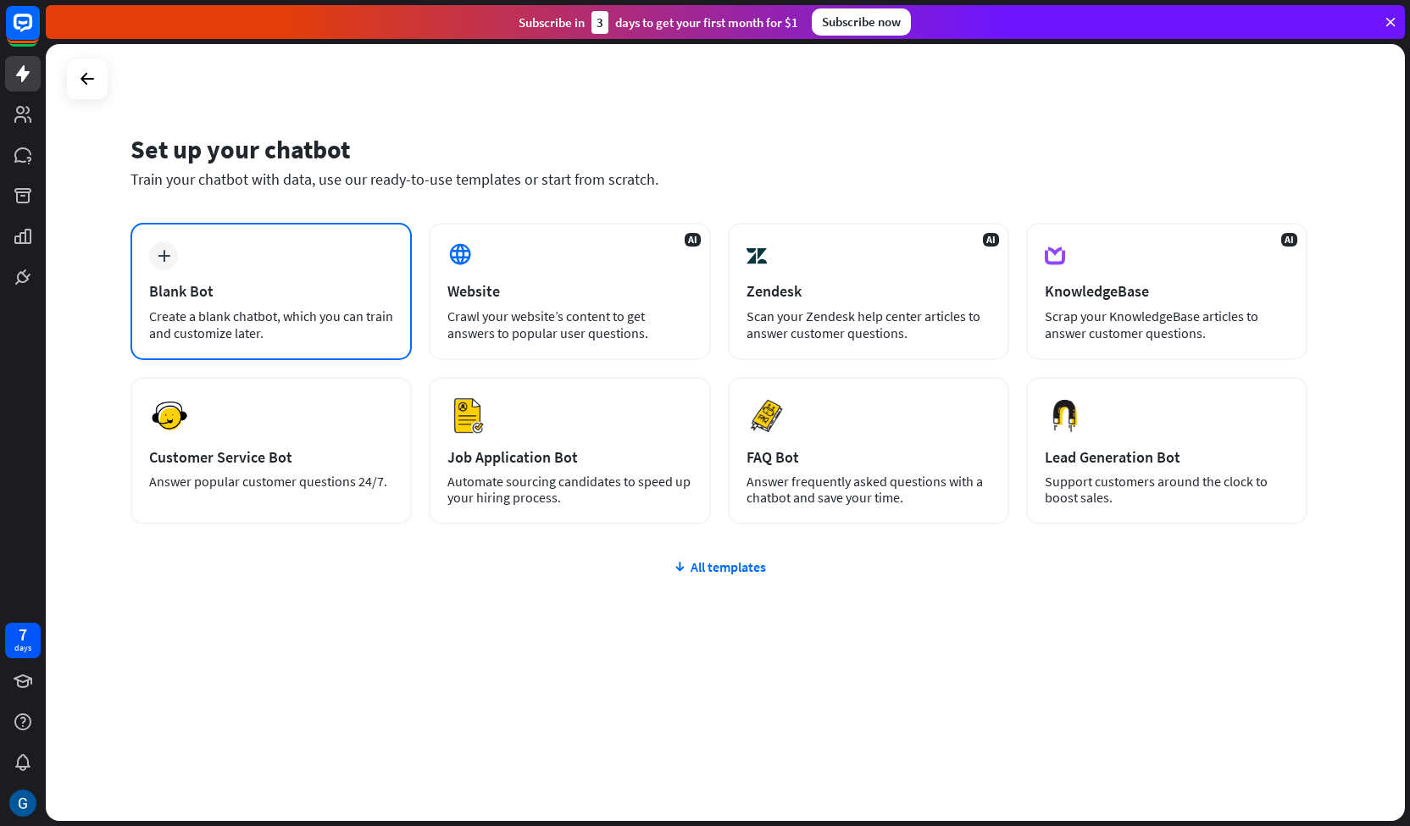
click at [164, 260] on icon "plus" at bounding box center [164, 256] width 13 height 12
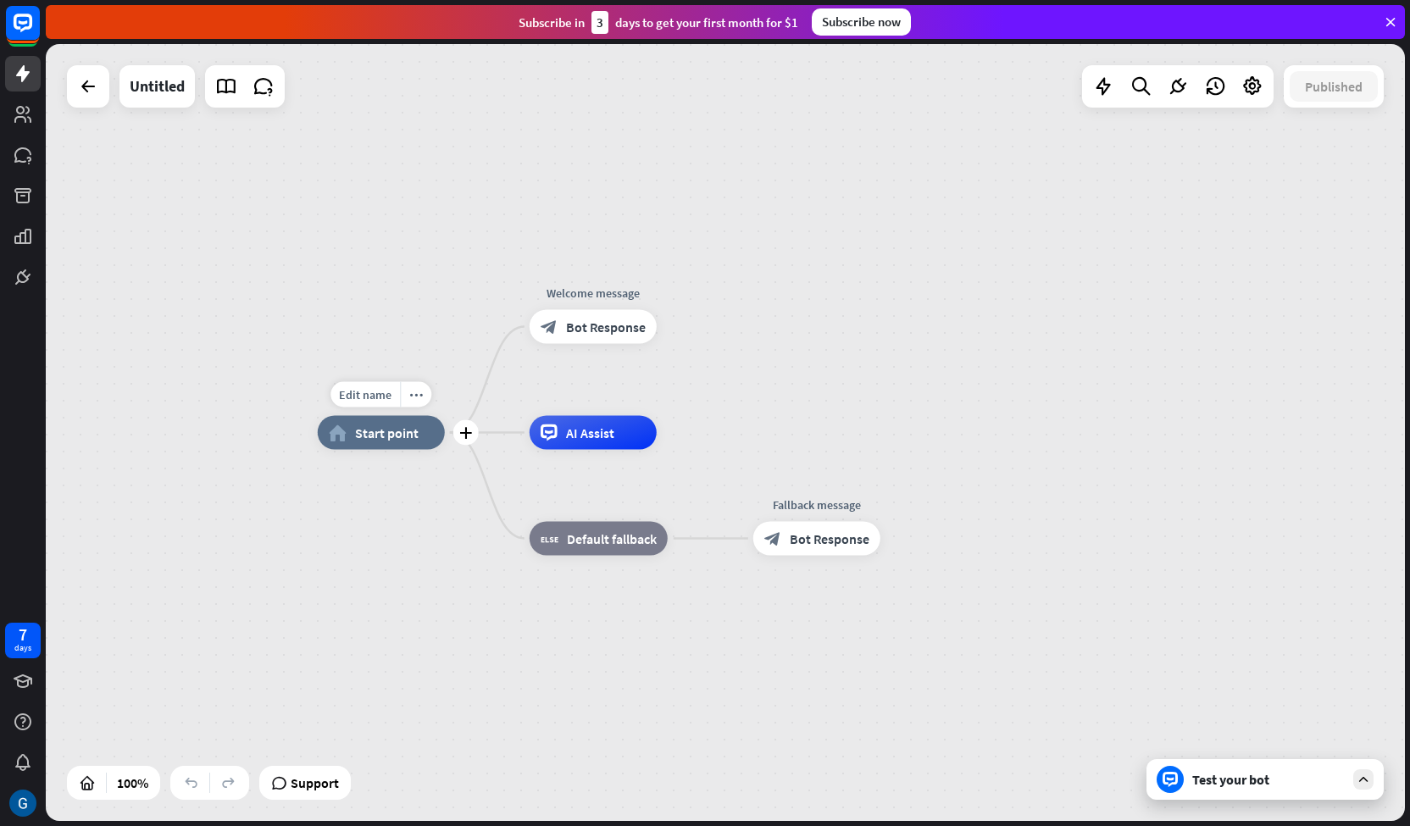
click at [375, 431] on span "Start point" at bounding box center [387, 433] width 64 height 17
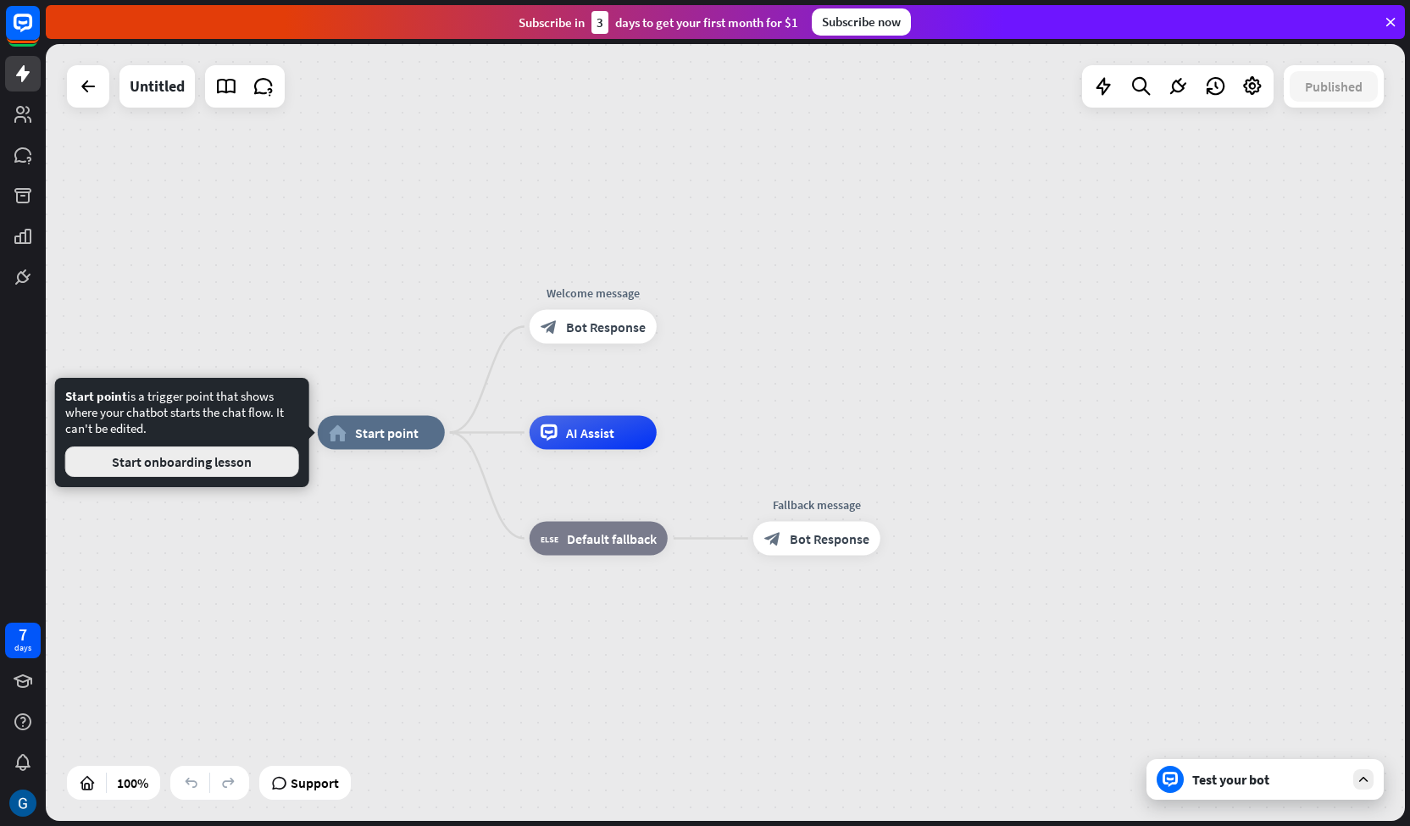
click at [242, 463] on button "Start onboarding lesson" at bounding box center [182, 462] width 234 height 31
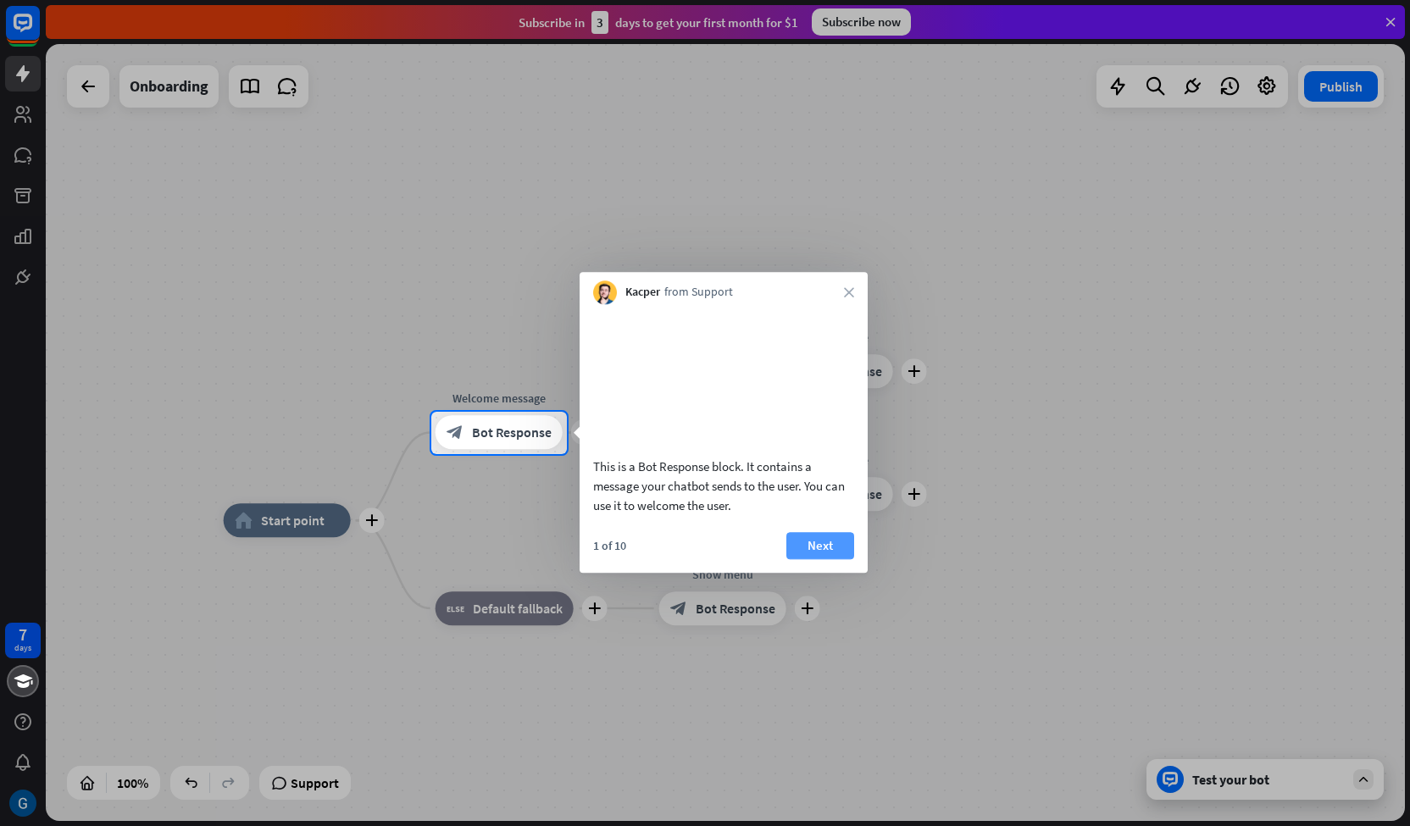
click at [836, 559] on button "Next" at bounding box center [820, 545] width 68 height 27
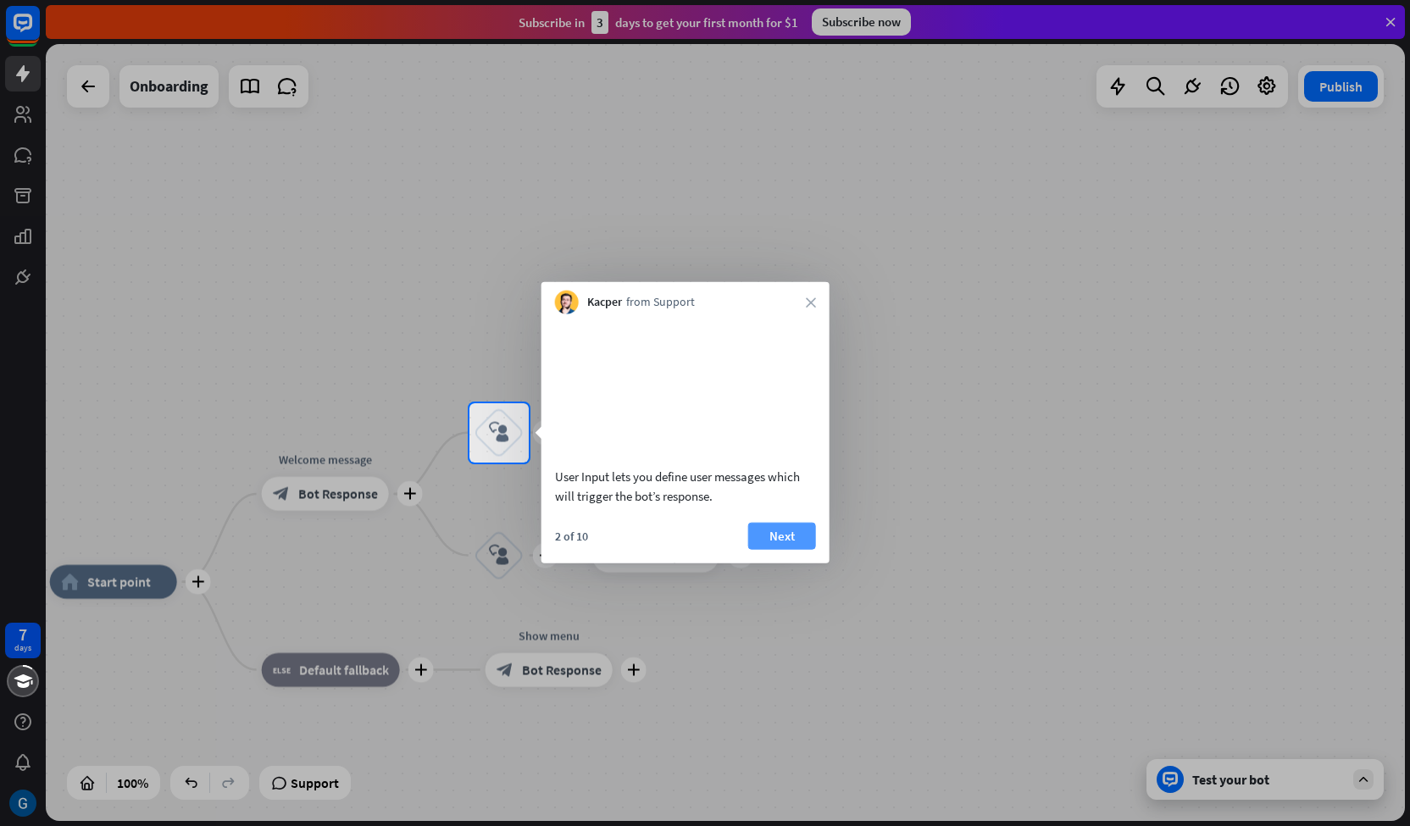
click at [803, 549] on button "Next" at bounding box center [782, 535] width 68 height 27
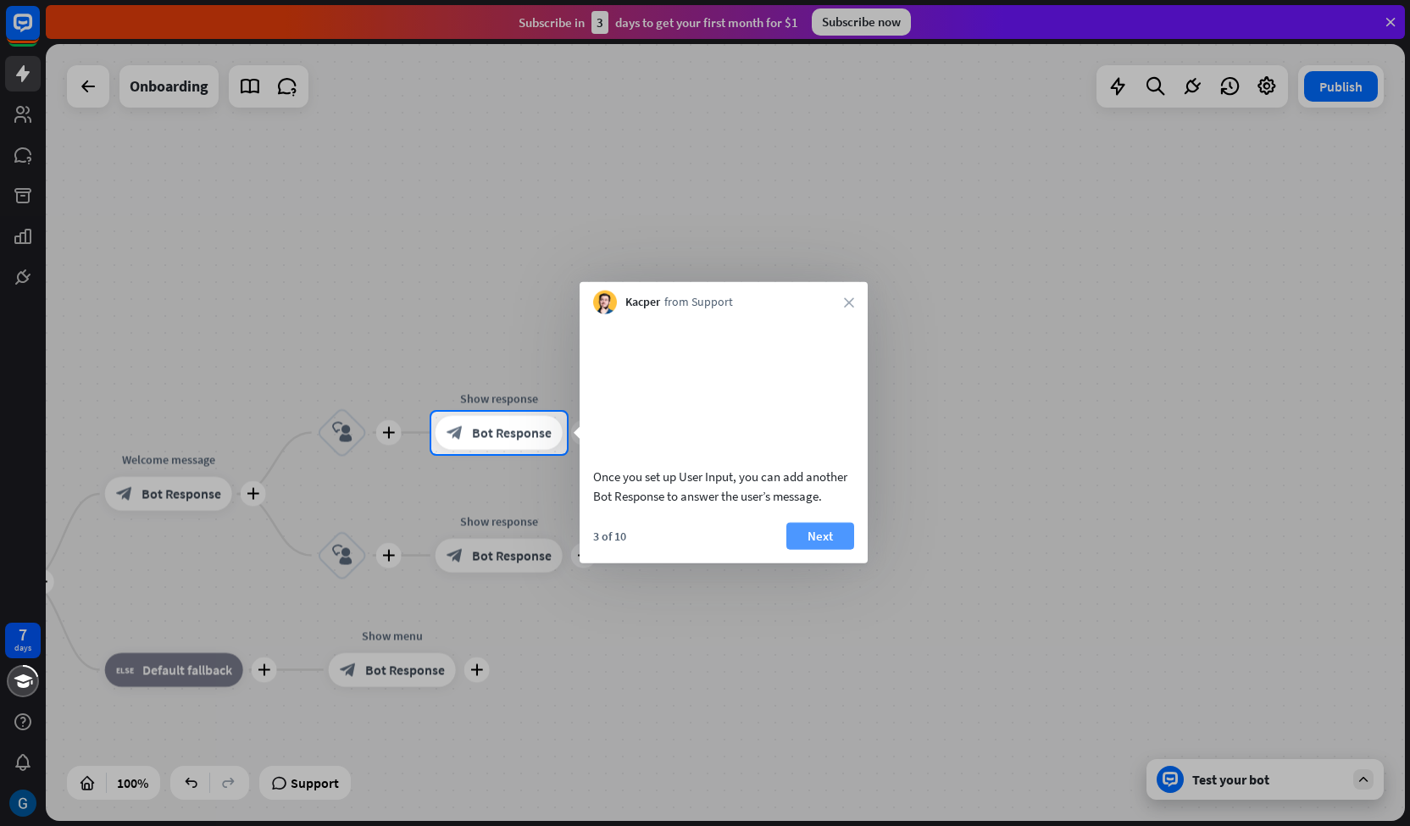
click at [805, 549] on button "Next" at bounding box center [820, 535] width 68 height 27
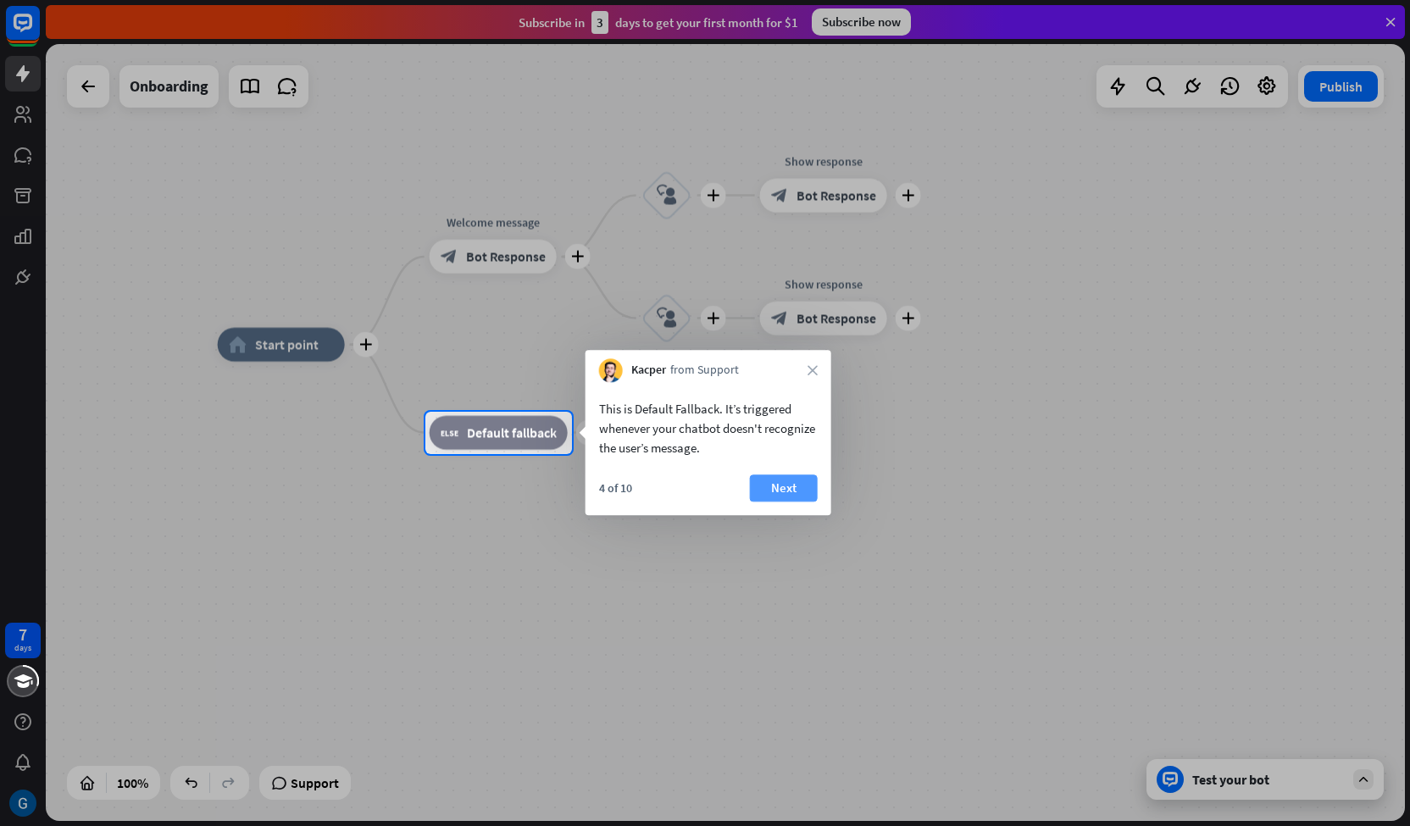
click at [776, 491] on button "Next" at bounding box center [784, 488] width 68 height 27
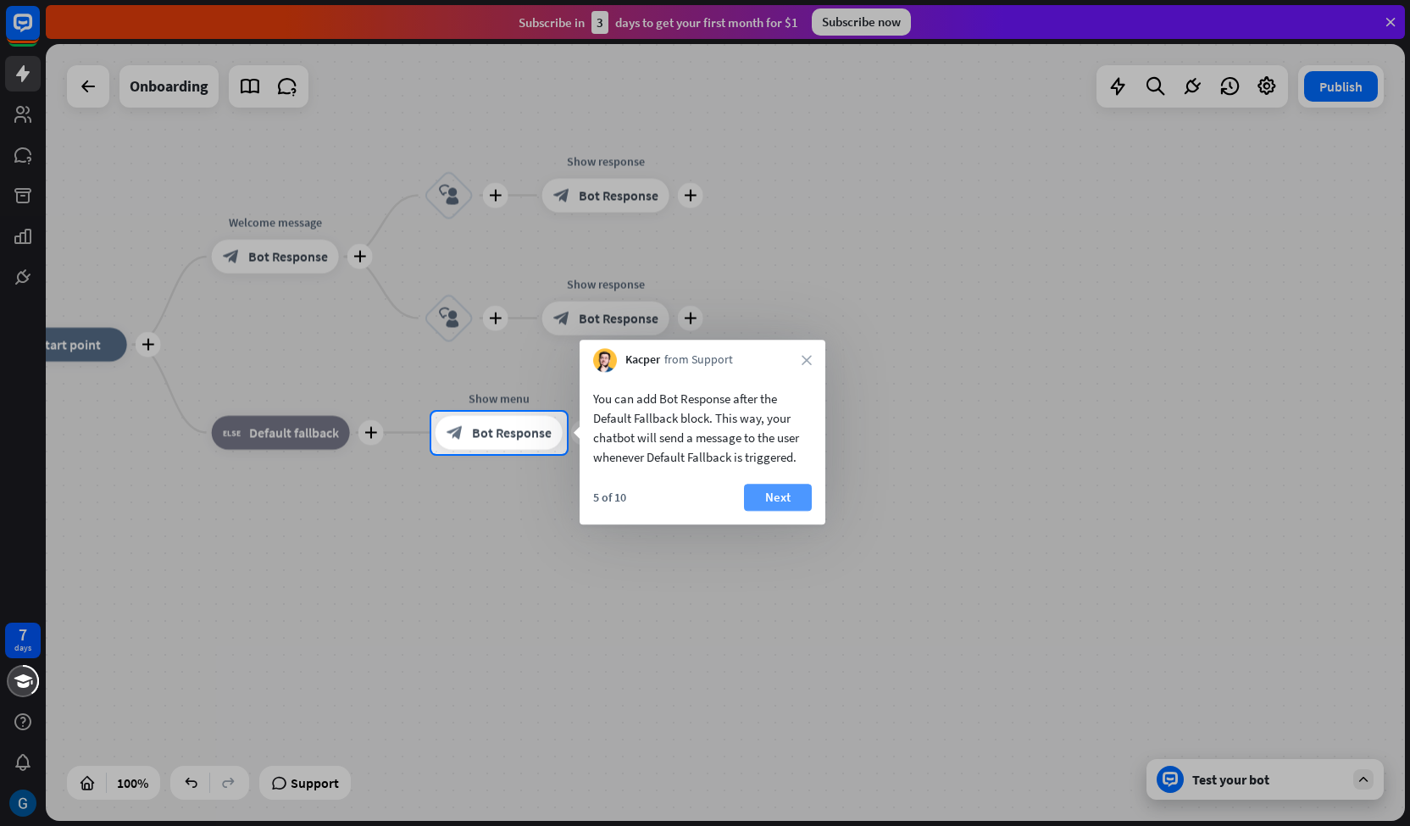
click at [805, 497] on button "Next" at bounding box center [778, 497] width 68 height 27
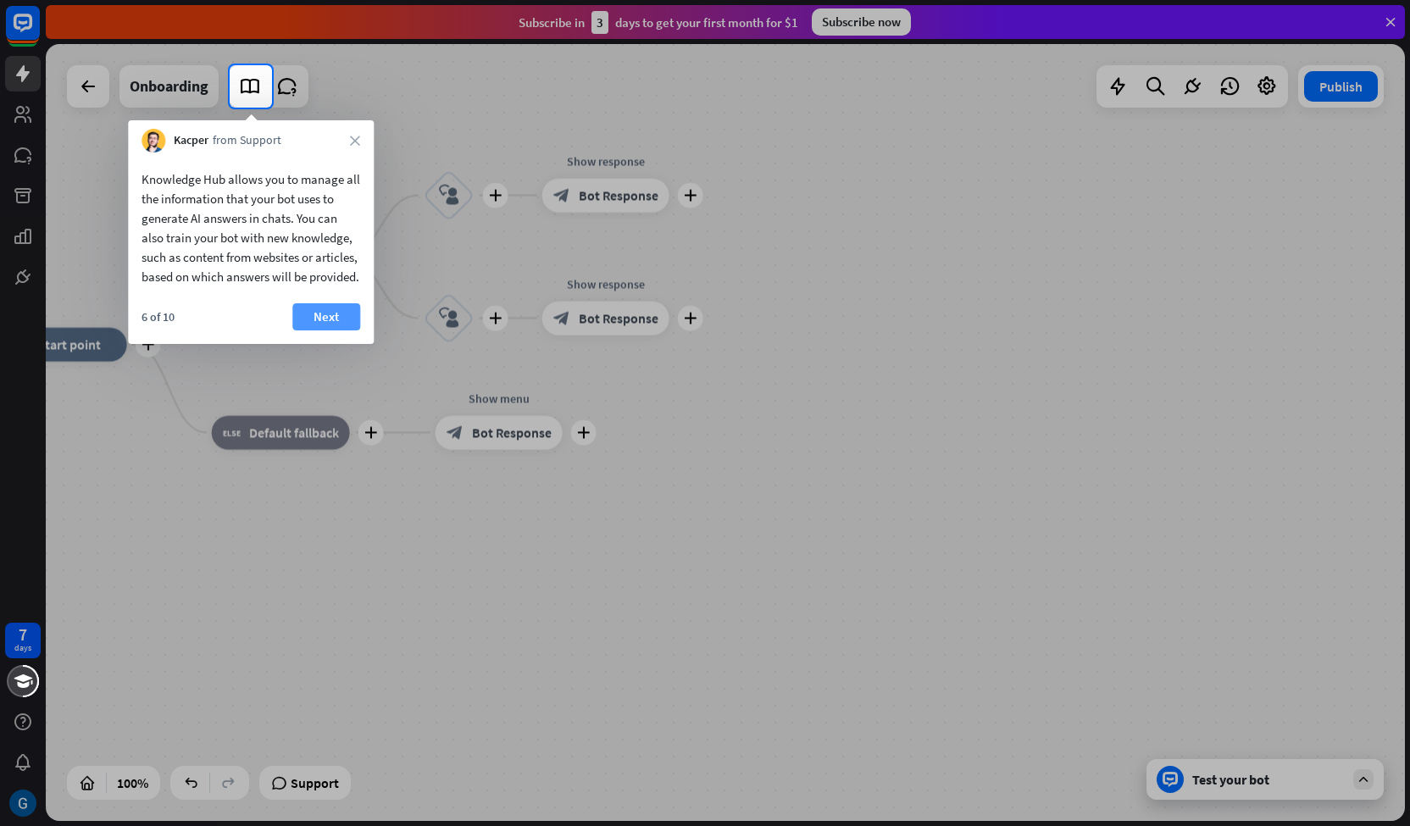
click at [314, 331] on button "Next" at bounding box center [326, 316] width 68 height 27
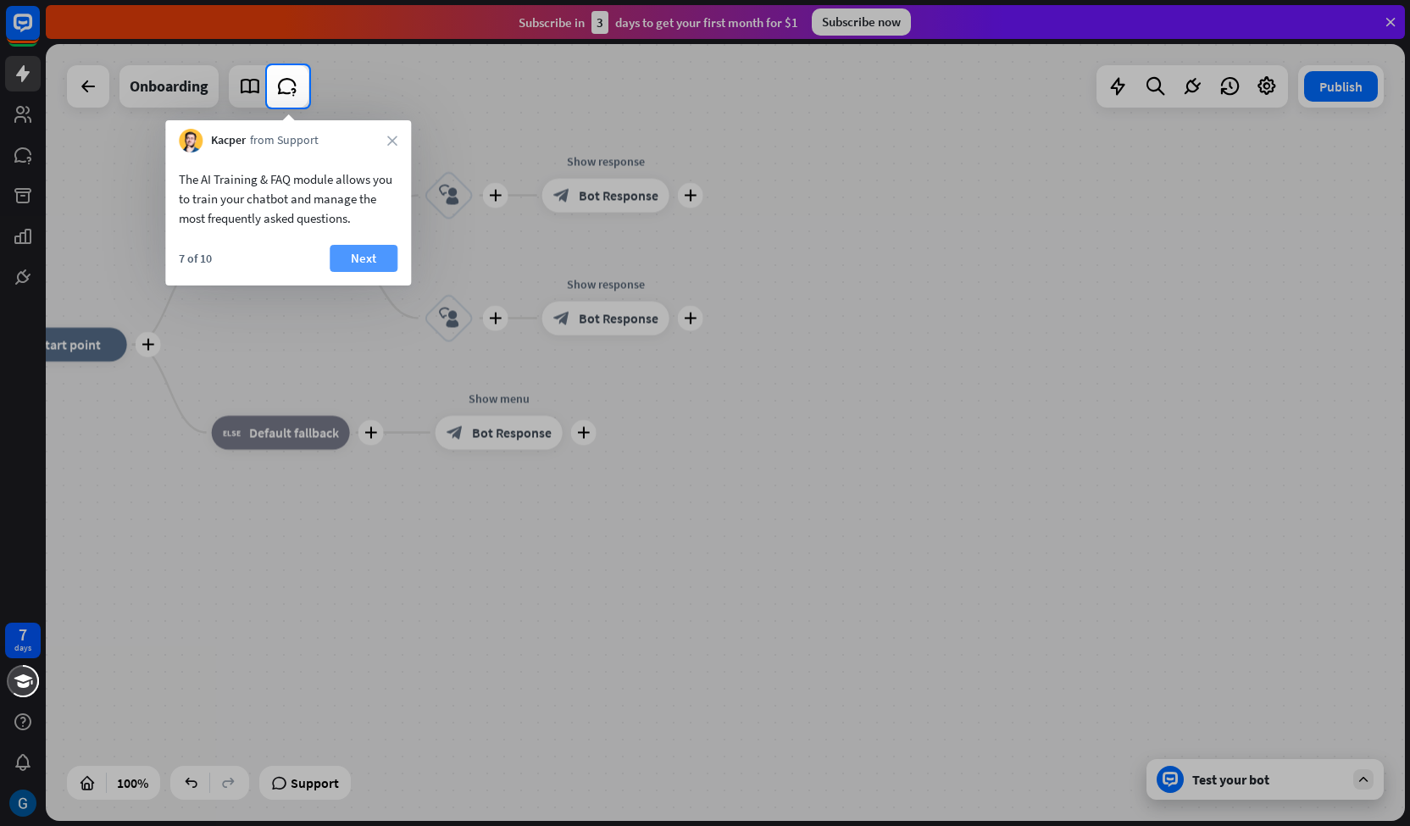
click at [363, 255] on button "Next" at bounding box center [364, 258] width 68 height 27
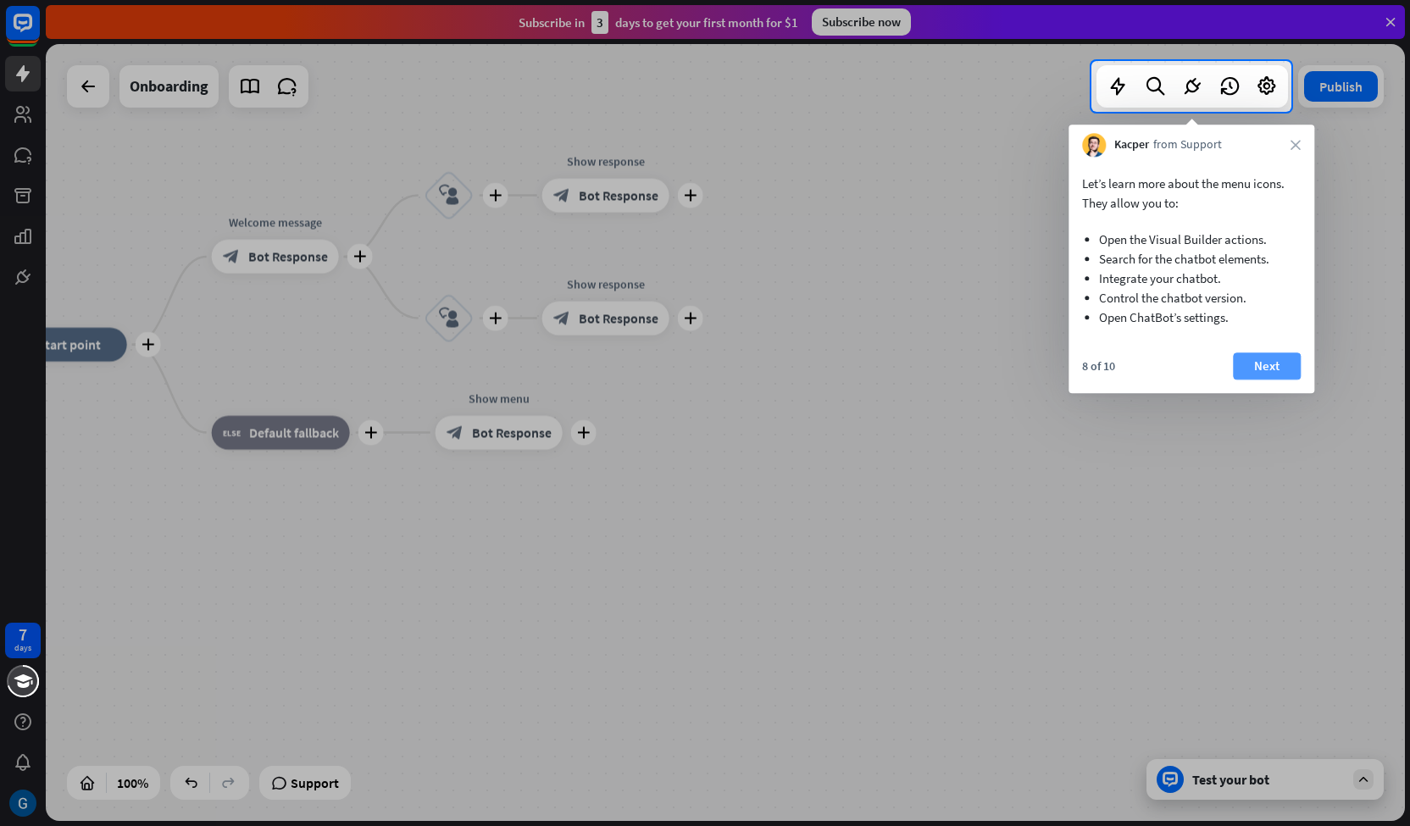
click at [1271, 367] on button "Next" at bounding box center [1267, 366] width 68 height 27
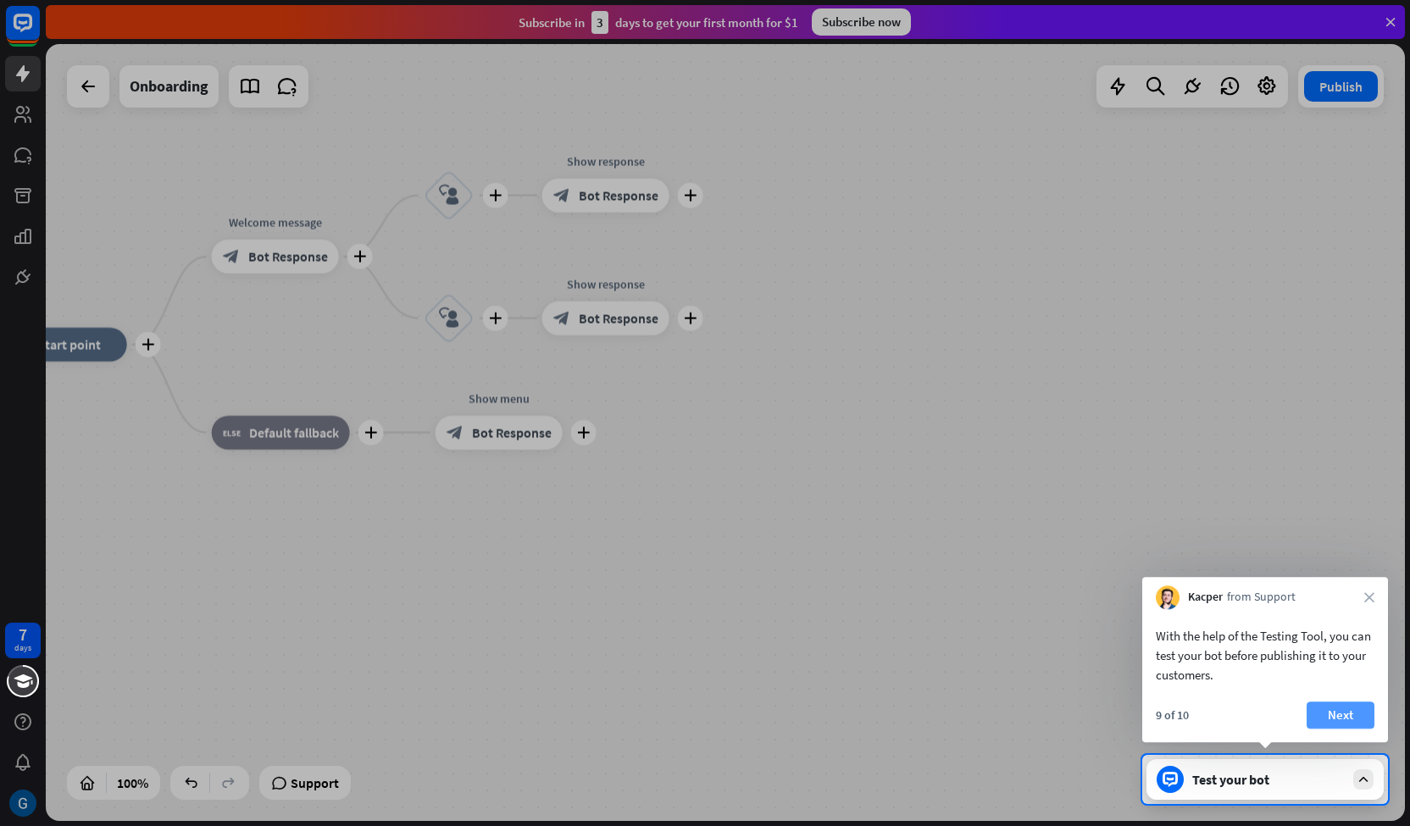
click at [1339, 716] on button "Next" at bounding box center [1341, 715] width 68 height 27
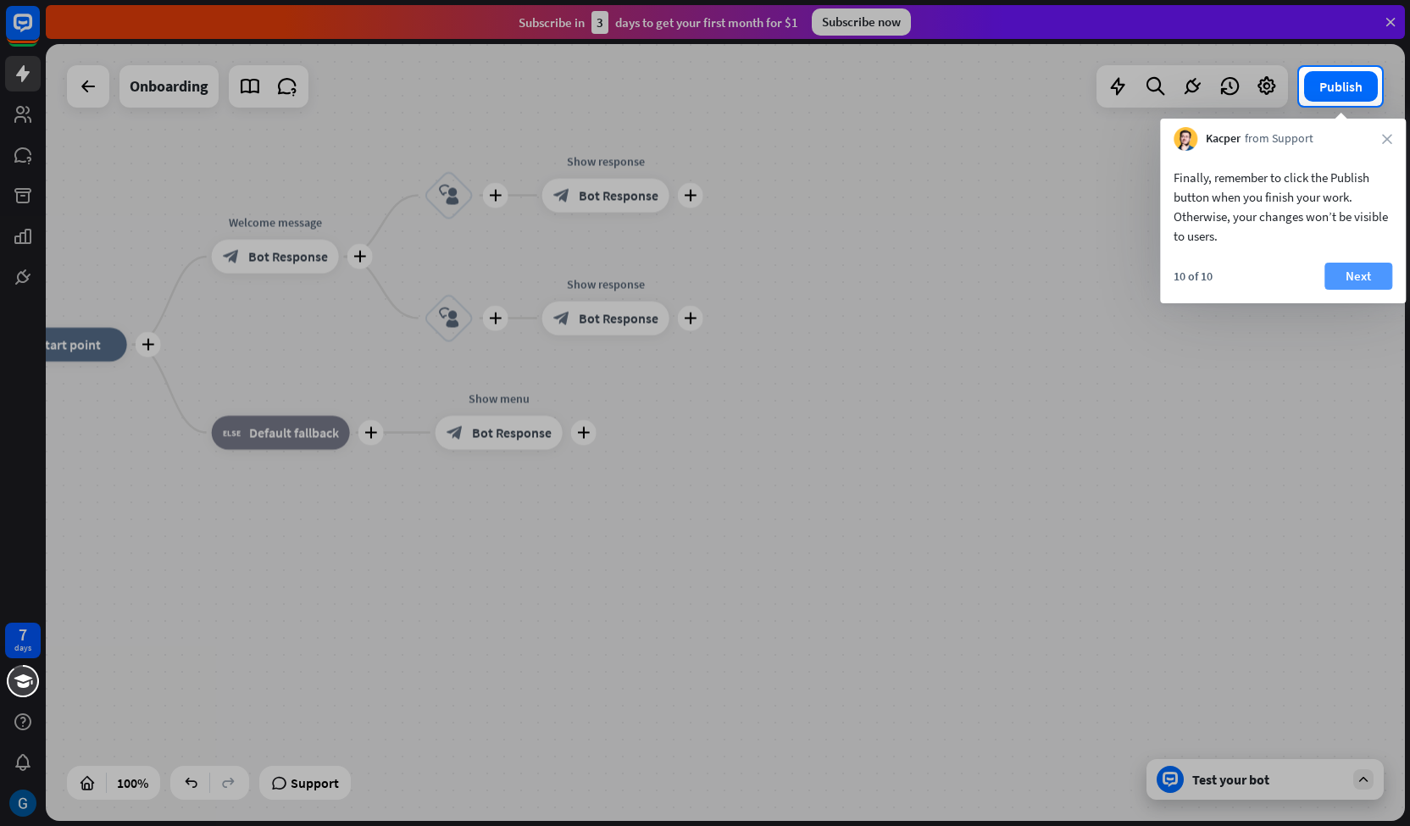
click at [1369, 264] on button "Next" at bounding box center [1359, 276] width 68 height 27
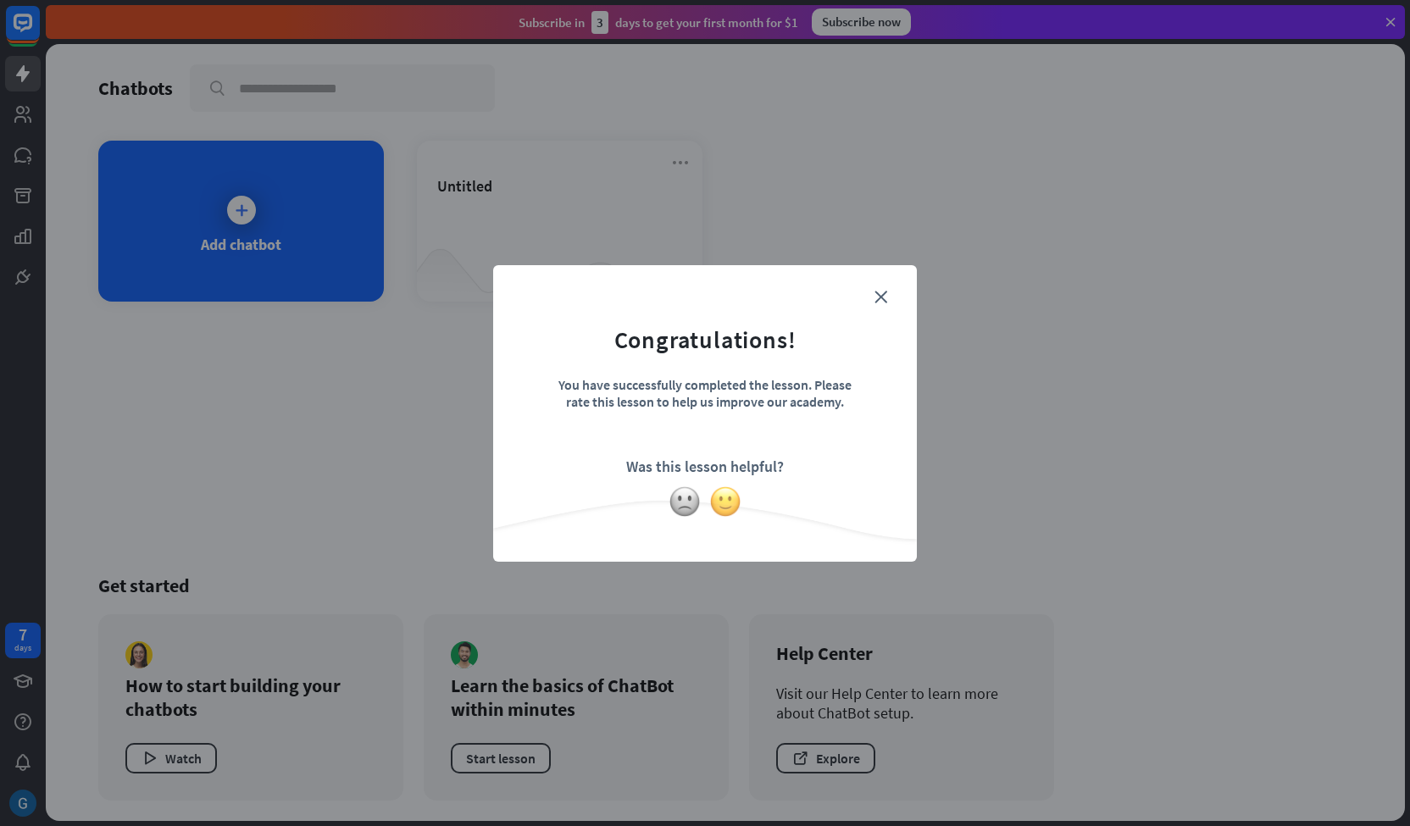
click at [722, 501] on img at bounding box center [725, 502] width 32 height 32
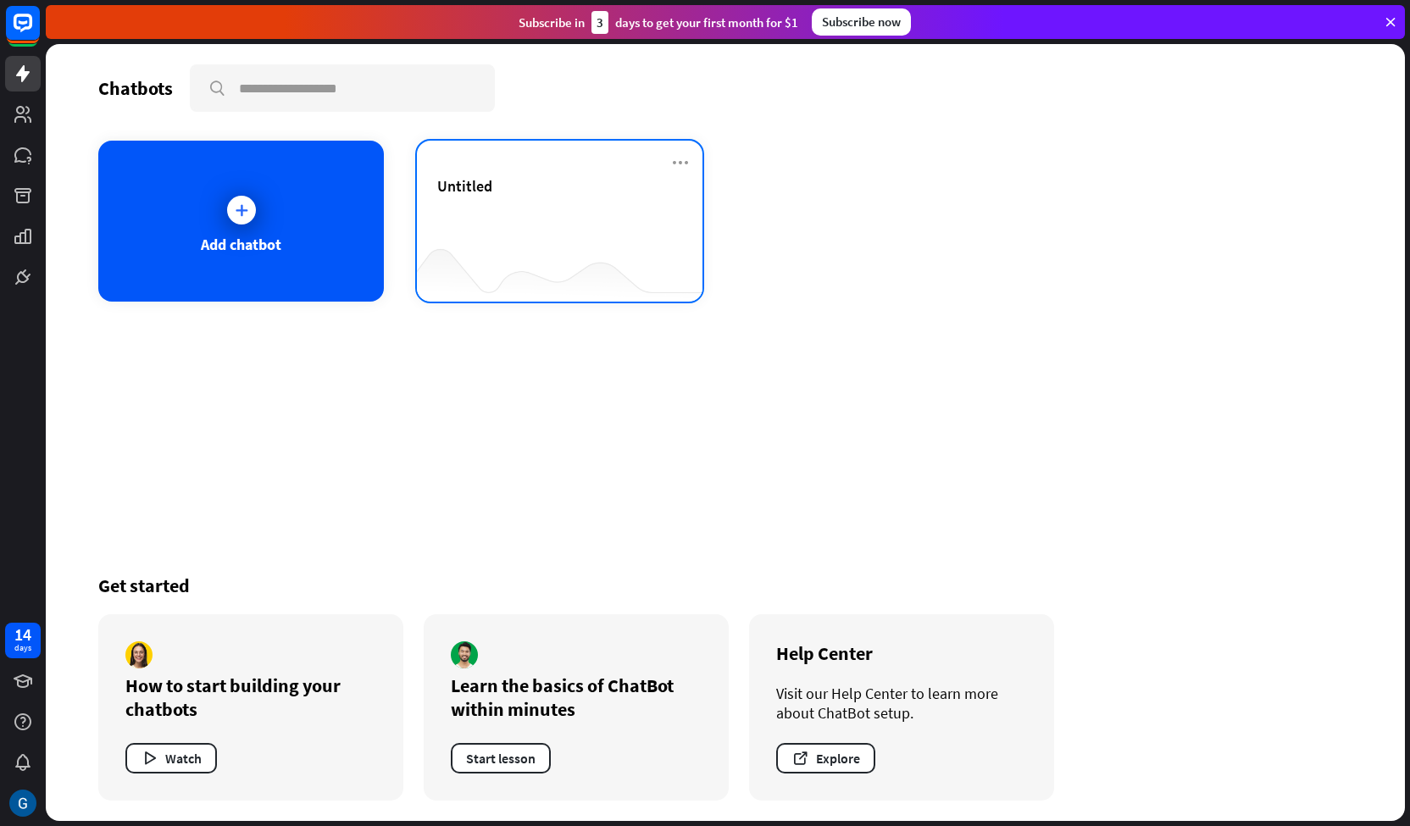
click at [537, 217] on div "Untitled" at bounding box center [559, 205] width 245 height 59
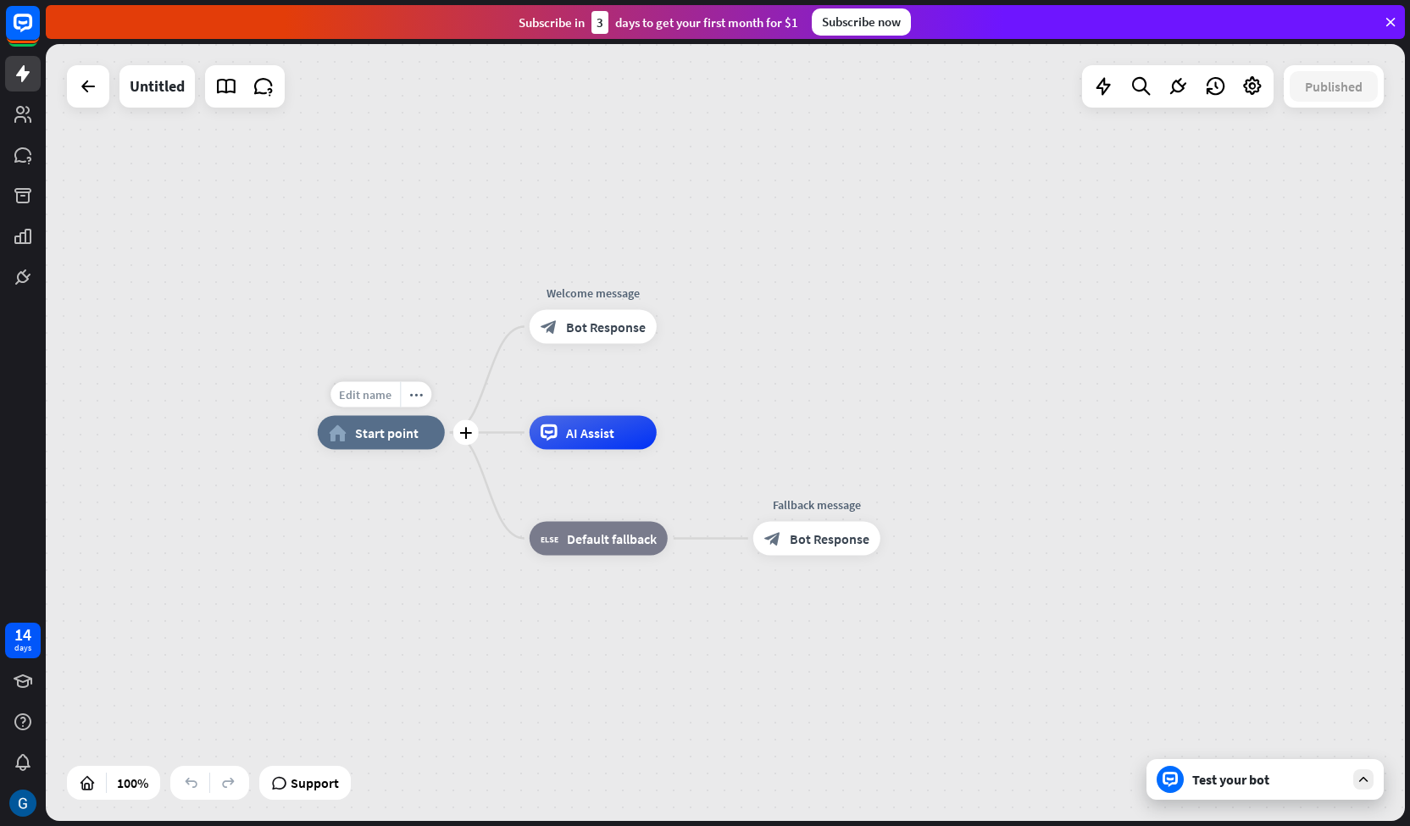
click at [380, 394] on span "Edit name" at bounding box center [365, 394] width 53 height 15
click at [380, 394] on input "text" at bounding box center [381, 396] width 119 height 24
type input "****"
click at [379, 536] on div "**** home_2 Start point Welcome message block_bot_response Bot Response AI Assi…" at bounding box center [725, 432] width 1359 height 777
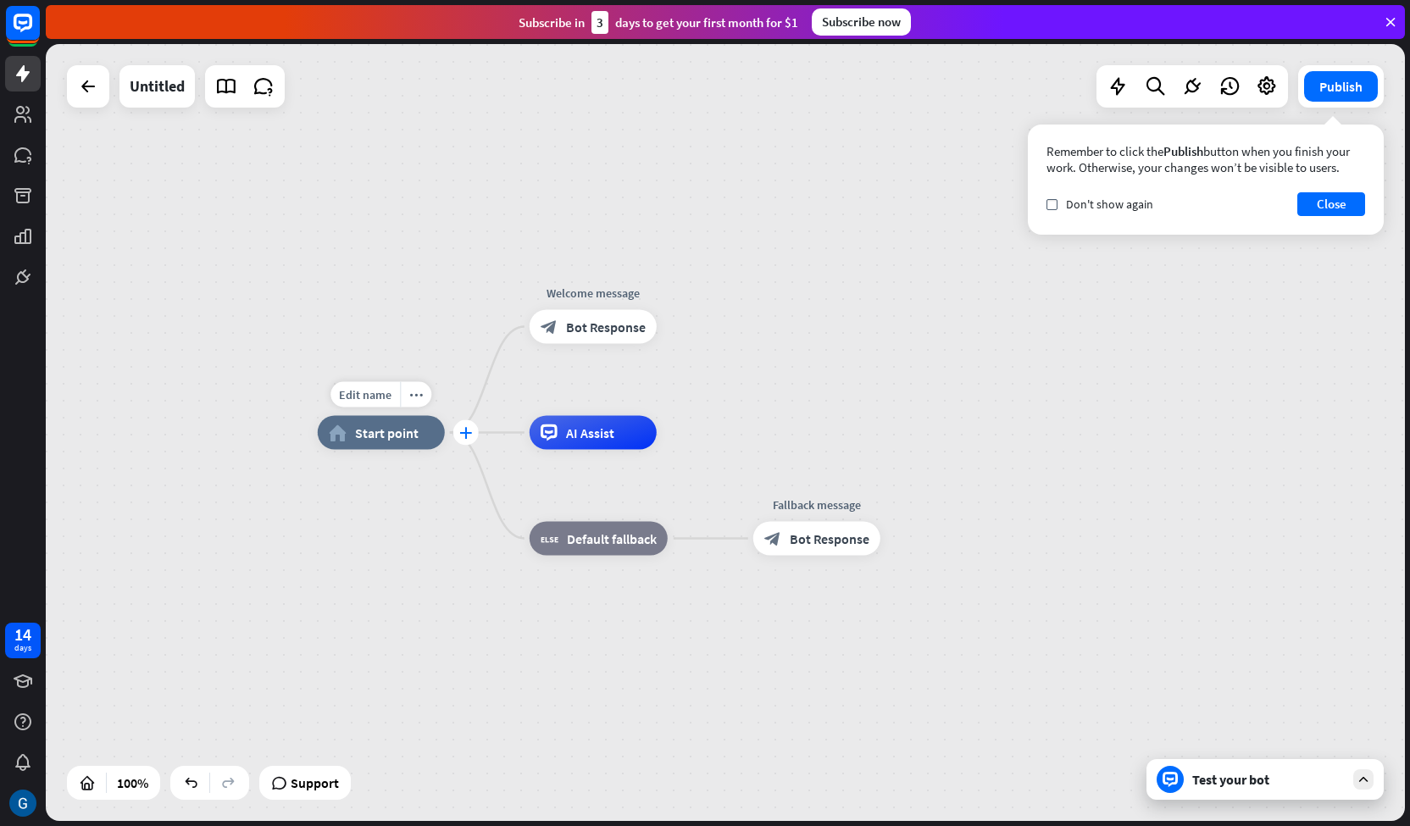
click at [466, 436] on icon "plus" at bounding box center [465, 433] width 13 height 12
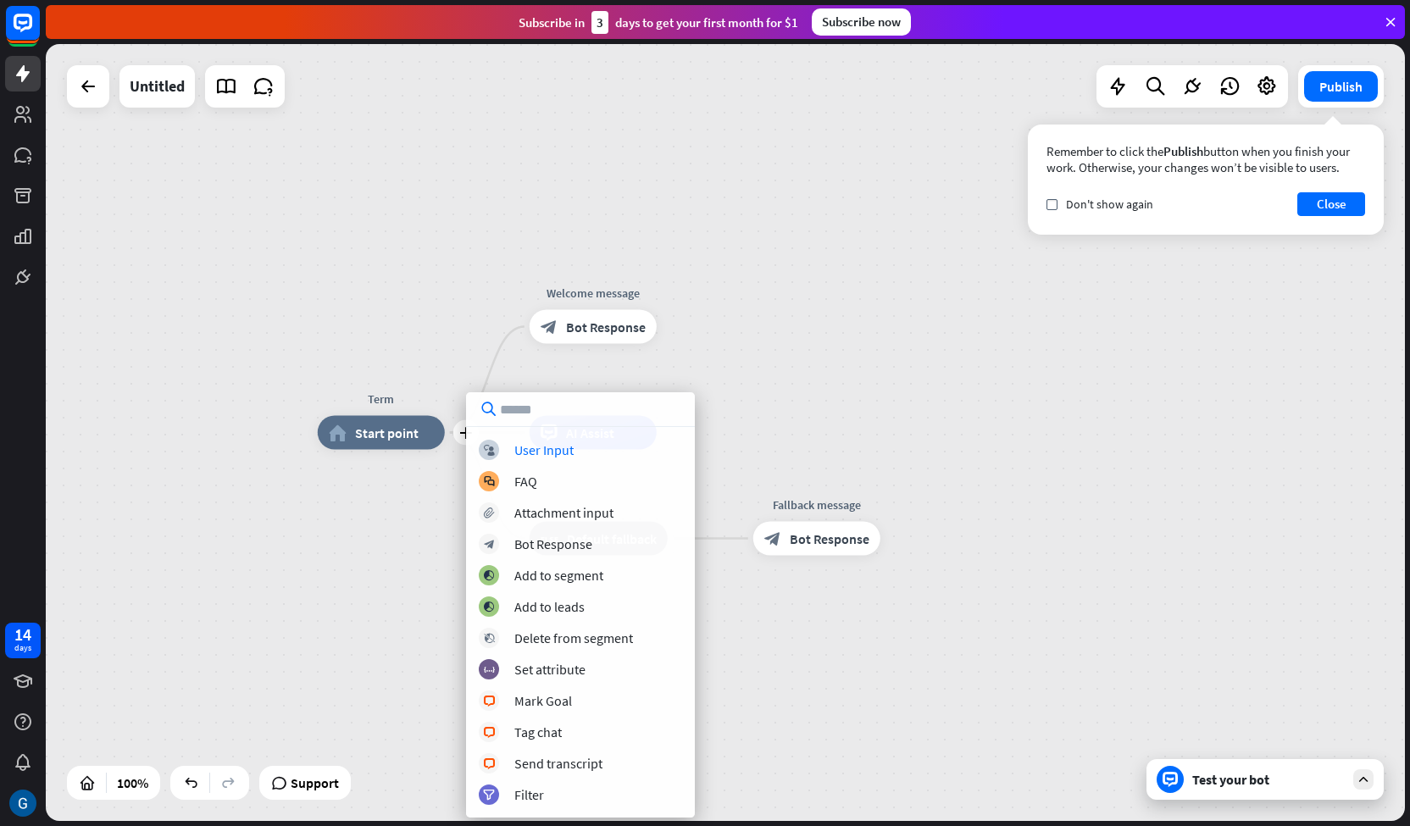
click at [340, 521] on div "plus Term home_2 Start point Welcome message block_bot_response Bot Response AI…" at bounding box center [997, 821] width 1359 height 777
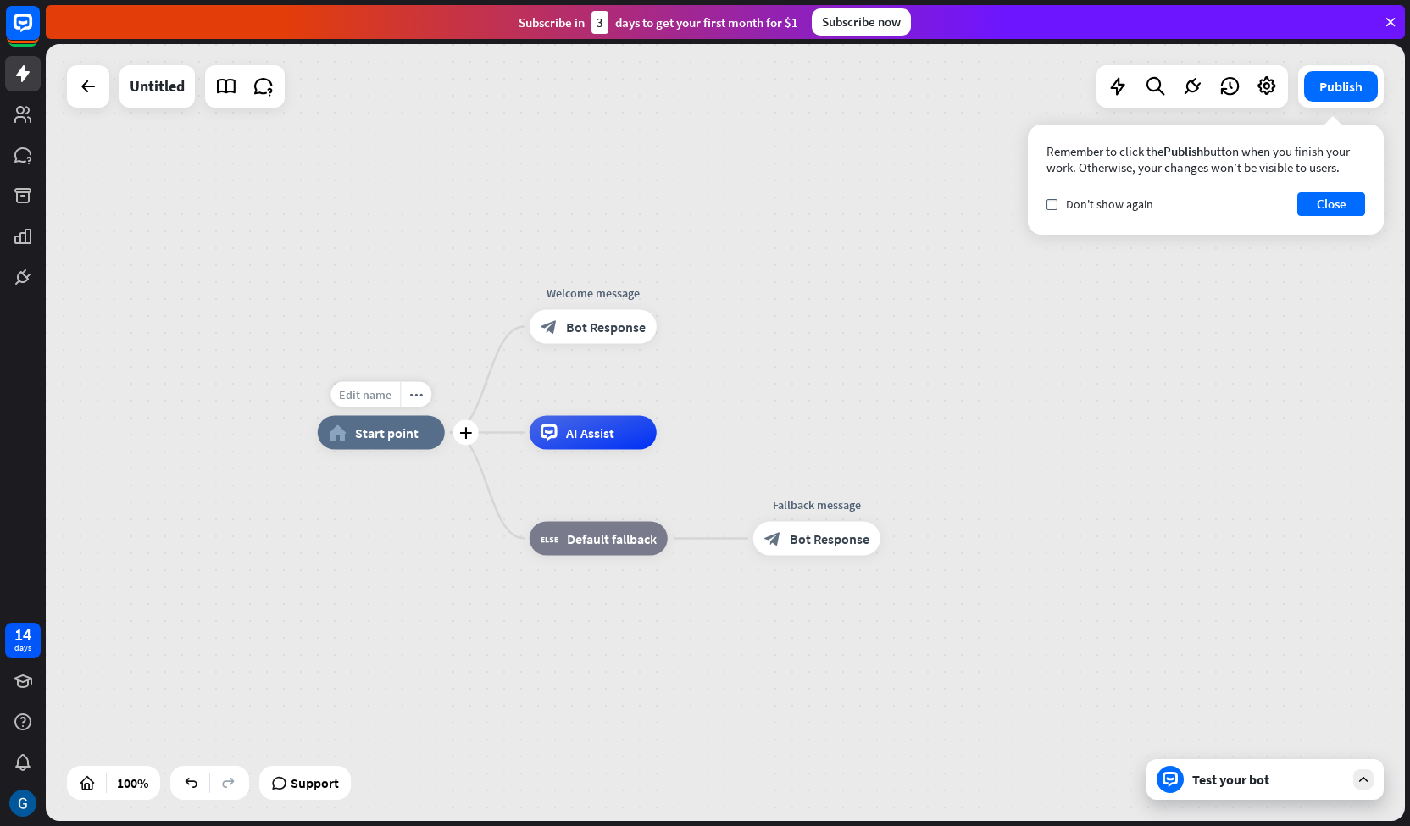
click at [378, 393] on span "Edit name" at bounding box center [365, 394] width 53 height 15
click at [337, 545] on div "**** home_2 Start point Welcome message block_bot_response Bot Response AI Assi…" at bounding box center [997, 821] width 1359 height 777
click at [417, 393] on icon "more_horiz" at bounding box center [416, 395] width 14 height 13
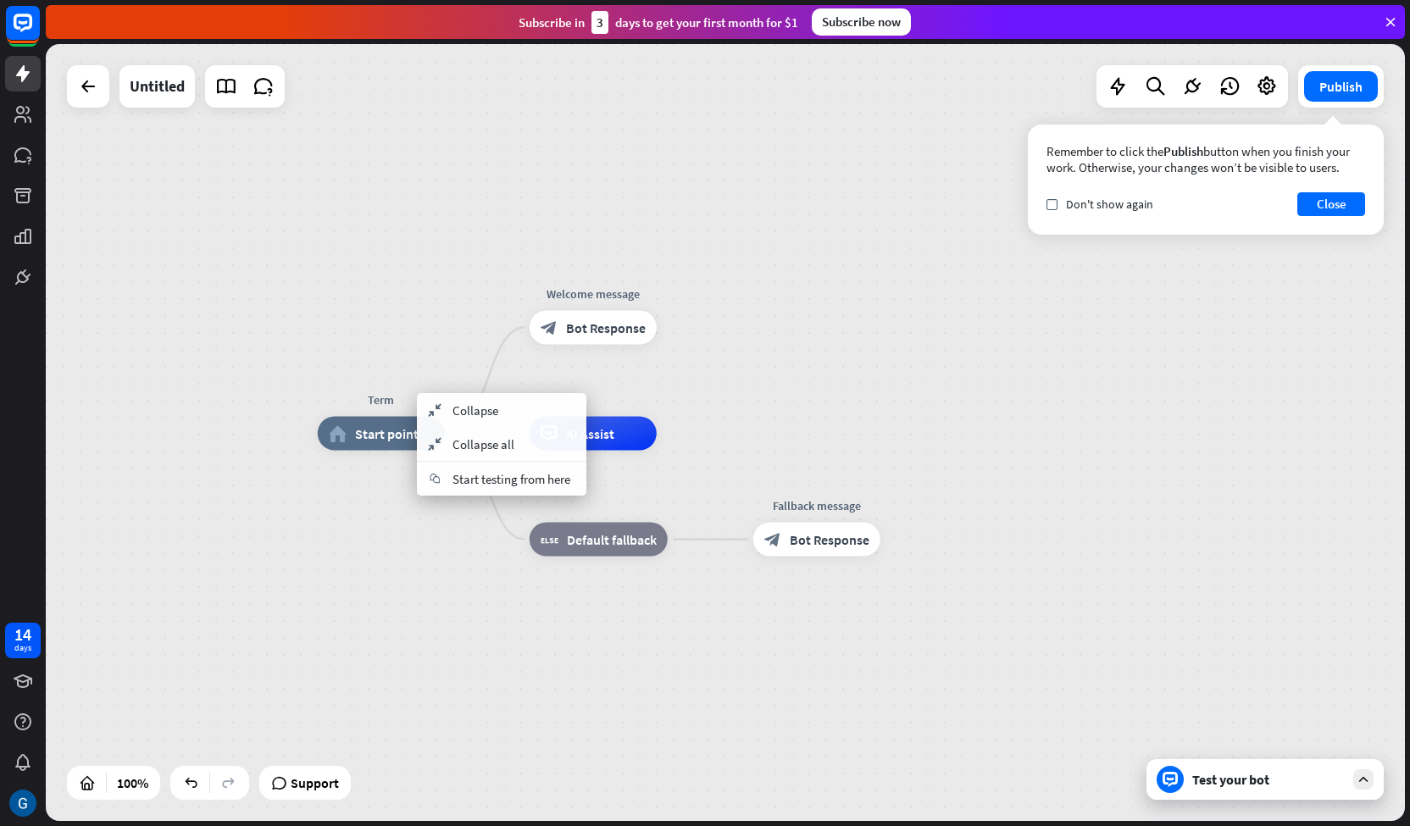
click at [386, 499] on div "Term home_2 Start point Welcome message block_bot_response Bot Response AI Assi…" at bounding box center [997, 822] width 1359 height 777
click at [676, 433] on icon "plus" at bounding box center [677, 434] width 13 height 12
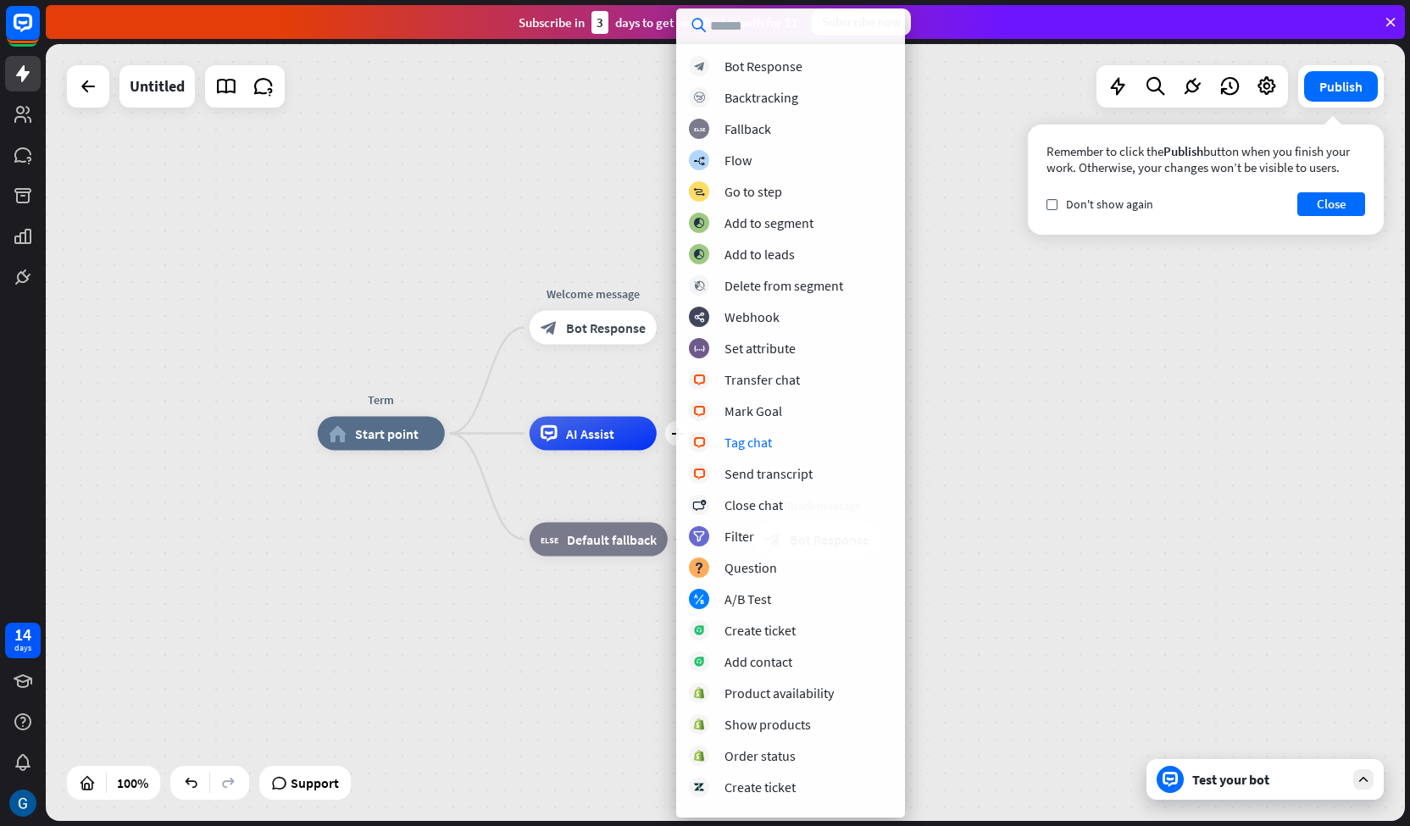
click at [1007, 454] on div "Term home_2 Start point Welcome message block_bot_response Bot Response plus AI…" at bounding box center [997, 822] width 1359 height 777
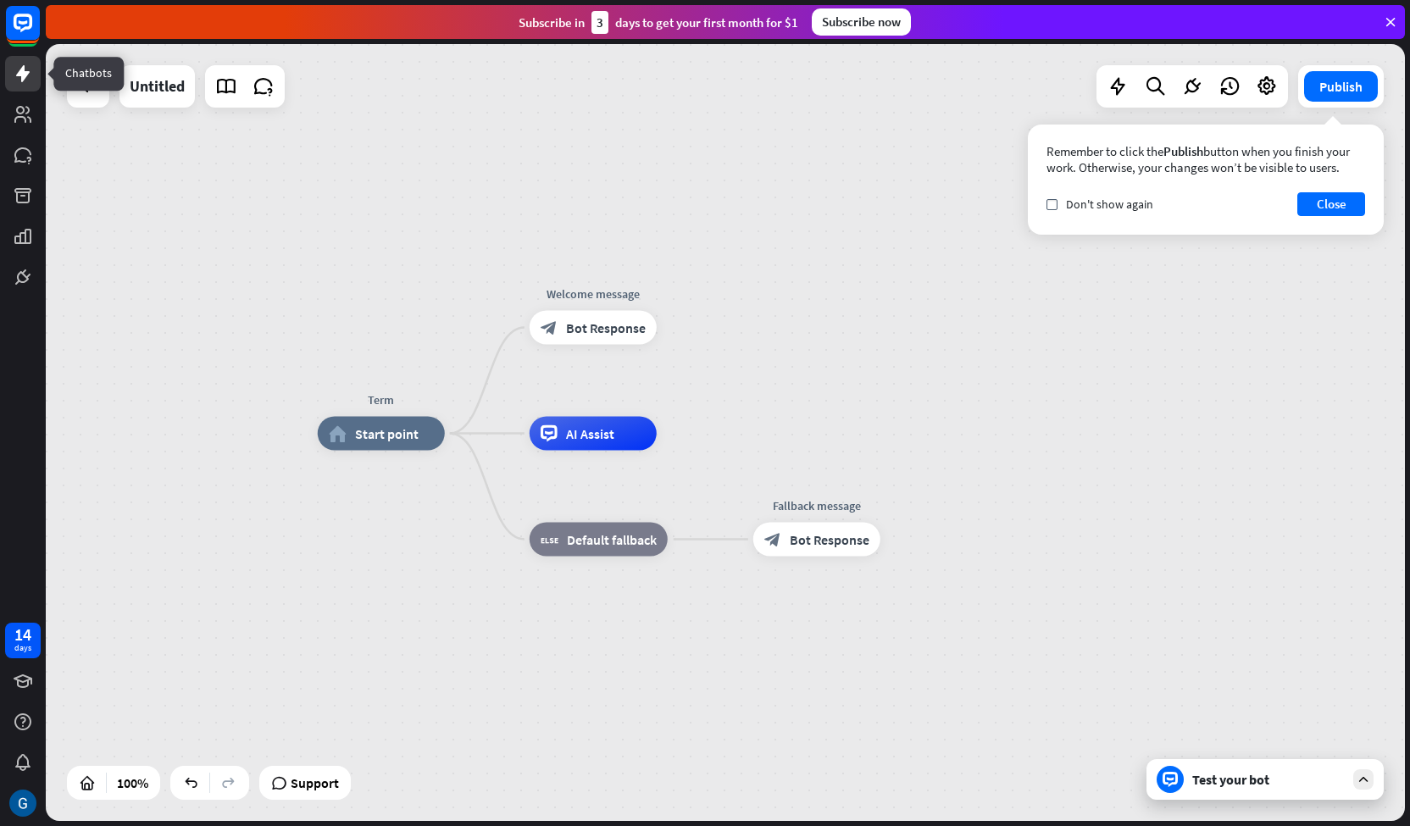
click at [19, 69] on icon at bounding box center [23, 74] width 20 height 20
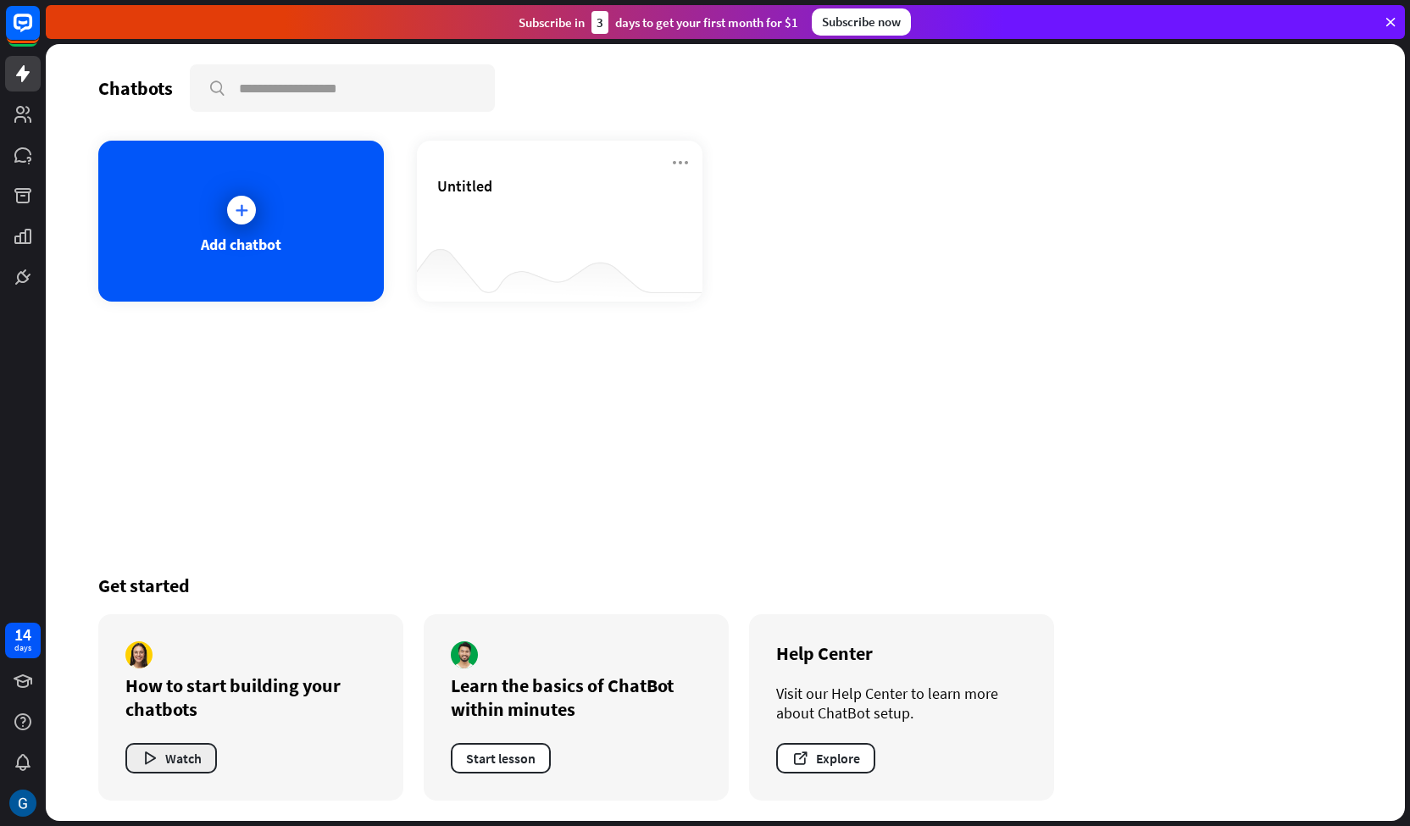
click at [185, 764] on button "Watch" at bounding box center [171, 758] width 92 height 31
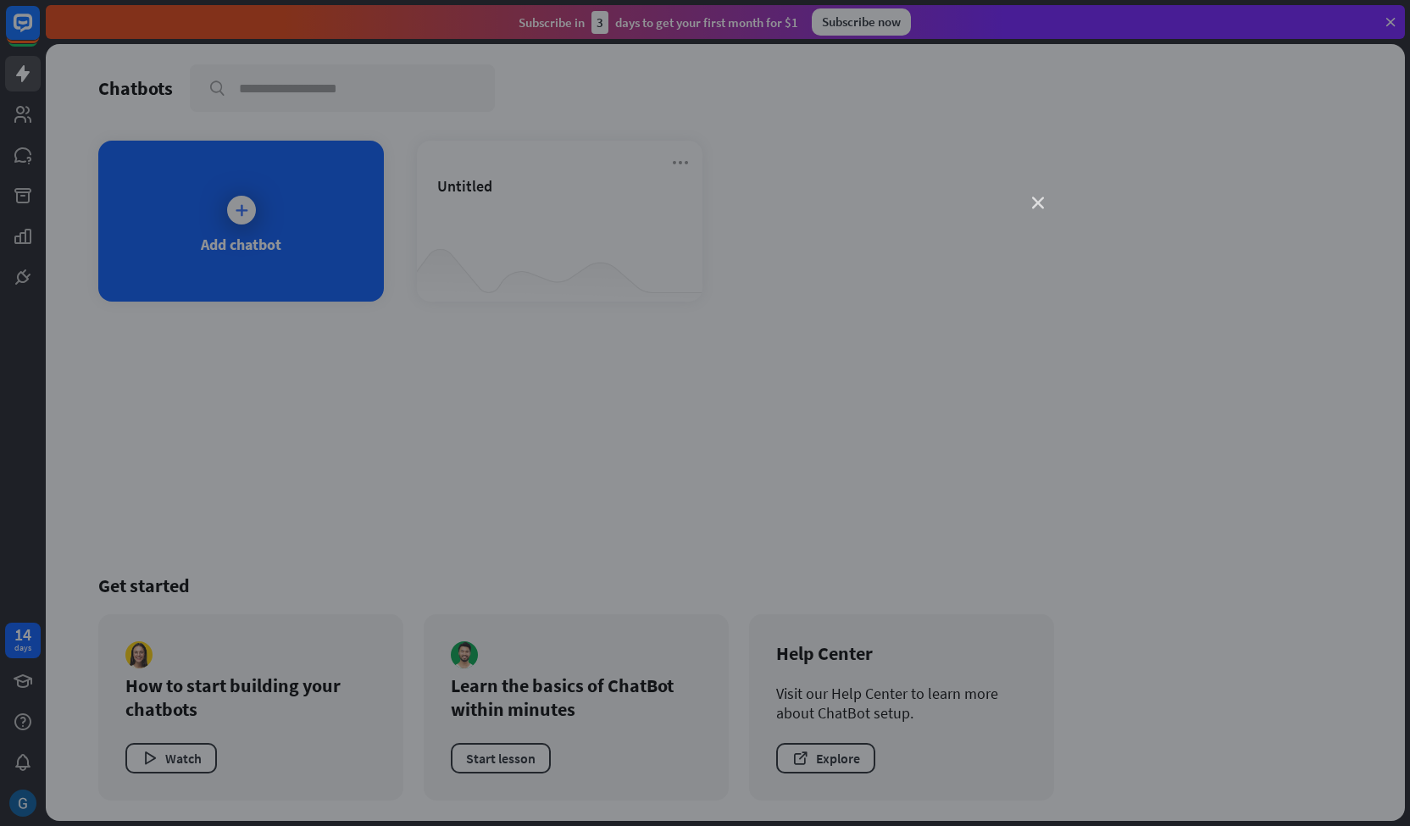
click at [1043, 204] on icon "close" at bounding box center [1038, 203] width 12 height 12
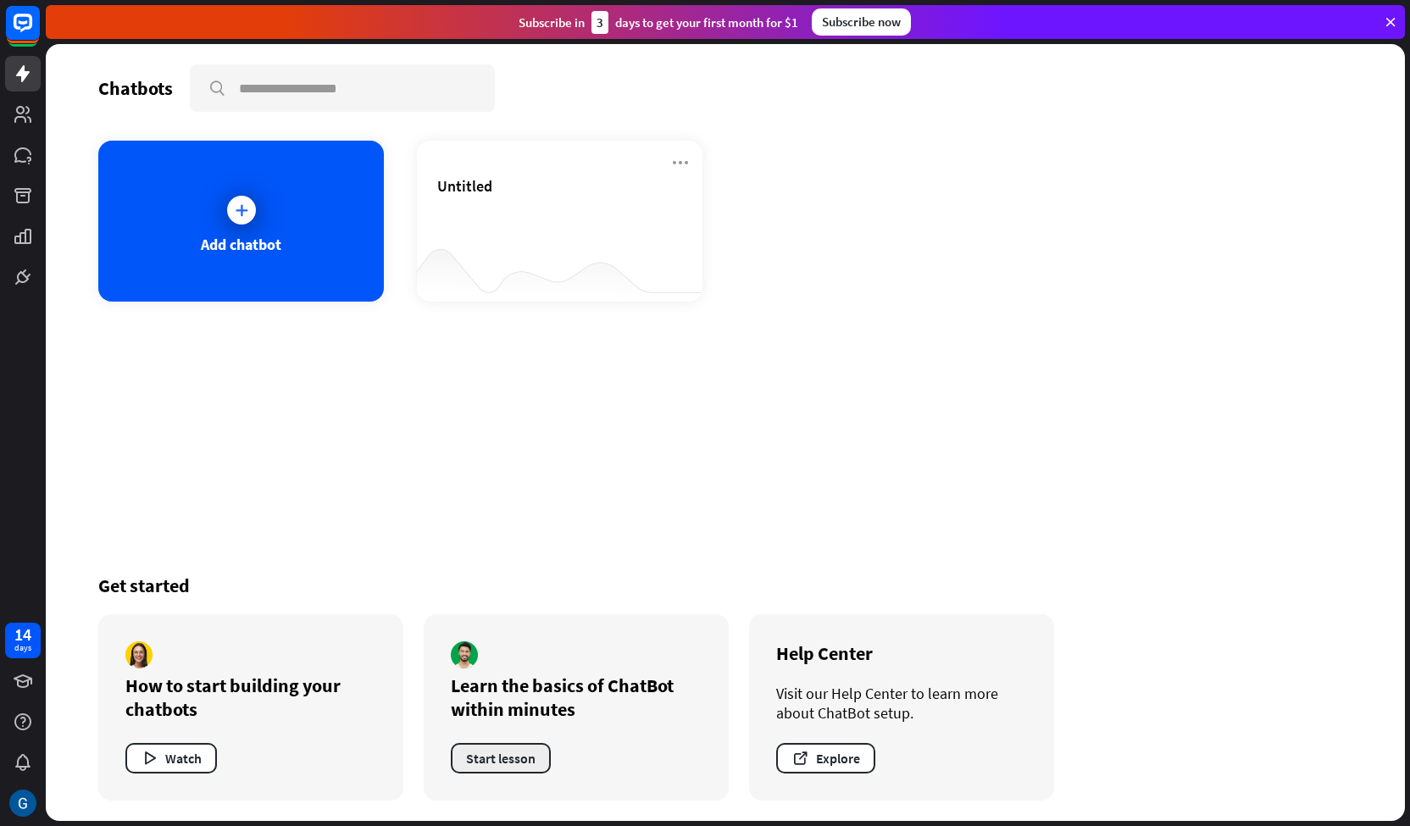
click at [515, 764] on button "Start lesson" at bounding box center [501, 758] width 100 height 31
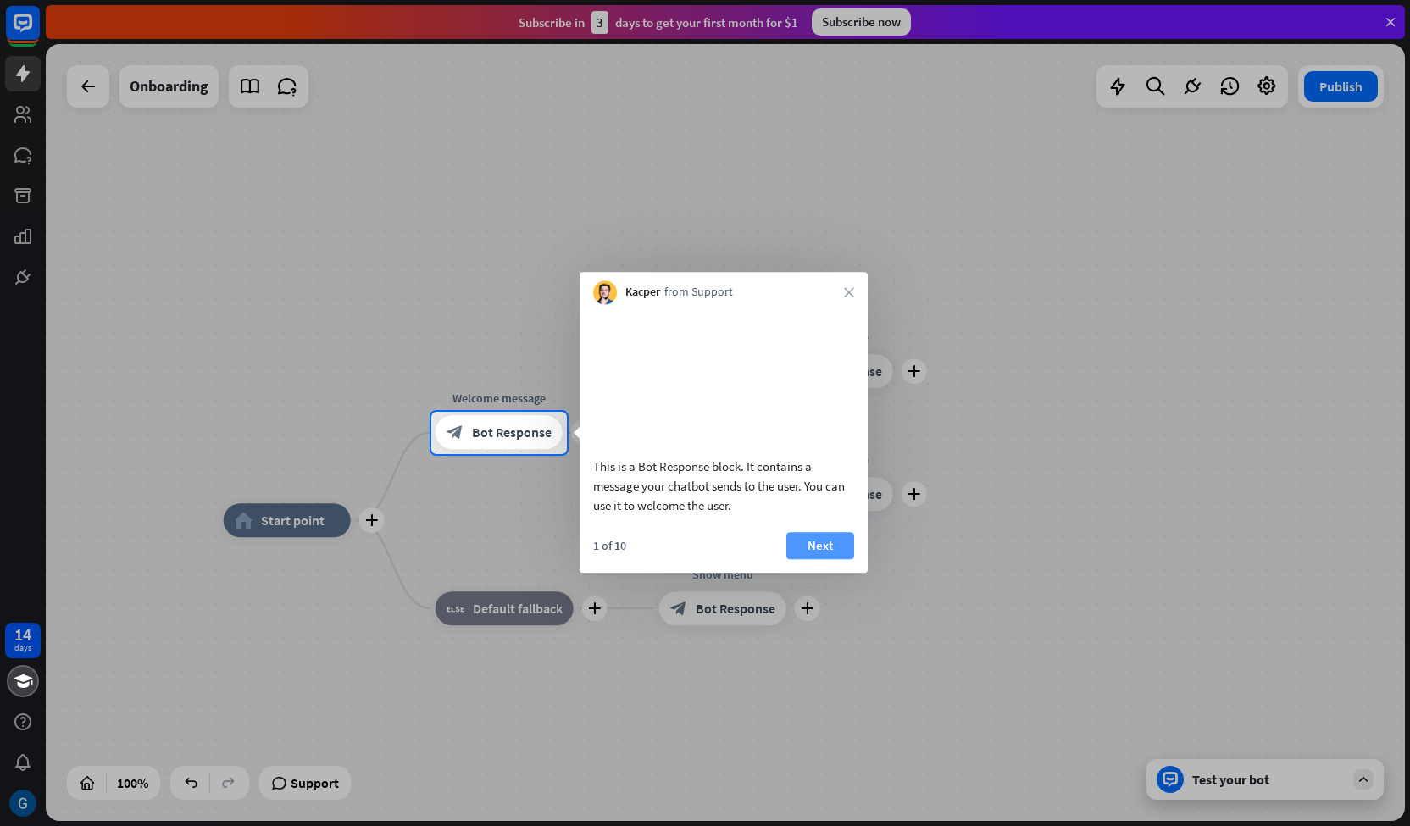
click at [817, 559] on button "Next" at bounding box center [820, 545] width 68 height 27
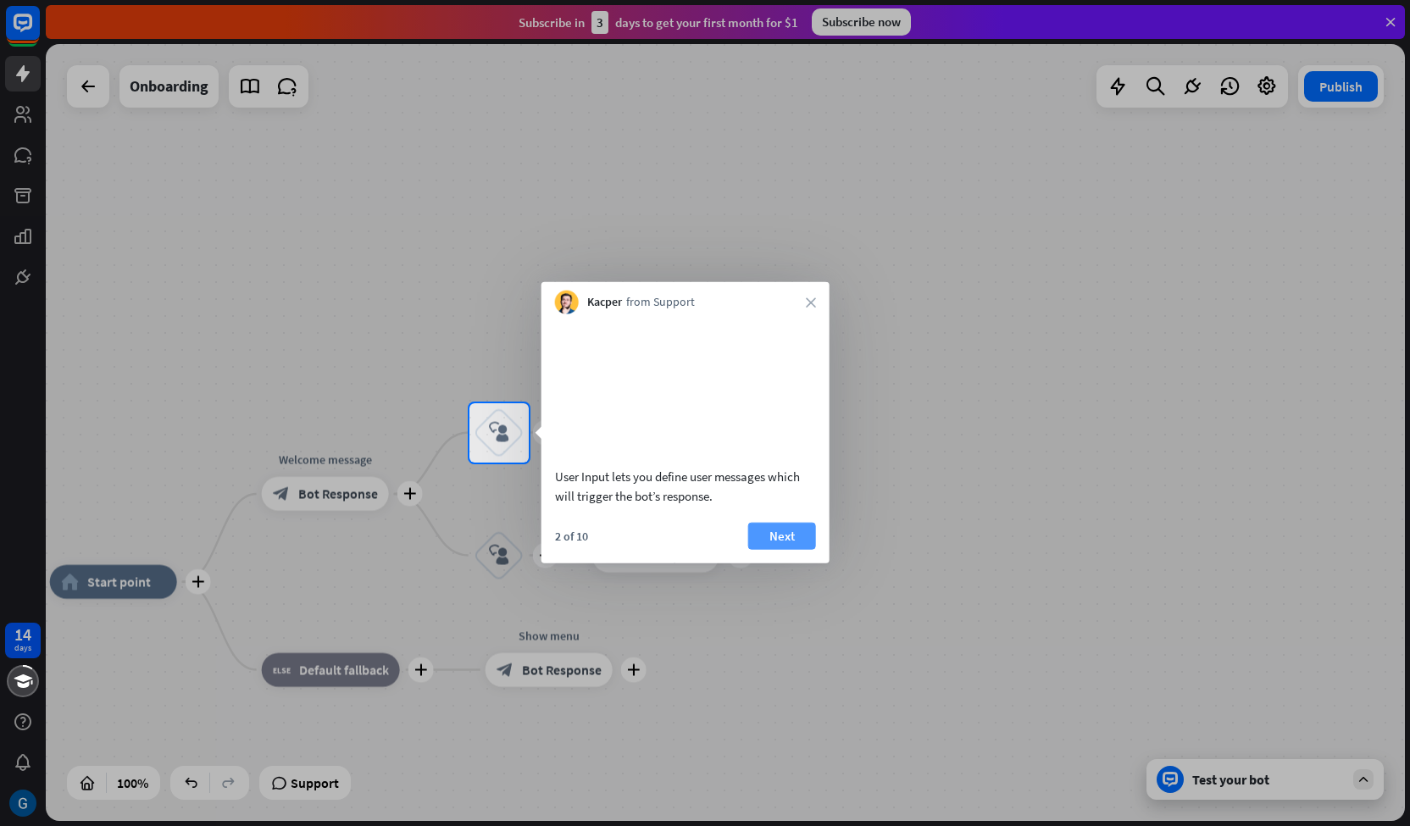
click at [790, 549] on button "Next" at bounding box center [782, 535] width 68 height 27
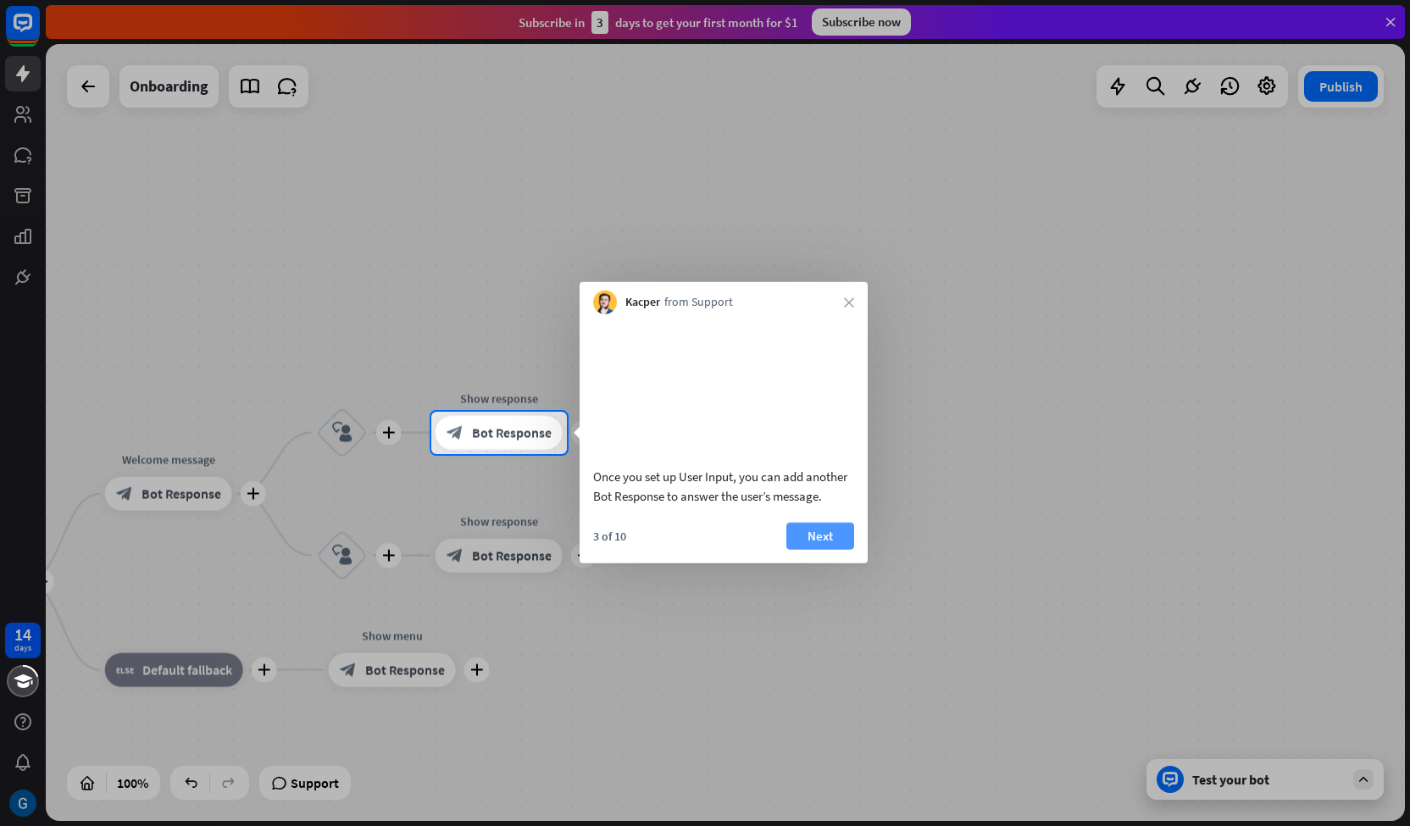
click at [814, 549] on button "Next" at bounding box center [820, 535] width 68 height 27
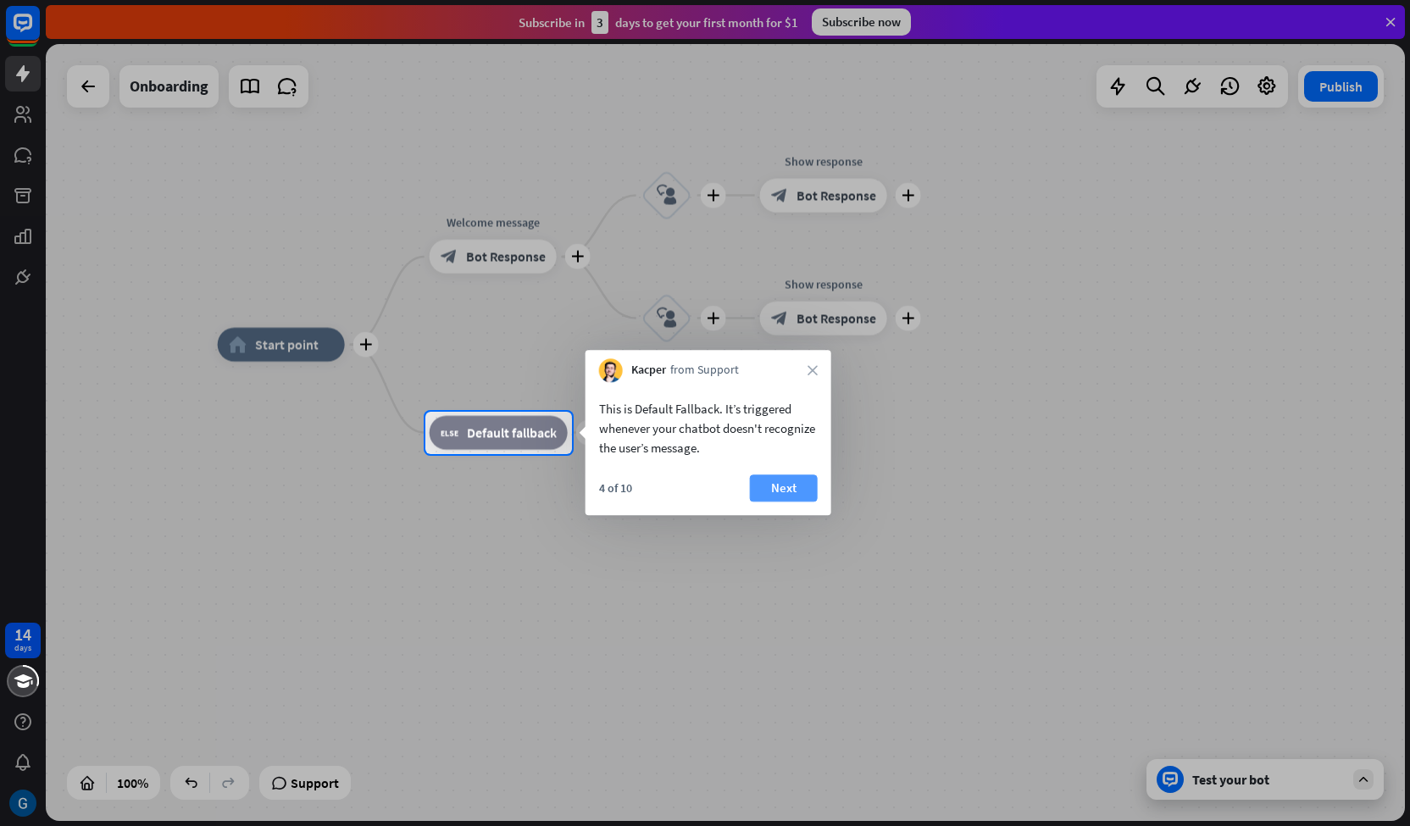
click at [789, 493] on button "Next" at bounding box center [784, 488] width 68 height 27
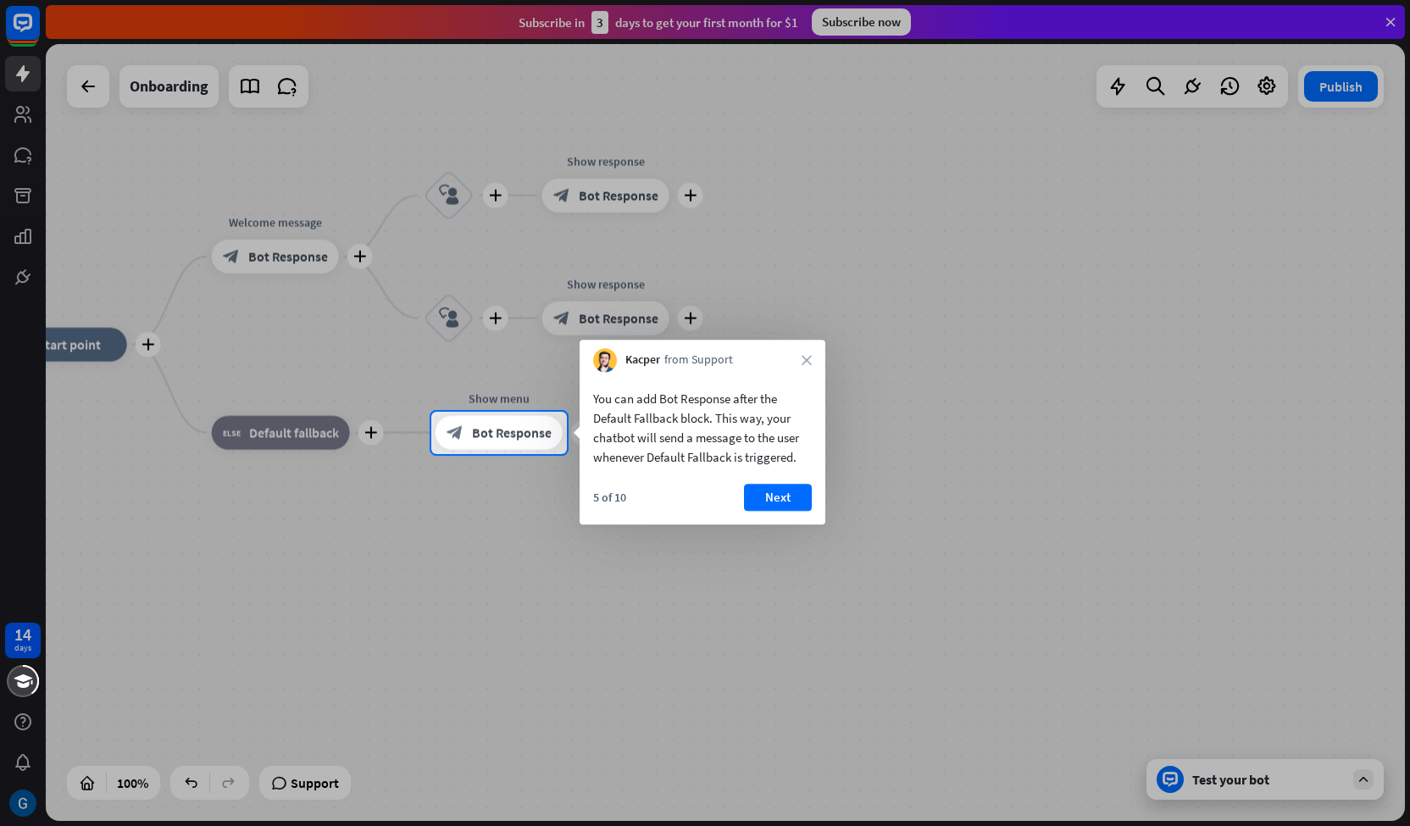
click at [789, 493] on button "Next" at bounding box center [778, 497] width 68 height 27
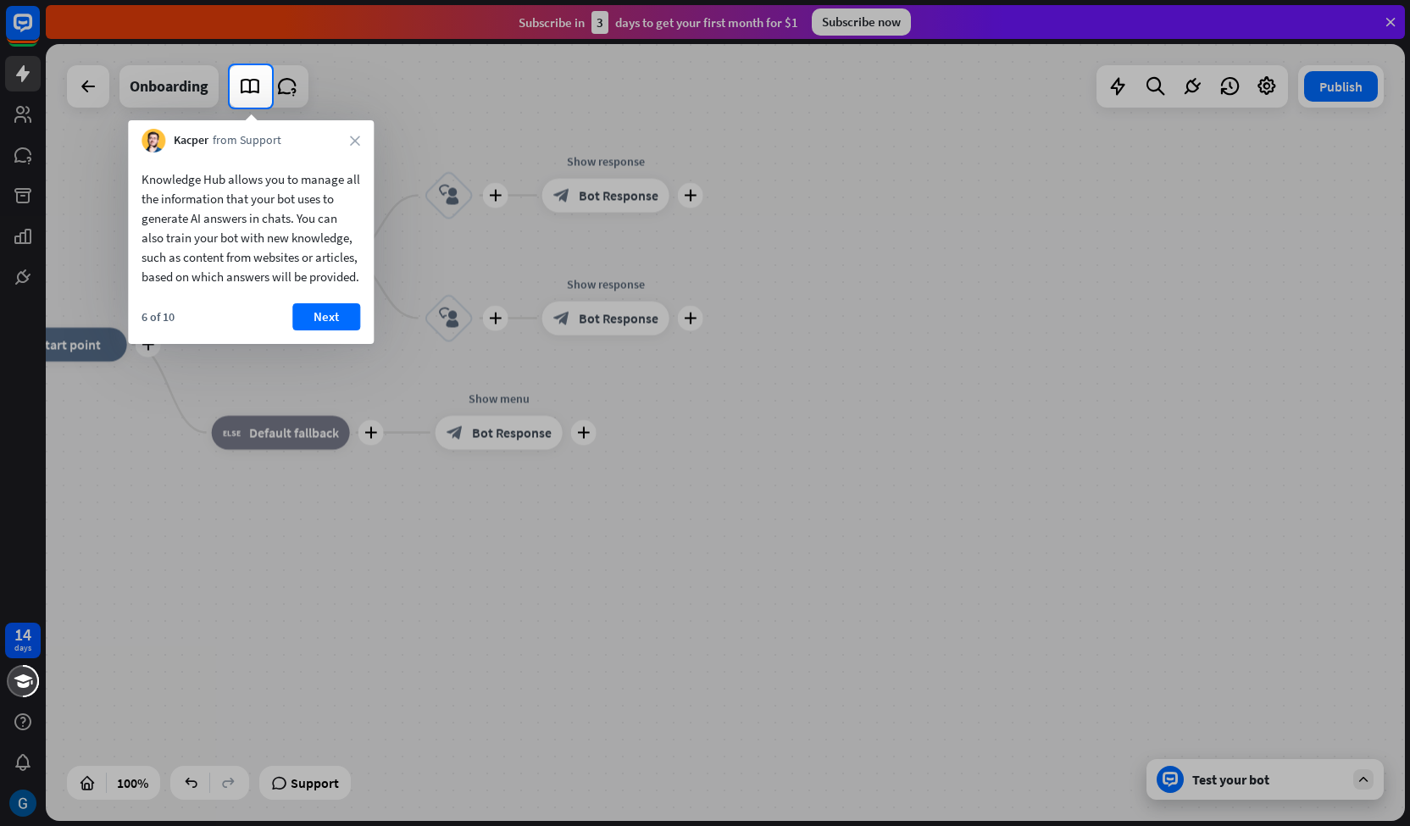
drag, startPoint x: 379, startPoint y: 516, endPoint x: 922, endPoint y: 586, distance: 547.6
click at [922, 586] on div at bounding box center [705, 467] width 1410 height 719
click at [342, 331] on button "Next" at bounding box center [326, 316] width 68 height 27
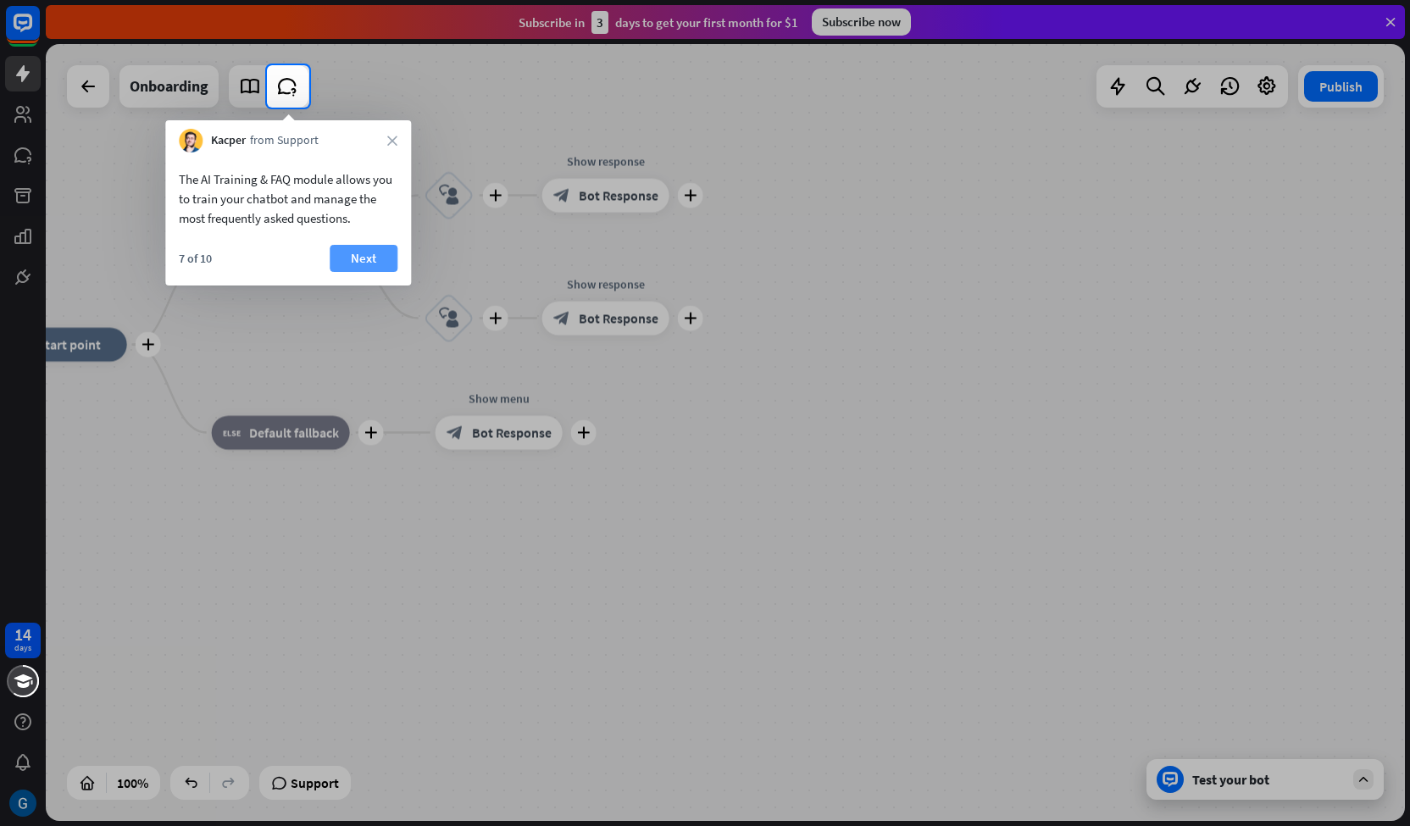
click at [358, 254] on button "Next" at bounding box center [364, 258] width 68 height 27
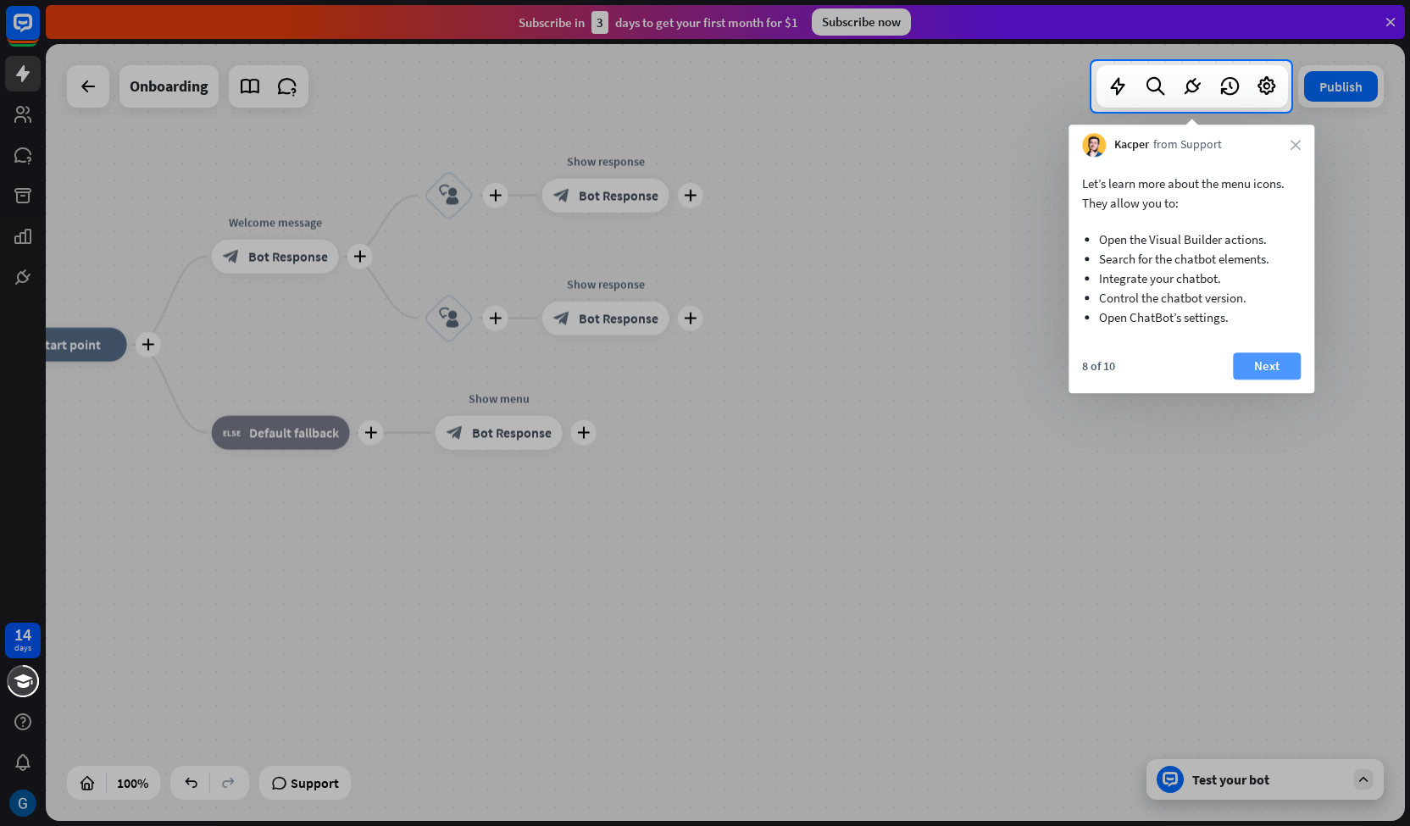
click at [1264, 369] on button "Next" at bounding box center [1267, 366] width 68 height 27
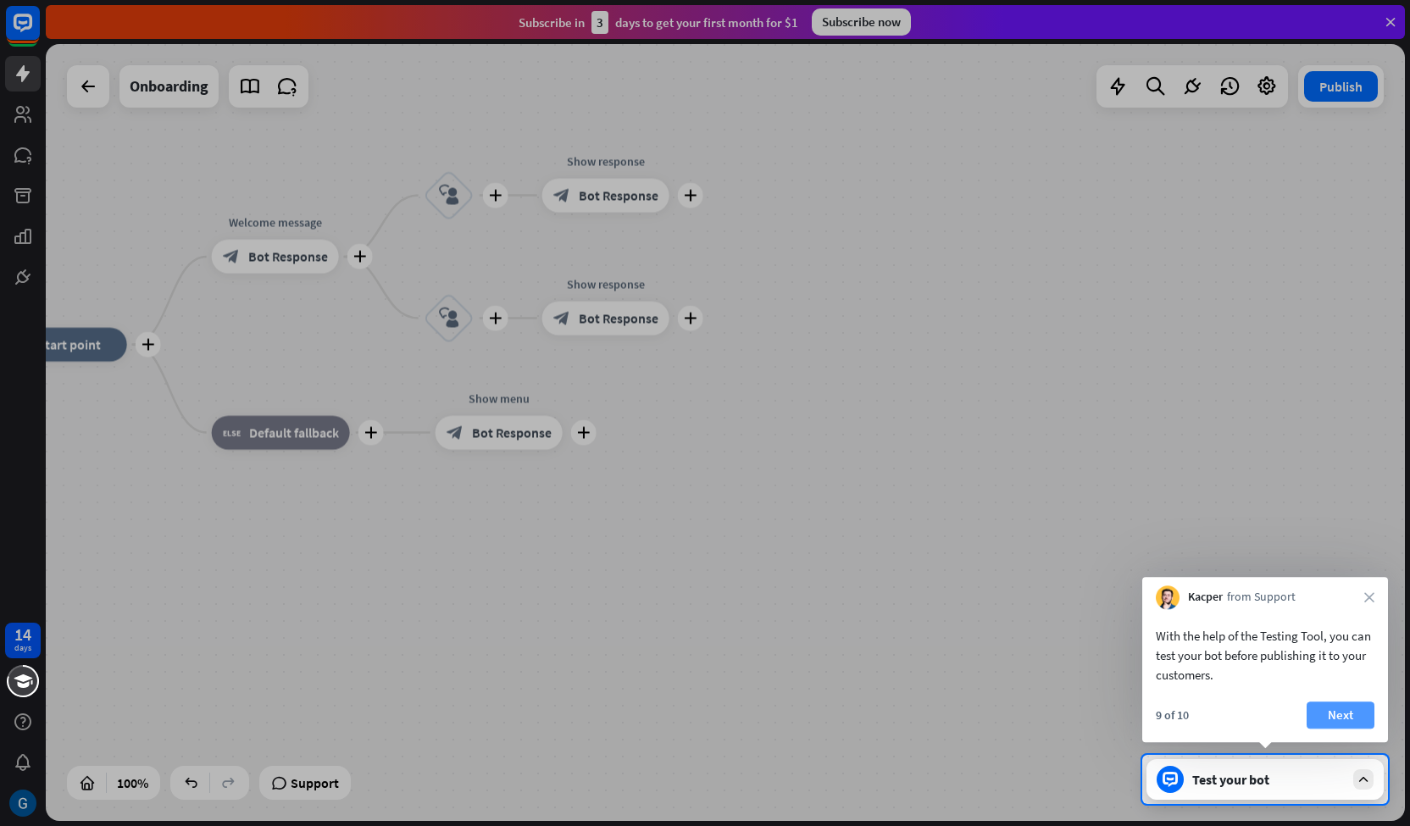
click at [1331, 713] on button "Next" at bounding box center [1341, 715] width 68 height 27
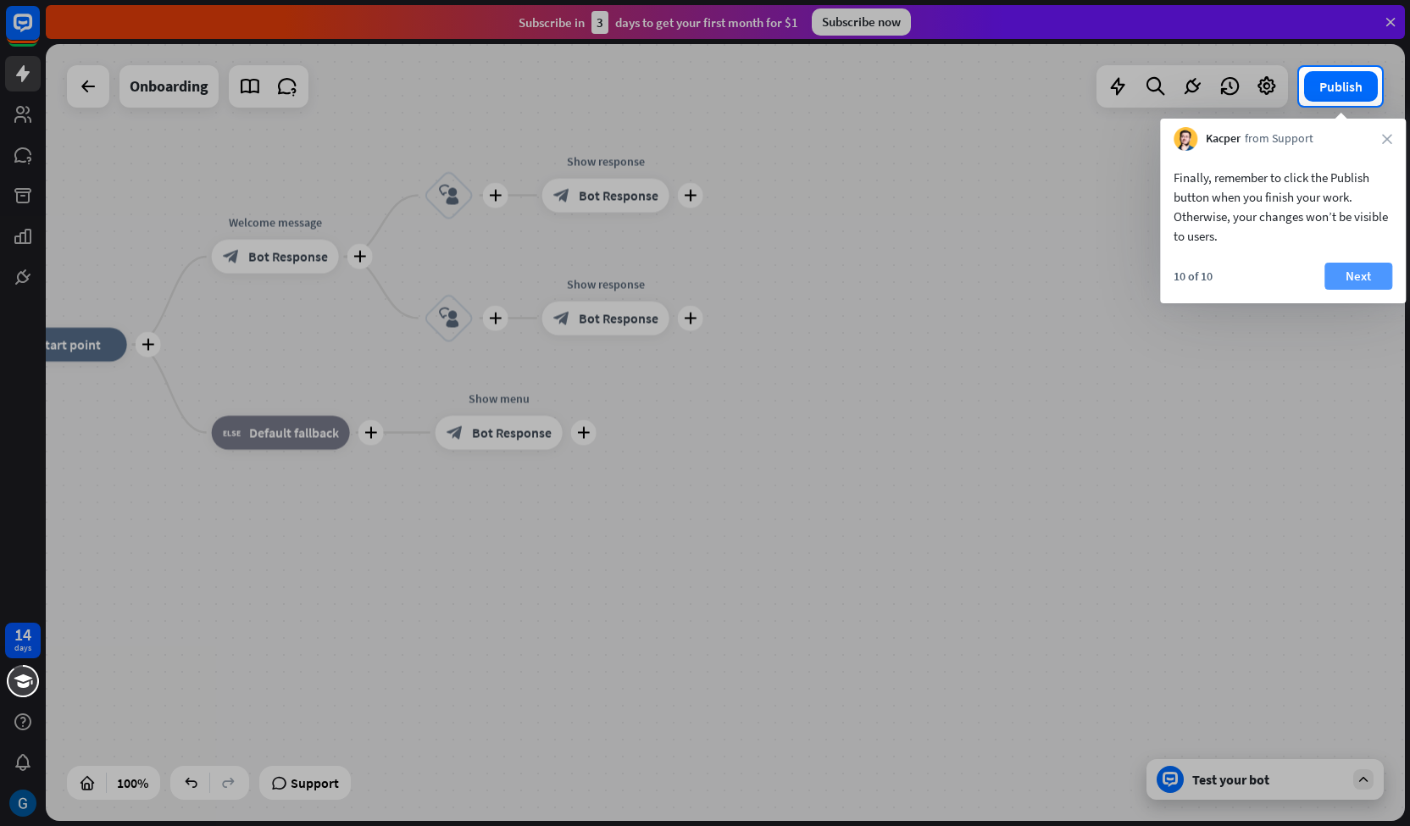
click at [1383, 281] on button "Next" at bounding box center [1359, 276] width 68 height 27
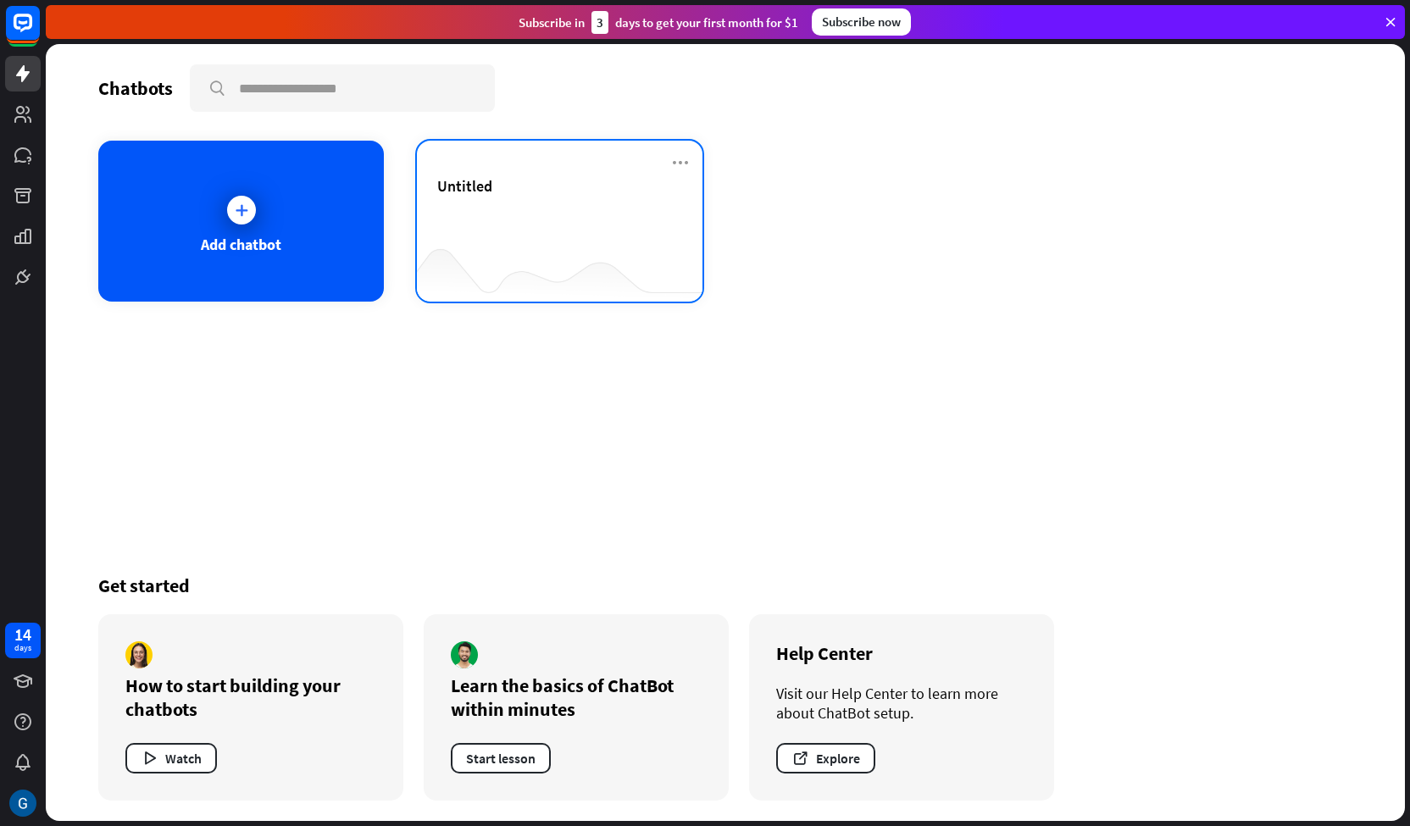
click at [628, 176] on div "Untitled" at bounding box center [559, 185] width 245 height 19
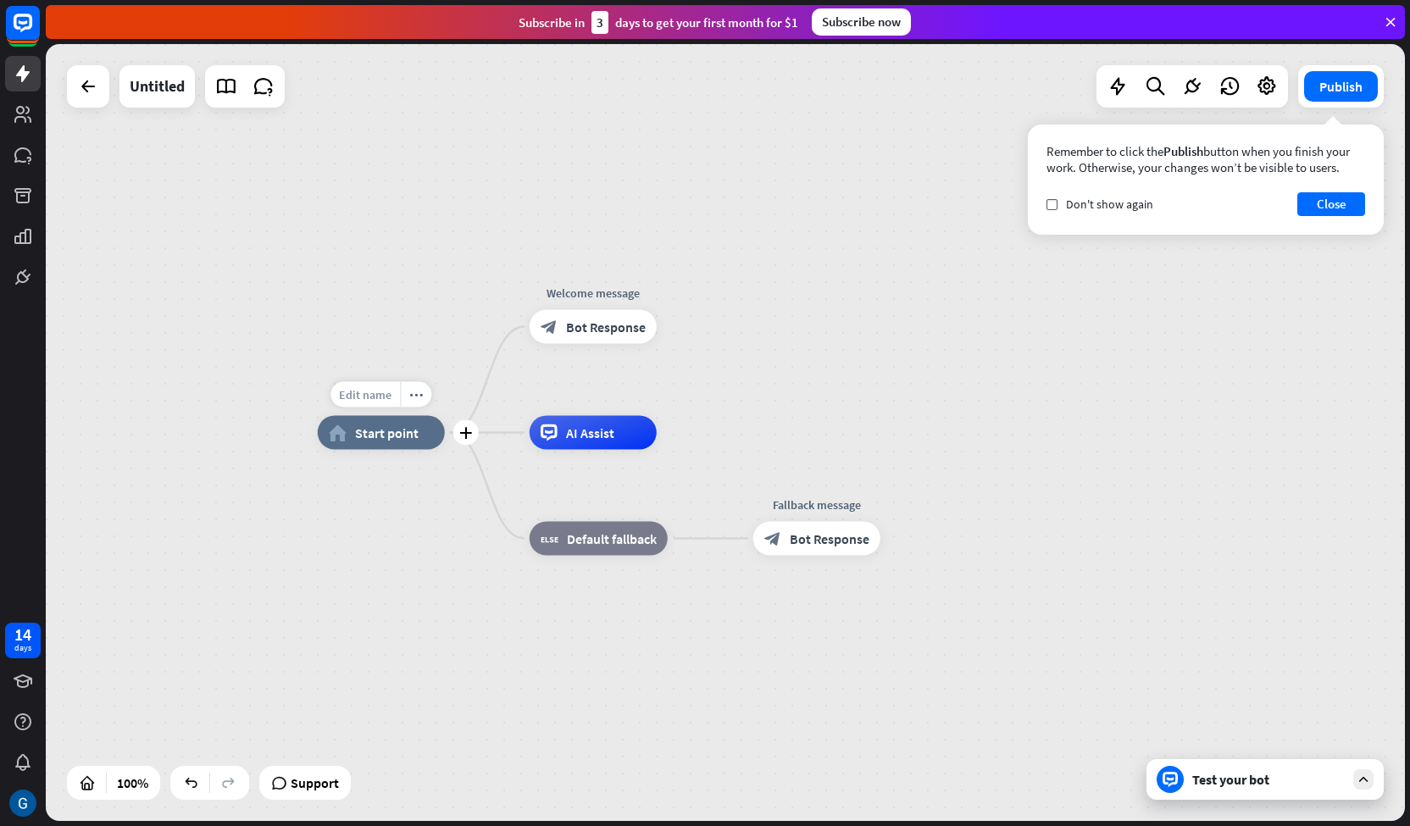
click at [363, 389] on span "Edit name" at bounding box center [365, 394] width 53 height 15
click at [369, 396] on input "****" at bounding box center [381, 396] width 119 height 24
type input "**********"
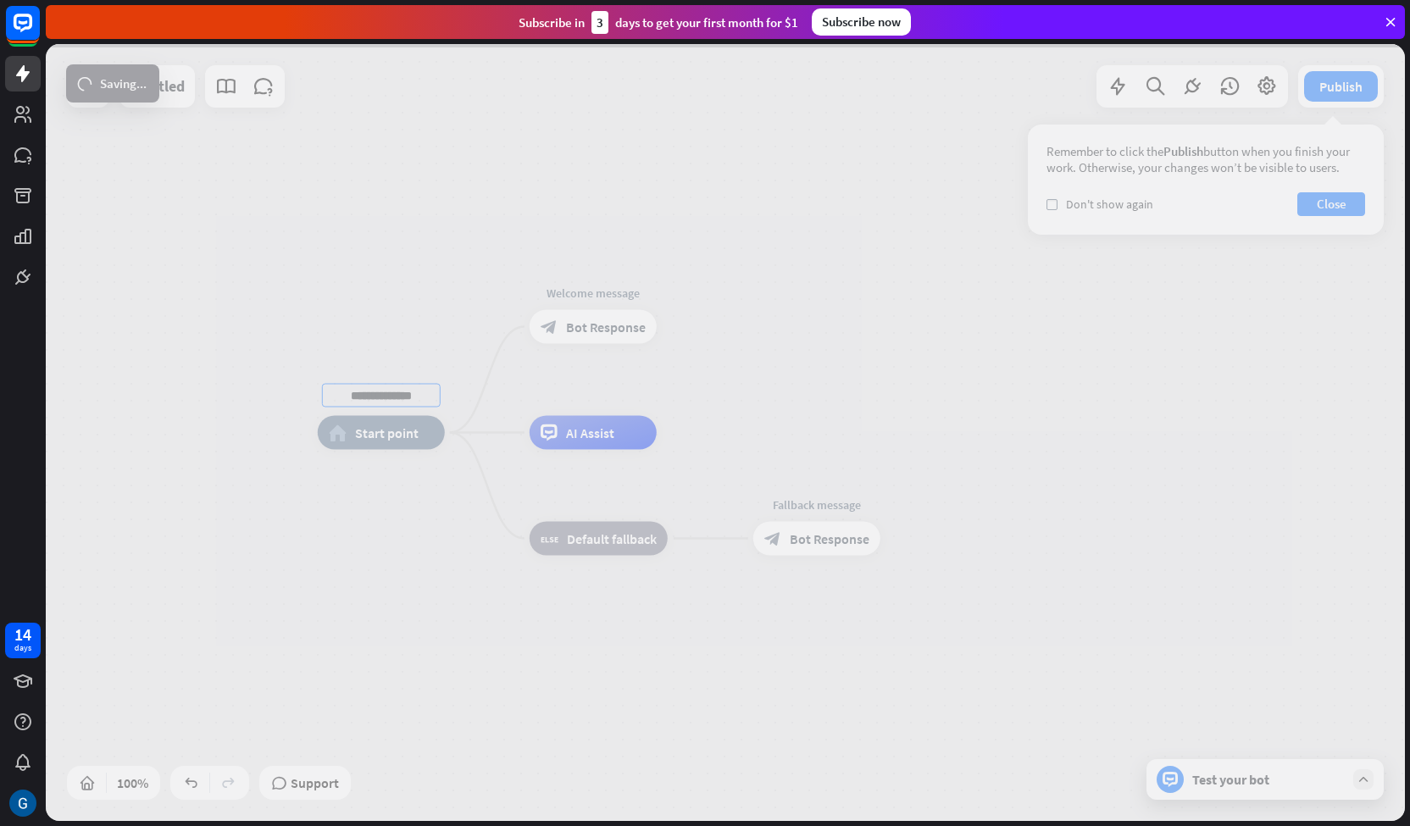
click at [453, 374] on div "**********" at bounding box center [725, 432] width 1359 height 777
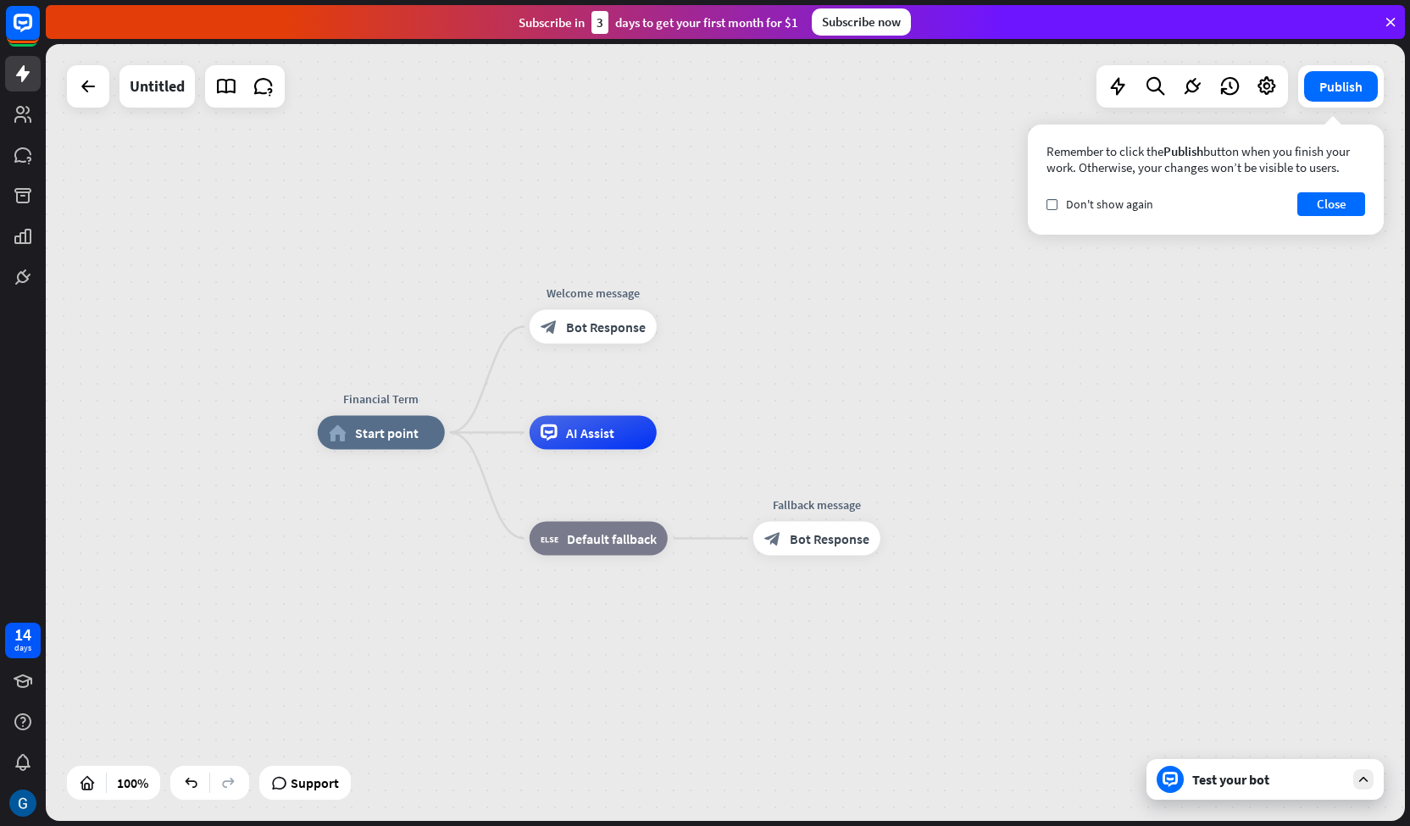
click at [449, 310] on div "Financial Term home_2 Start point Welcome message block_bot_response Bot Respon…" at bounding box center [725, 432] width 1359 height 777
click at [389, 393] on span "Edit name" at bounding box center [365, 394] width 53 height 15
type input "**********"
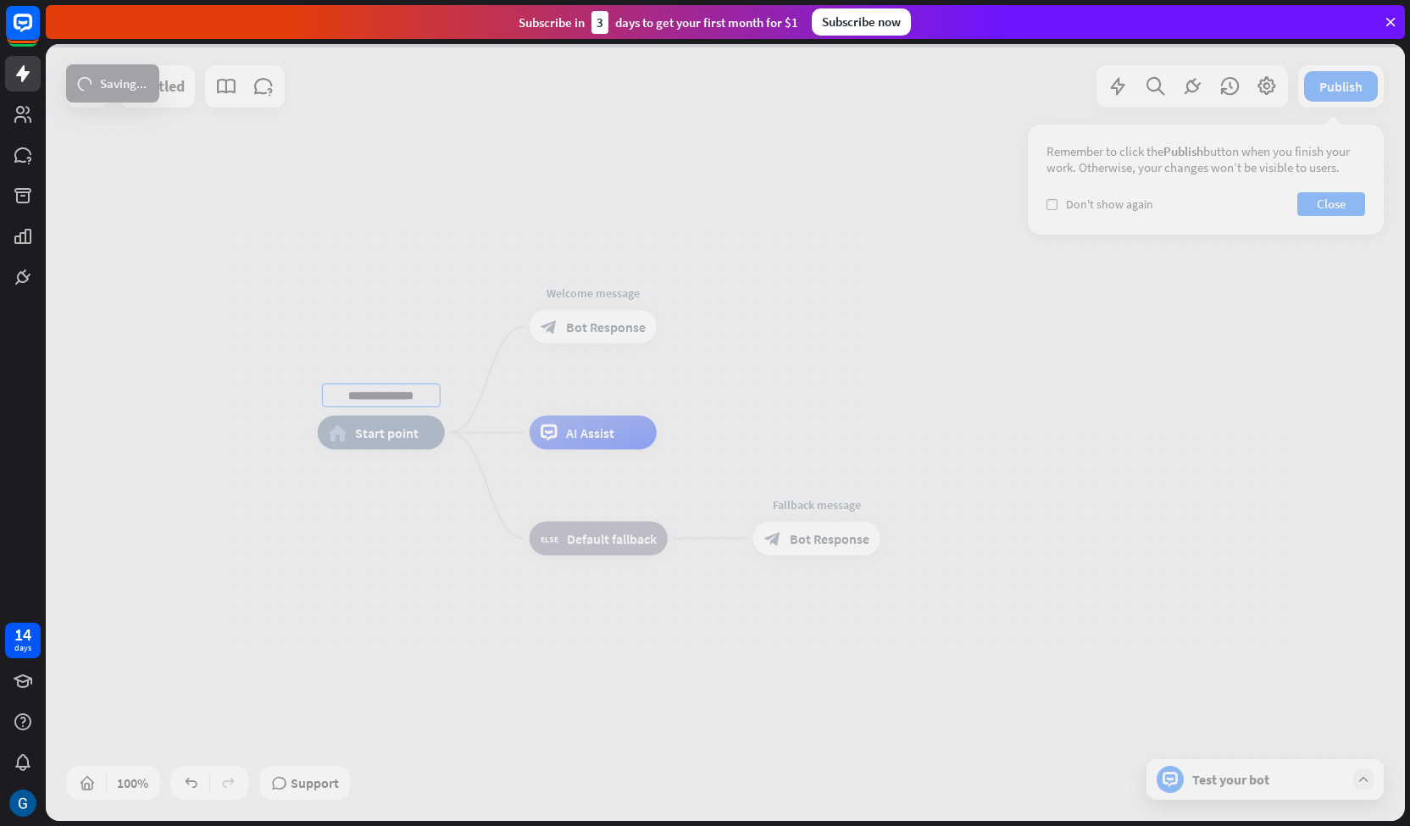
click at [417, 313] on div "**********" at bounding box center [725, 432] width 1359 height 777
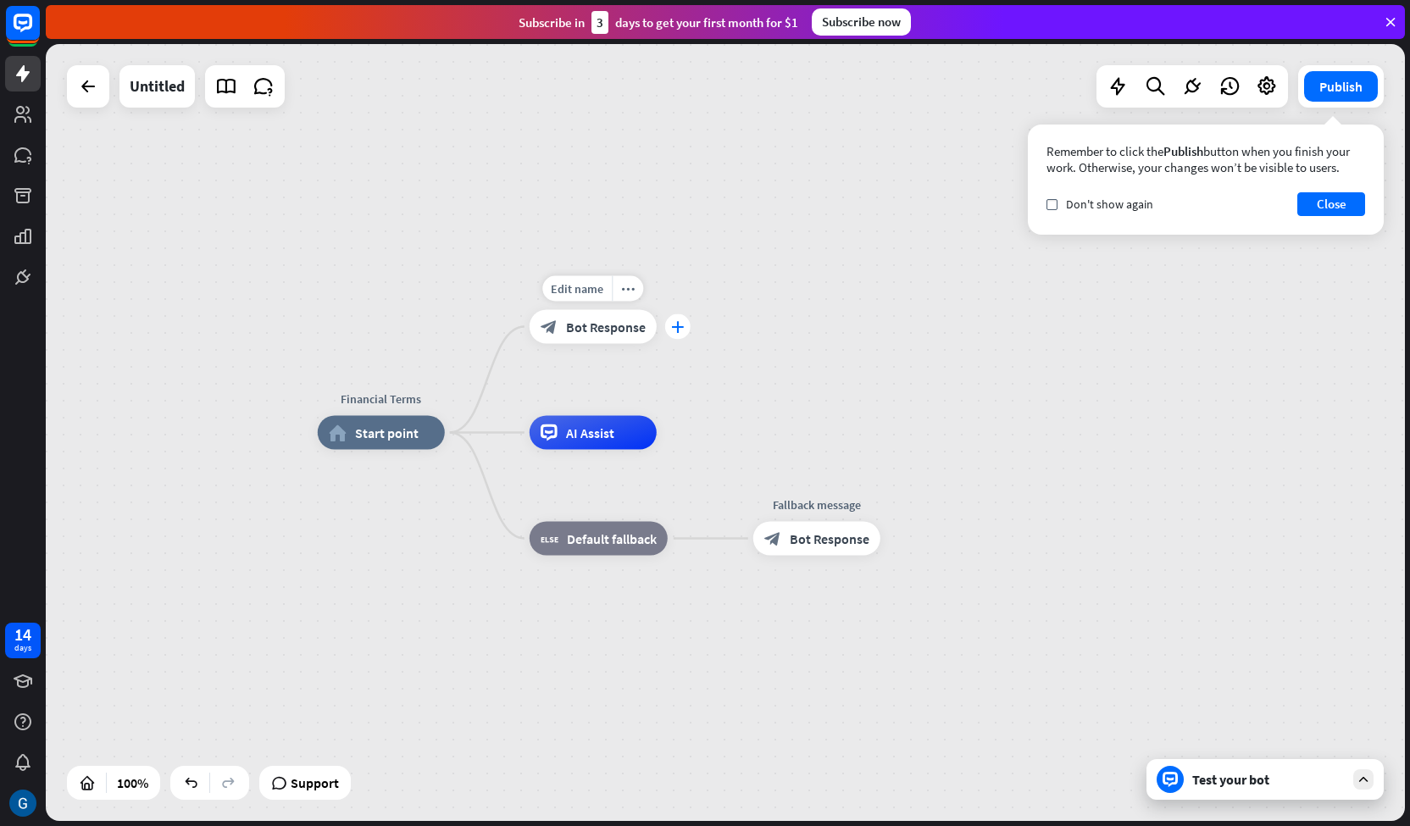
click at [677, 328] on icon "plus" at bounding box center [677, 327] width 13 height 12
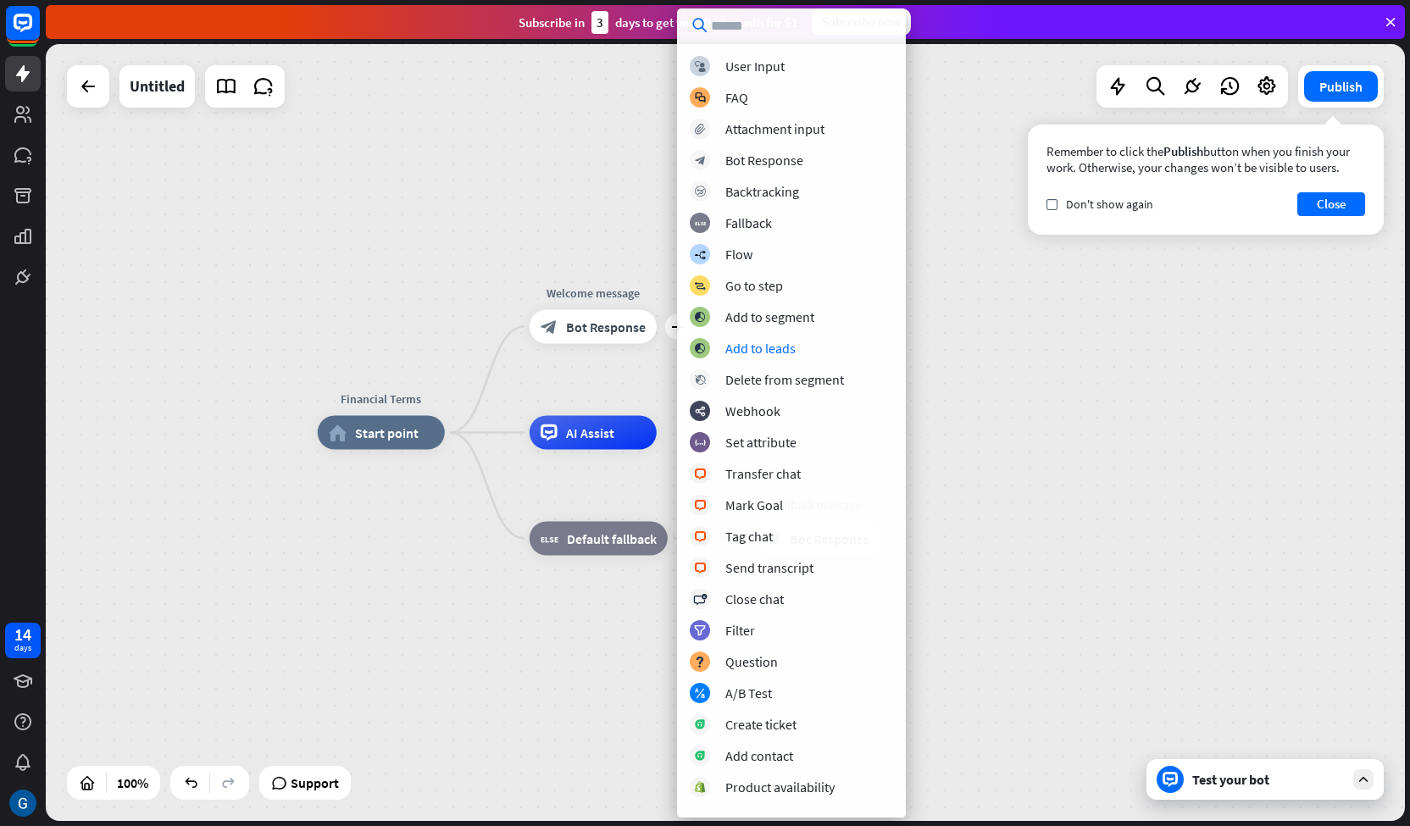
click at [966, 342] on div "Financial Terms home_2 Start point plus Welcome message block_bot_response Bot …" at bounding box center [725, 432] width 1359 height 777
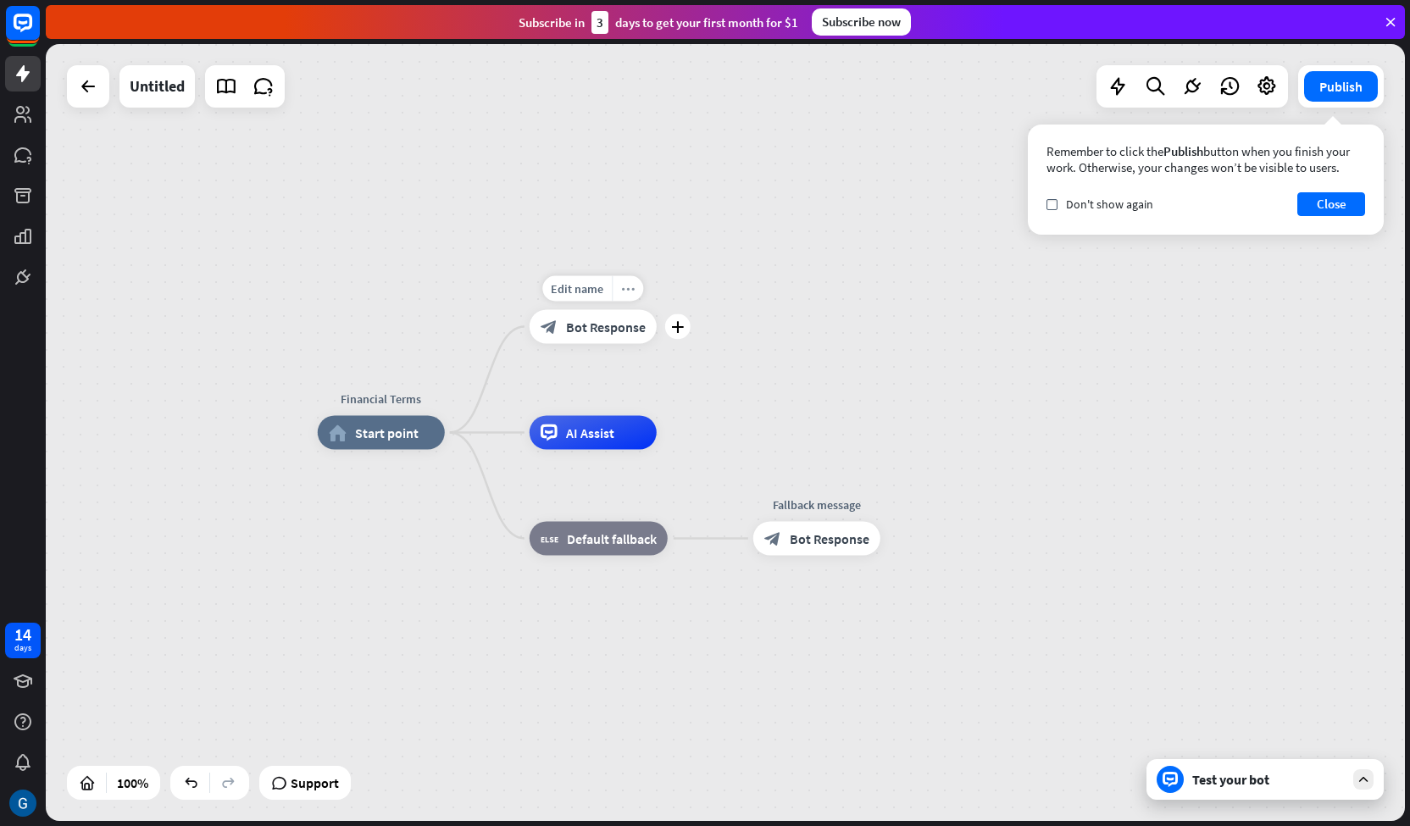
click at [622, 284] on icon "more_horiz" at bounding box center [628, 288] width 14 height 13
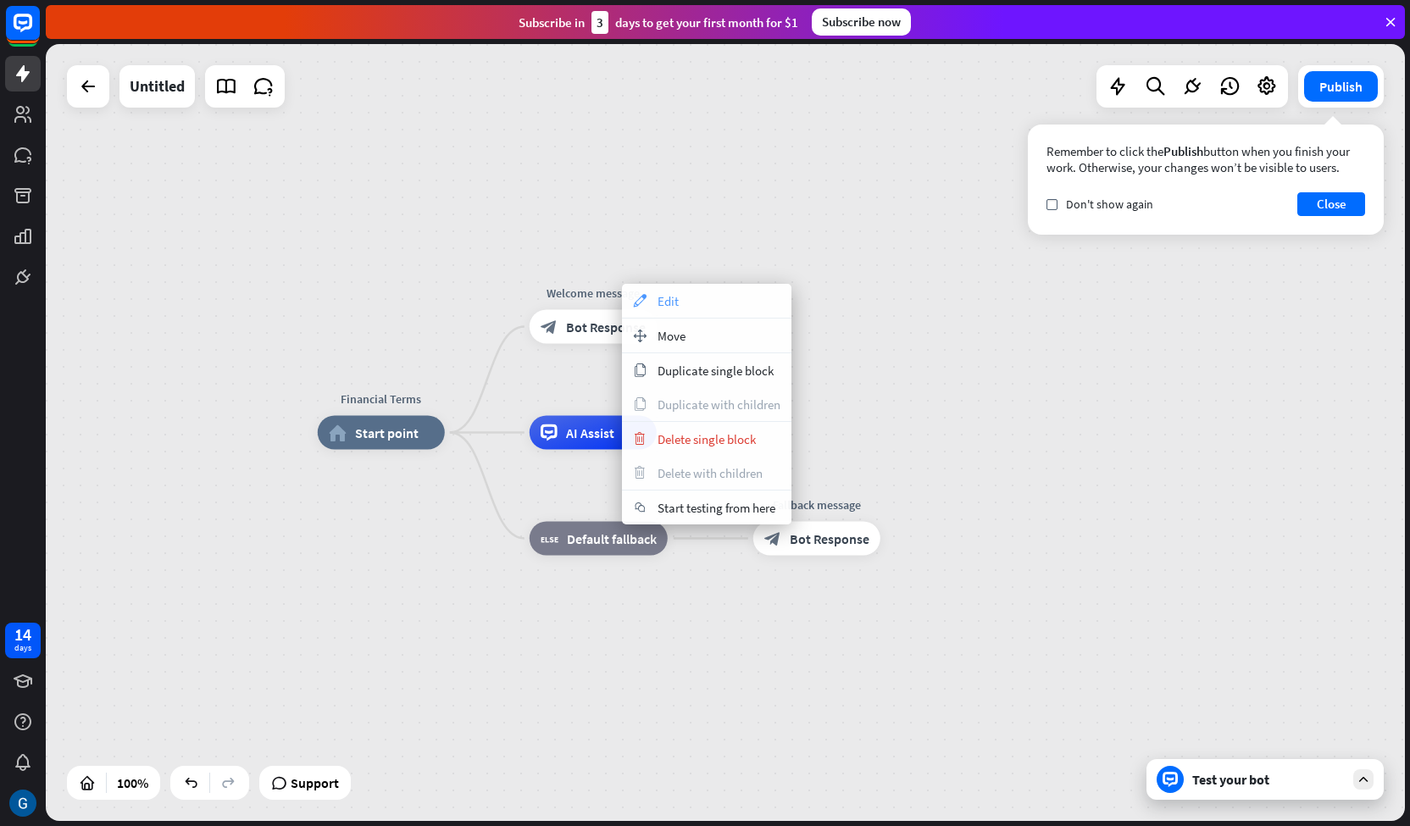
click at [652, 297] on div "appearance Edit" at bounding box center [706, 301] width 169 height 34
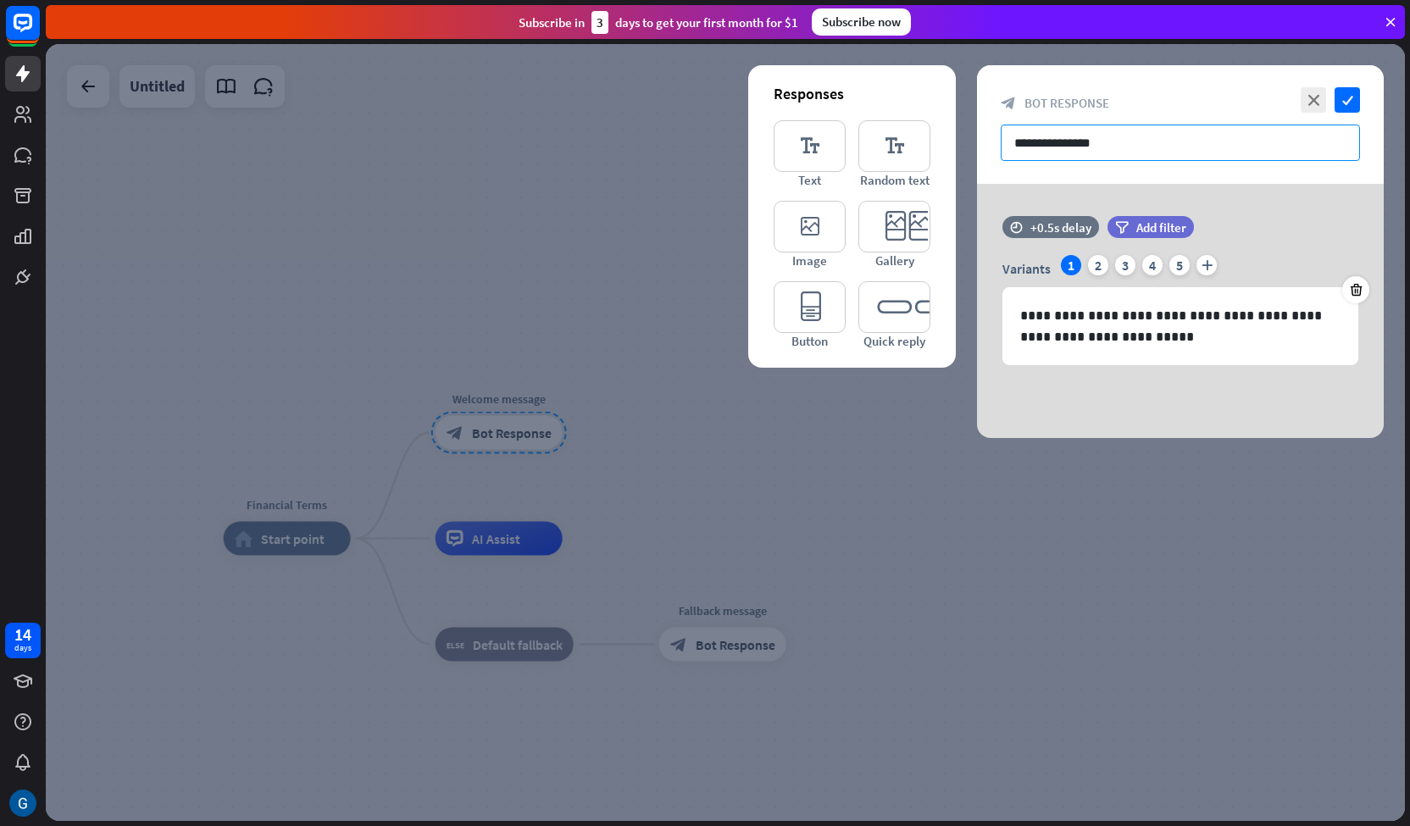
click at [1064, 141] on input "**********" at bounding box center [1180, 143] width 359 height 36
drag, startPoint x: 1137, startPoint y: 145, endPoint x: 871, endPoint y: 136, distance: 266.2
click at [977, 136] on div "**********" at bounding box center [1180, 251] width 407 height 373
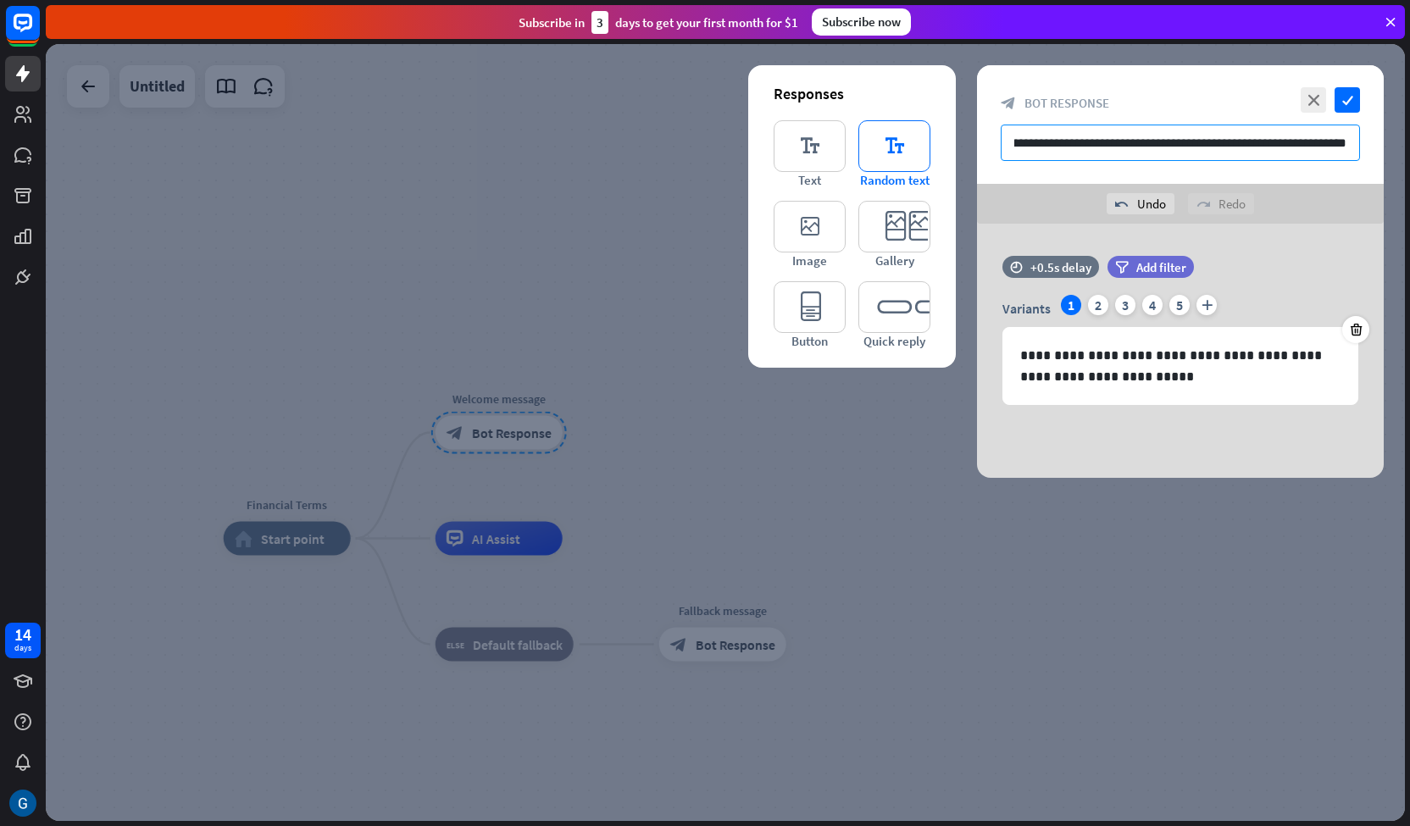
scroll to position [0, 103]
type input "**********"
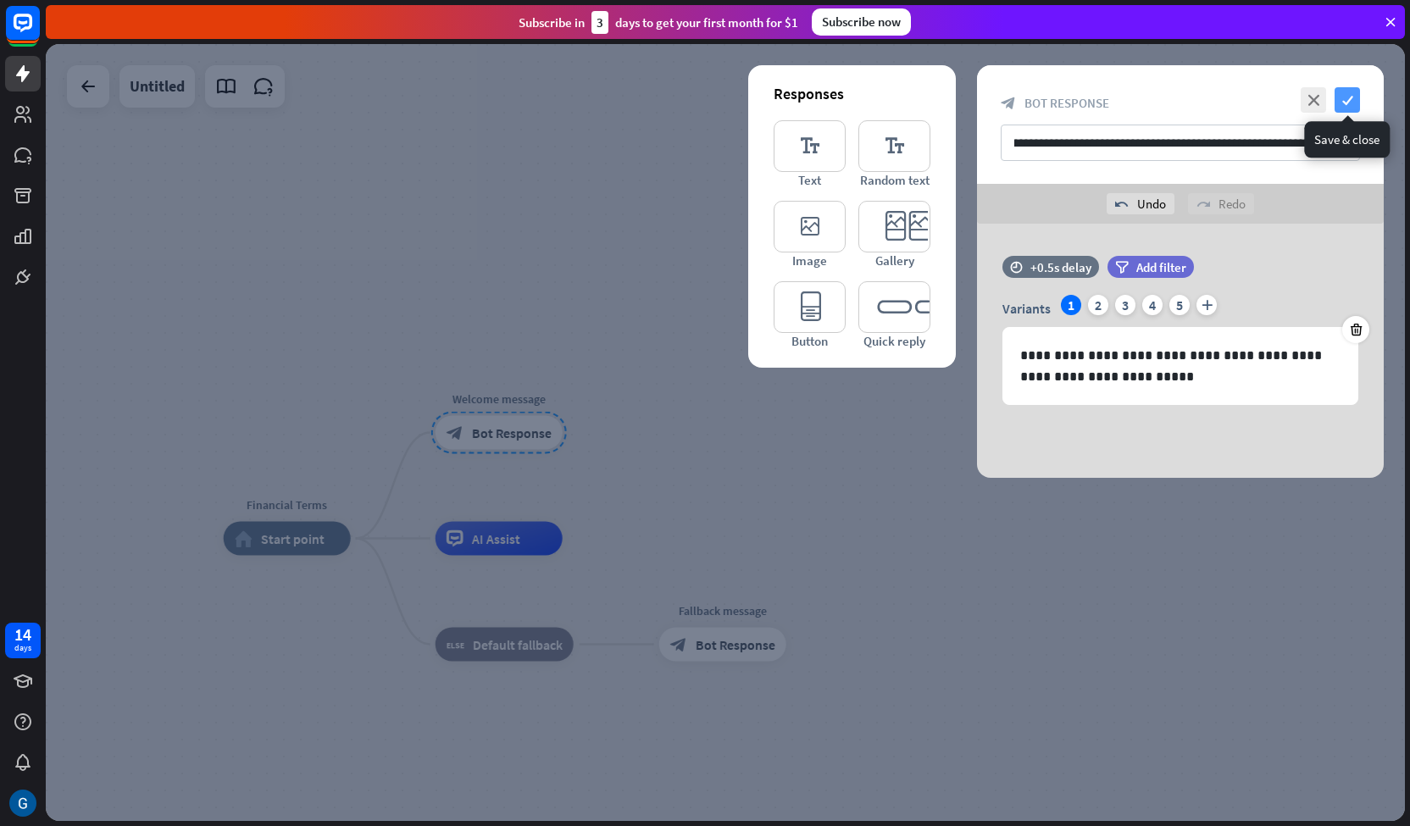
click at [1344, 103] on icon "check" at bounding box center [1347, 99] width 25 height 25
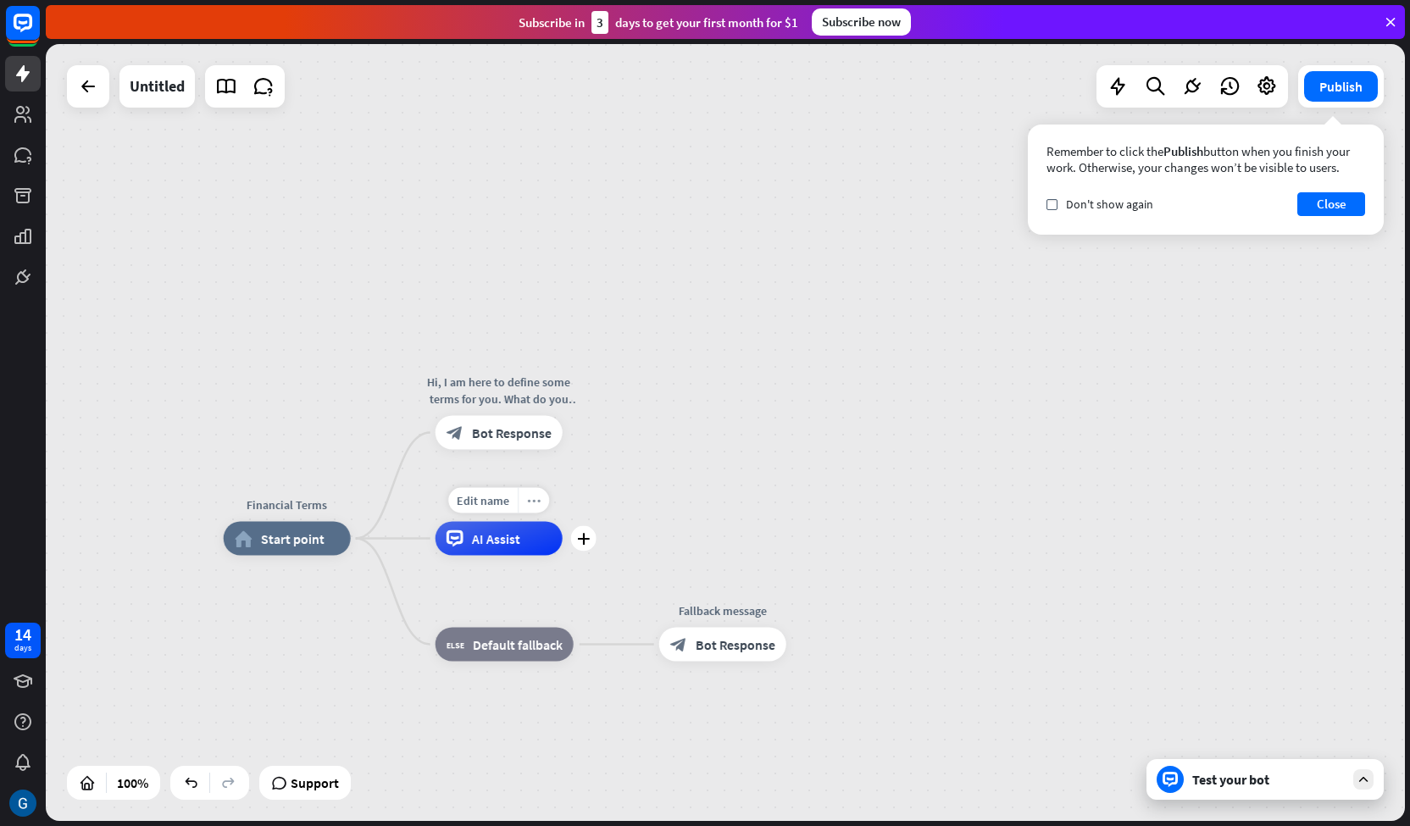
click at [527, 501] on icon "more_horiz" at bounding box center [534, 500] width 14 height 13
click at [806, 472] on div "Financial Terms home_2 Start point Hi, I am here to define some terms for you. …" at bounding box center [725, 432] width 1359 height 777
click at [536, 503] on icon "more_horiz" at bounding box center [534, 500] width 14 height 13
click at [581, 520] on span "Start testing from here" at bounding box center [630, 520] width 118 height 16
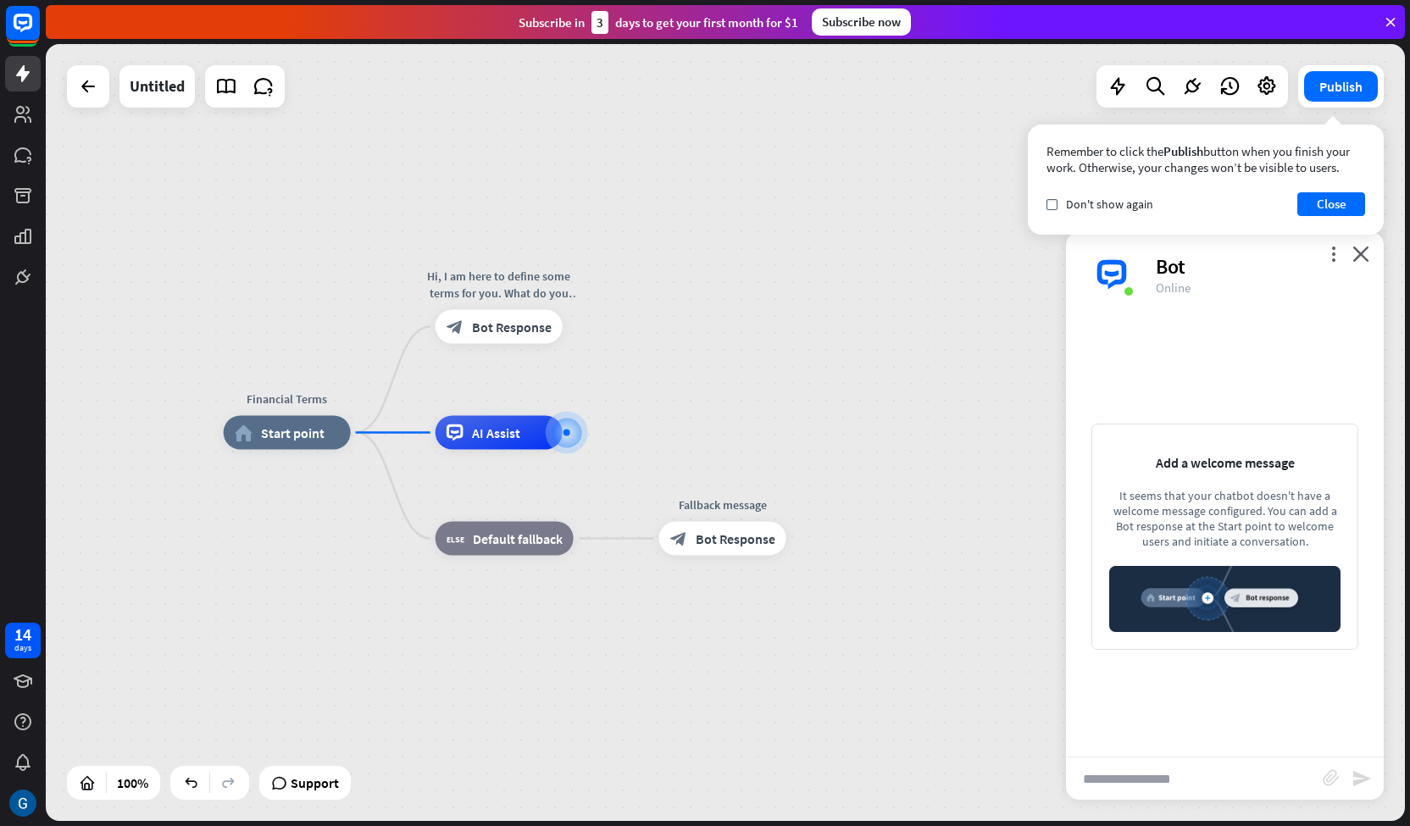
click at [1188, 782] on input "text" at bounding box center [1194, 779] width 257 height 42
click at [1359, 260] on icon "close" at bounding box center [1361, 254] width 17 height 16
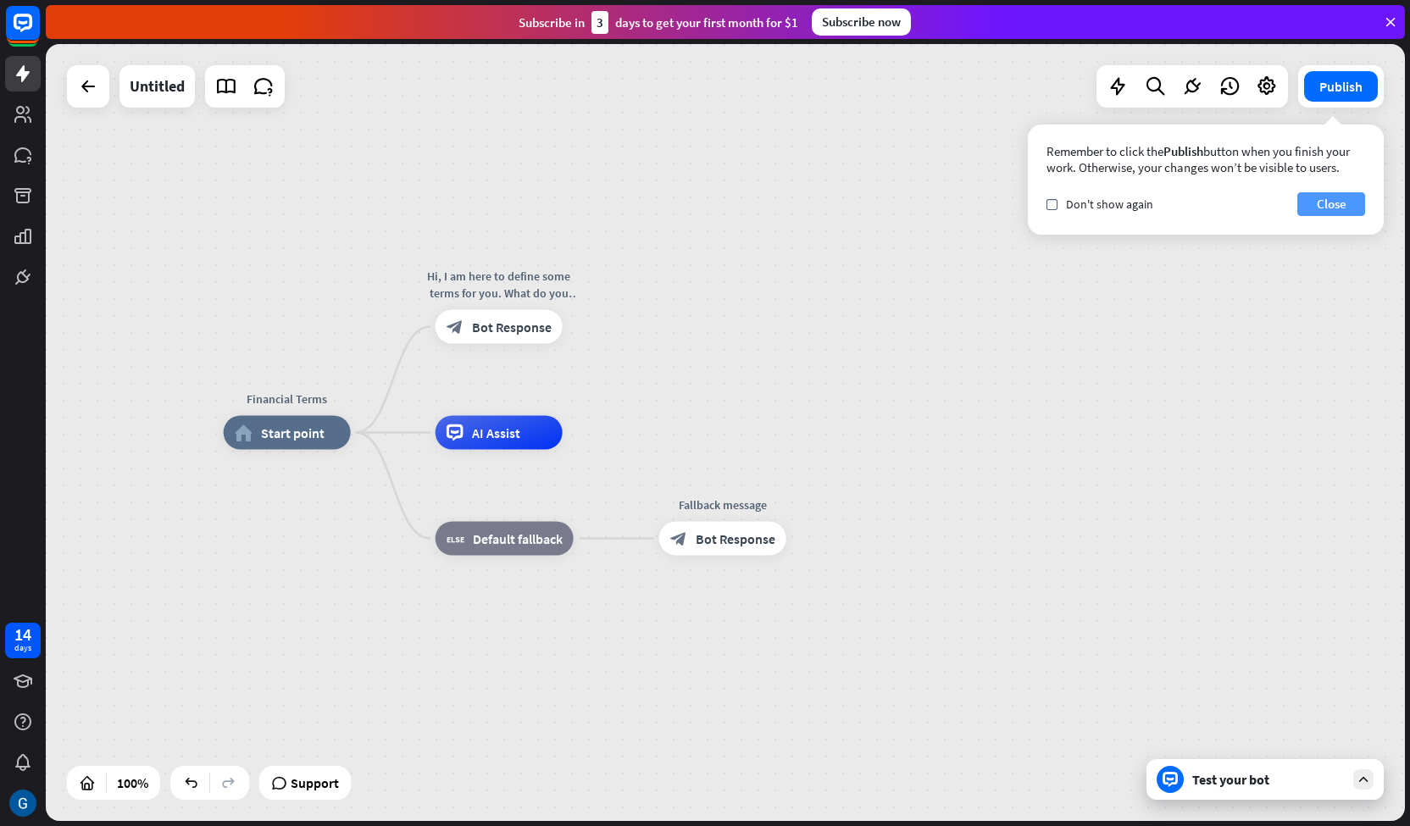
click at [1353, 208] on button "Close" at bounding box center [1331, 204] width 68 height 24
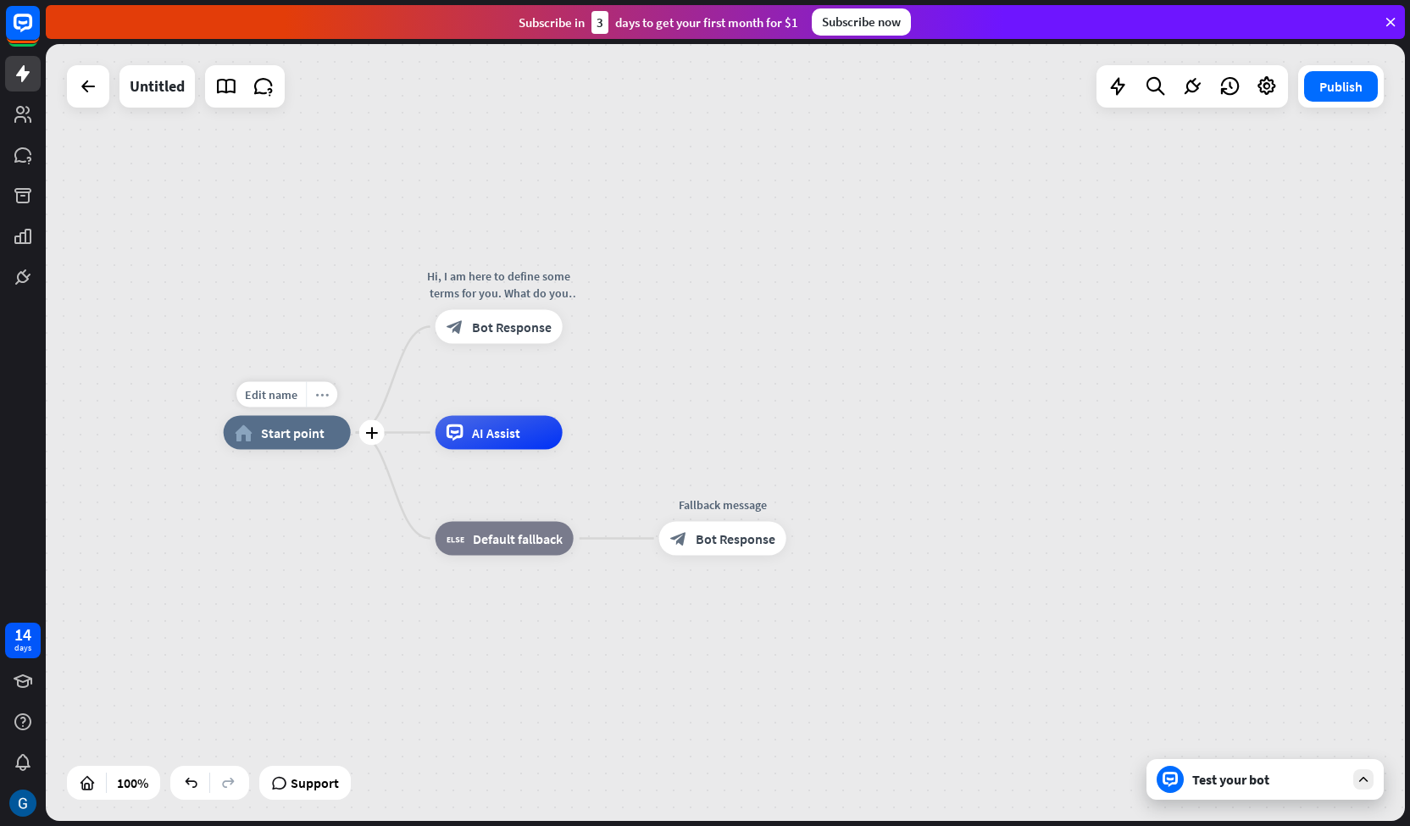
click at [320, 397] on icon "more_horiz" at bounding box center [322, 394] width 14 height 13
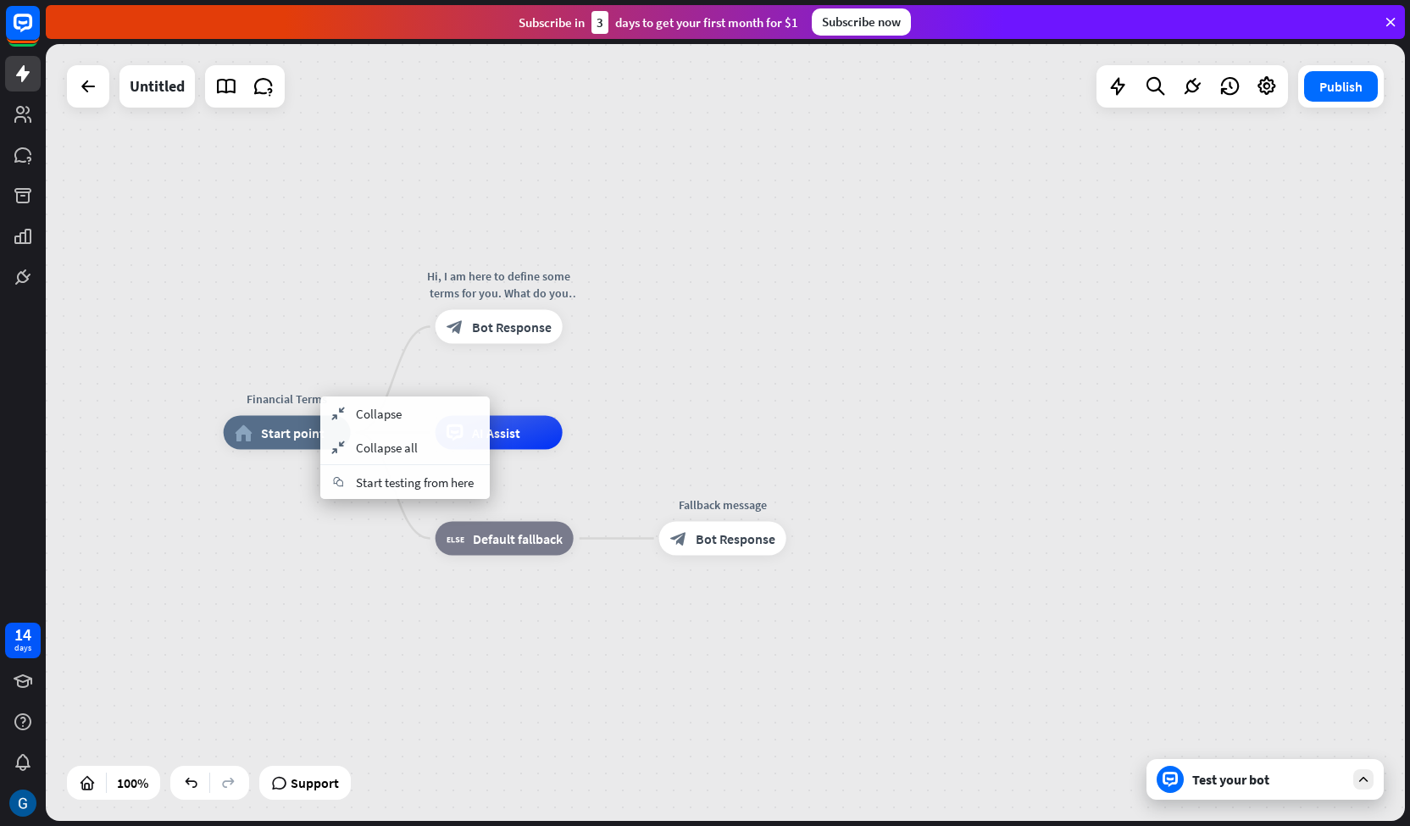
click at [317, 565] on div "Financial Terms home_2 Start point Hi, I am here to define some terms for you. …" at bounding box center [903, 821] width 1359 height 777
click at [541, 395] on div "more_horiz" at bounding box center [533, 394] width 31 height 25
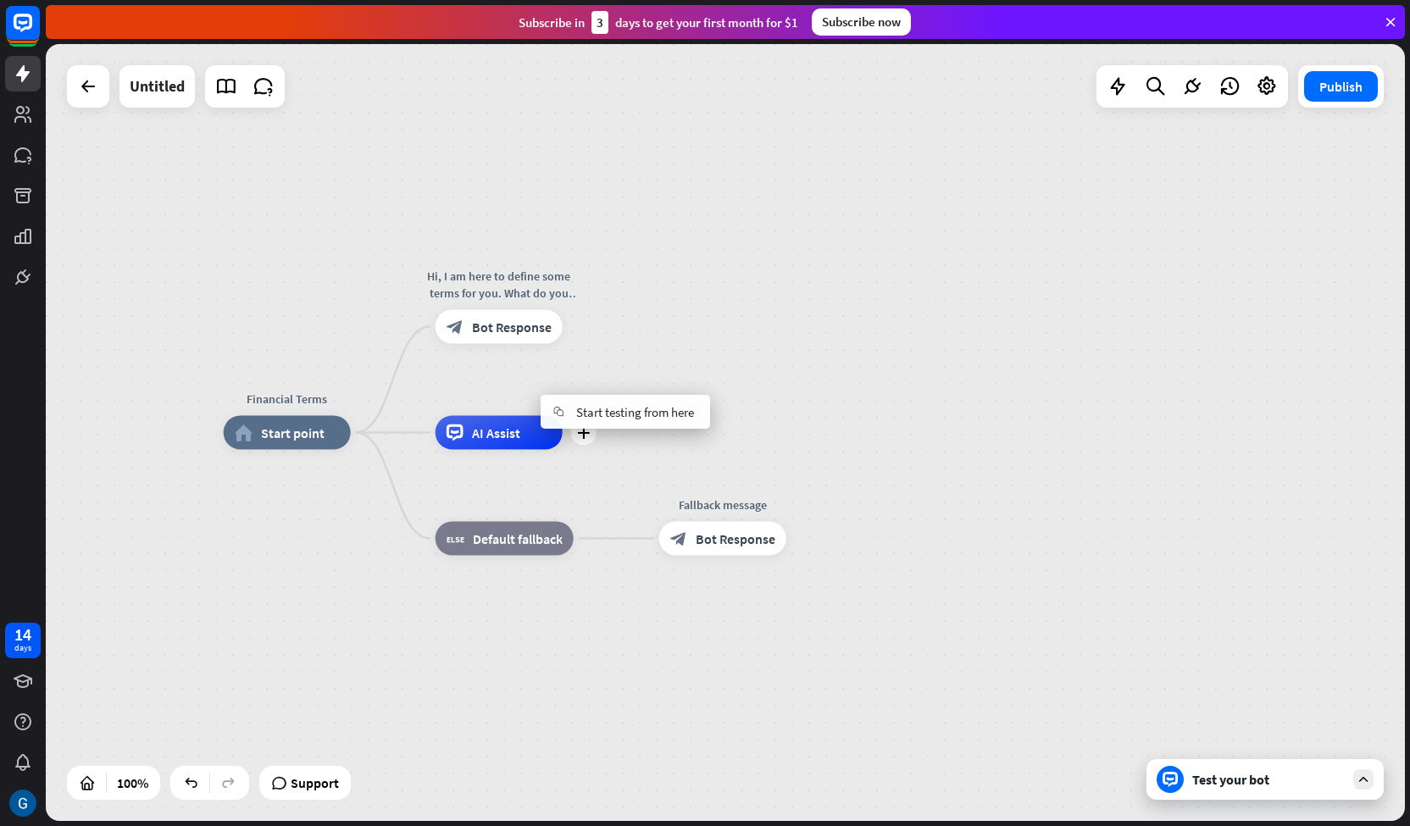
click at [490, 442] on div "AI Assist" at bounding box center [499, 433] width 127 height 34
click at [489, 399] on span "Edit name" at bounding box center [483, 394] width 53 height 15
click at [493, 440] on span "AI Assist" at bounding box center [496, 433] width 48 height 17
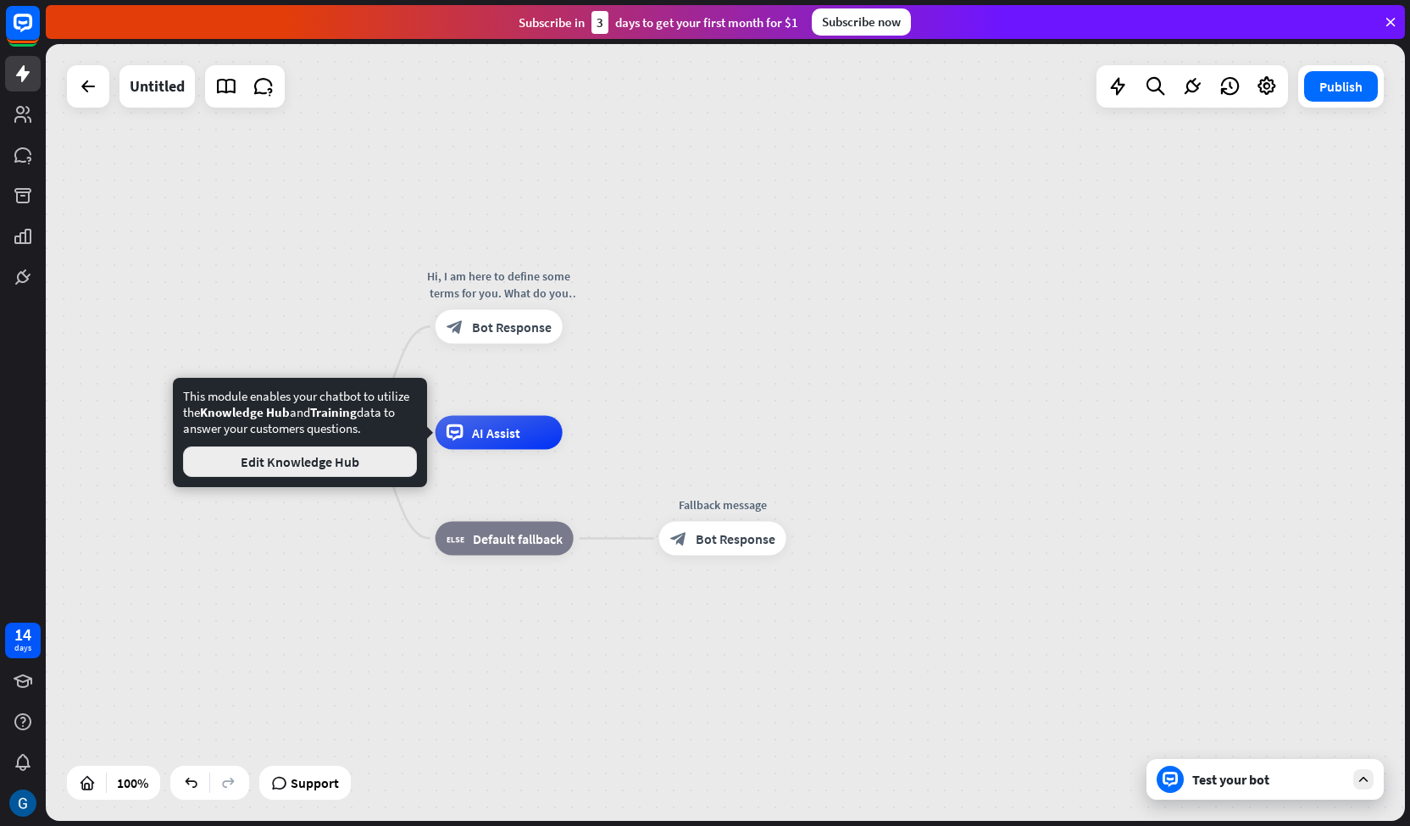
click at [375, 464] on button "Edit Knowledge Hub" at bounding box center [300, 462] width 234 height 31
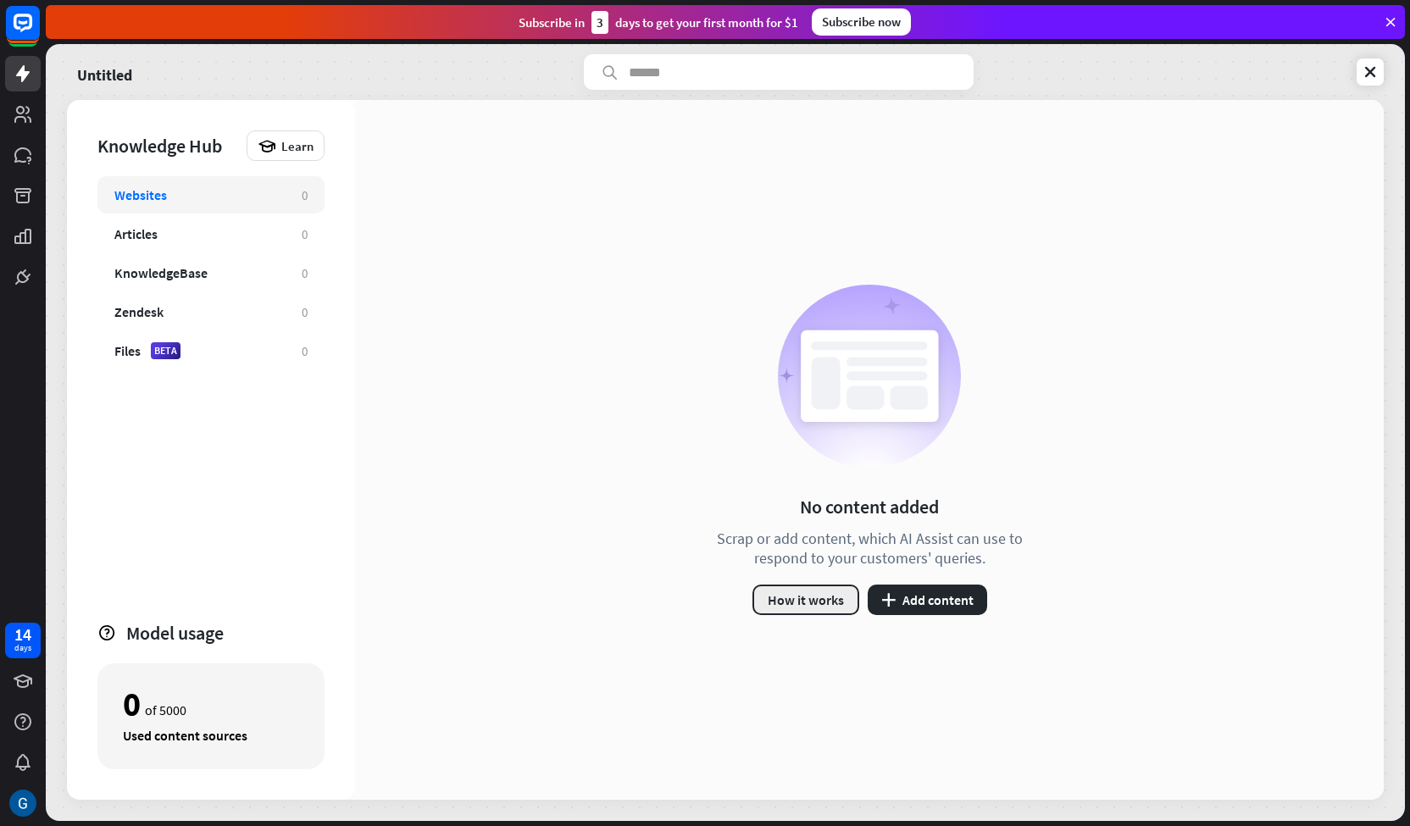
click at [807, 592] on button "How it works" at bounding box center [806, 600] width 107 height 31
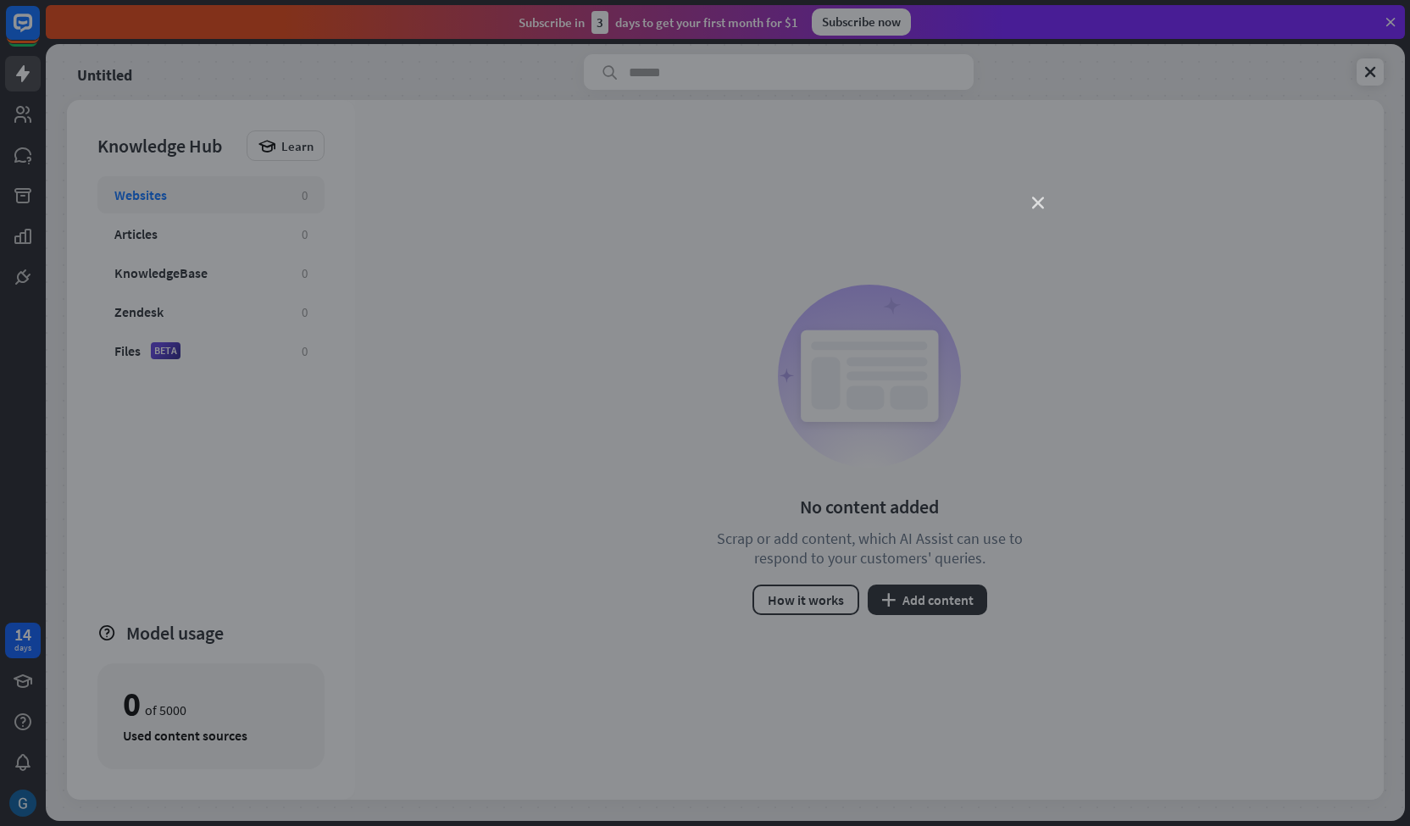
click at [1037, 203] on icon "close" at bounding box center [1038, 203] width 12 height 12
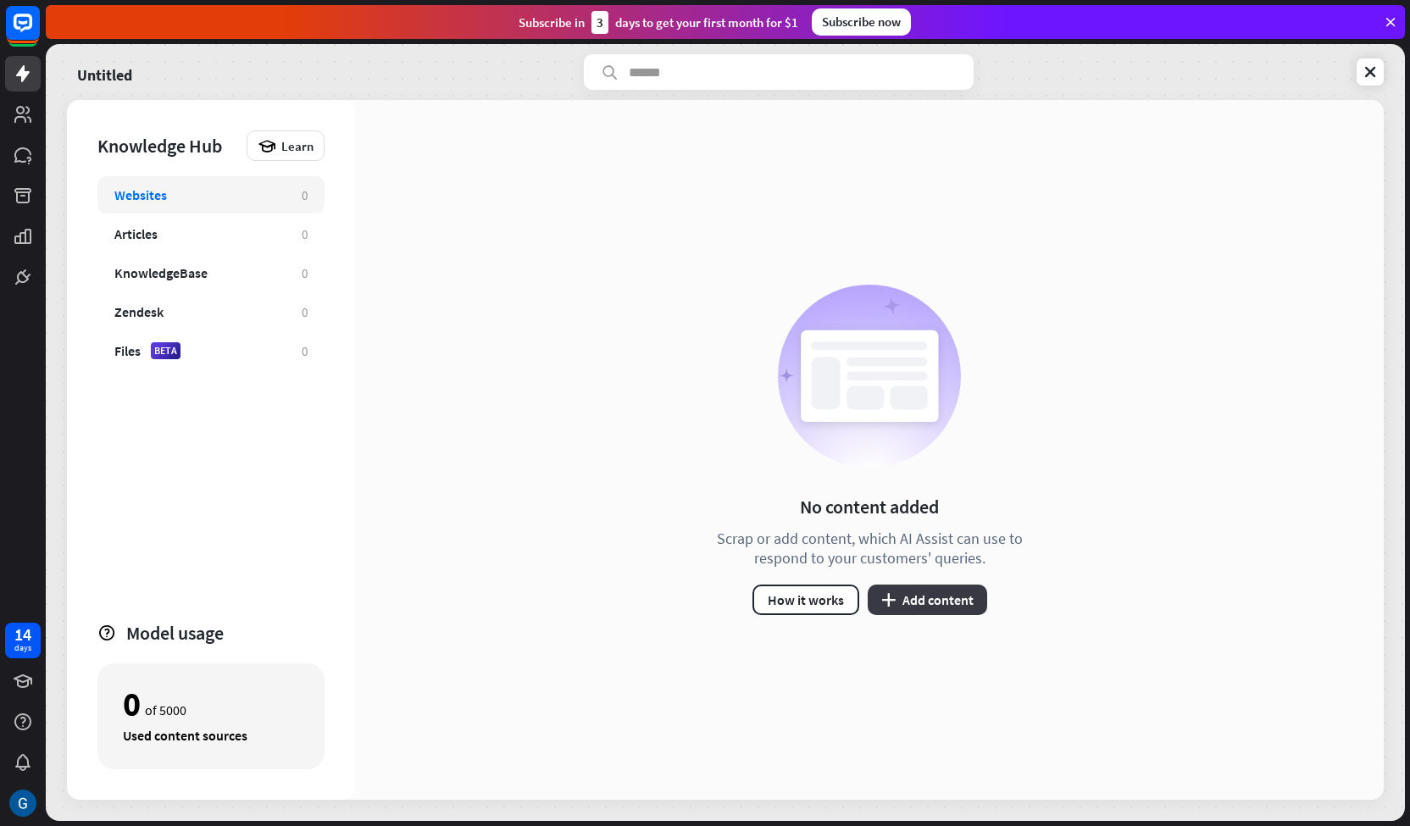
click at [938, 596] on button "plus Add content" at bounding box center [927, 600] width 119 height 31
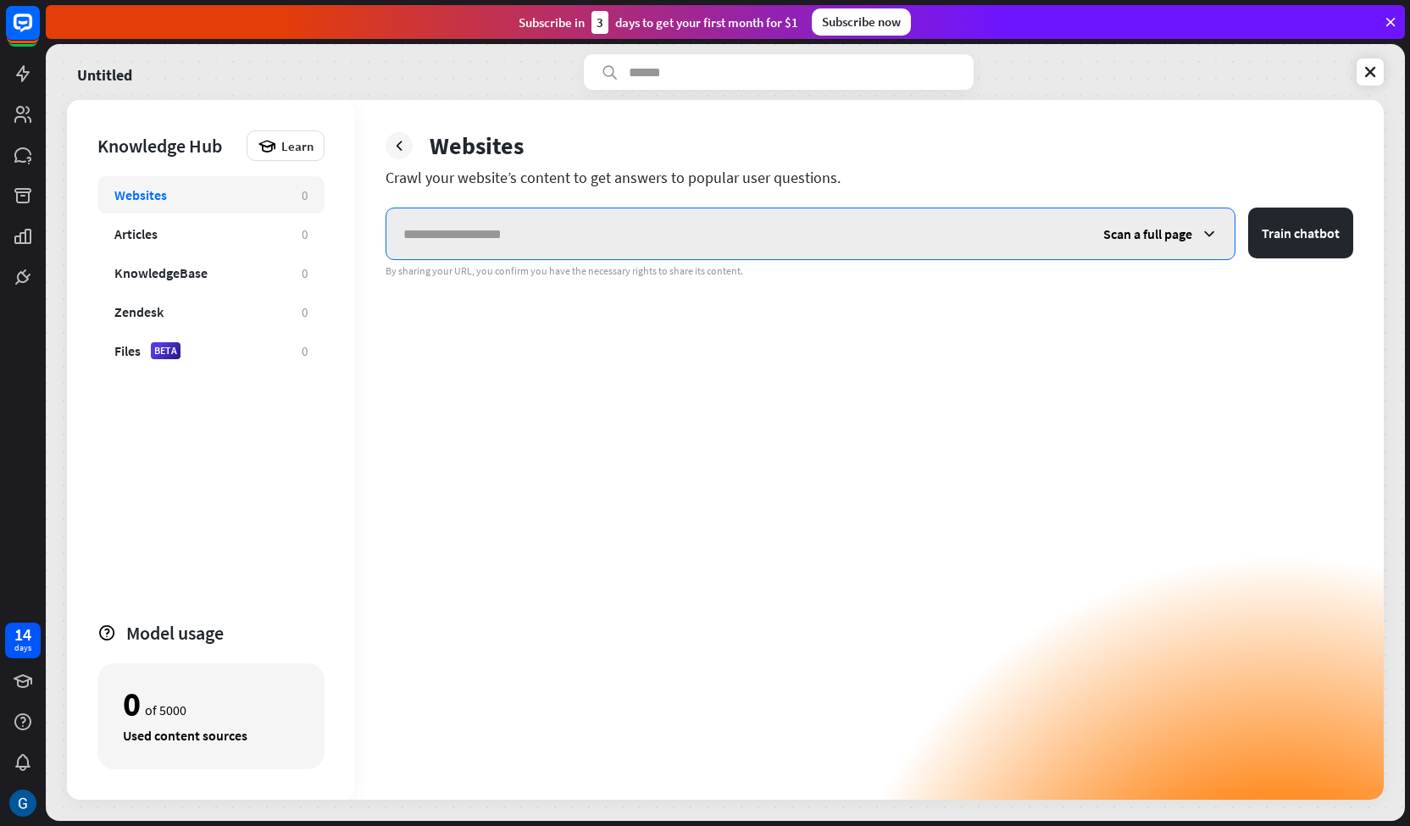
paste input "**********"
type input "**********"
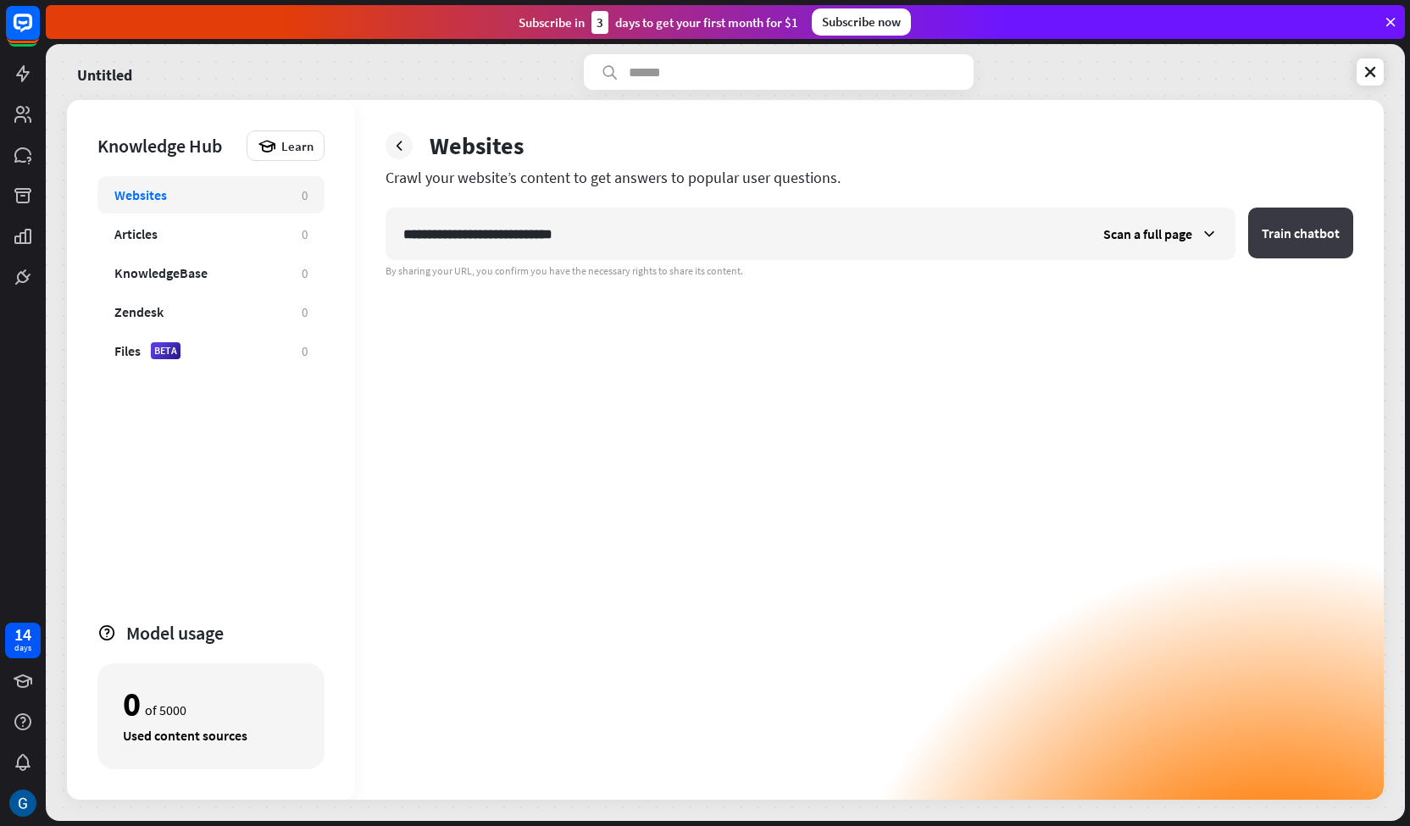
click at [1297, 242] on button "Train chatbot" at bounding box center [1300, 233] width 105 height 51
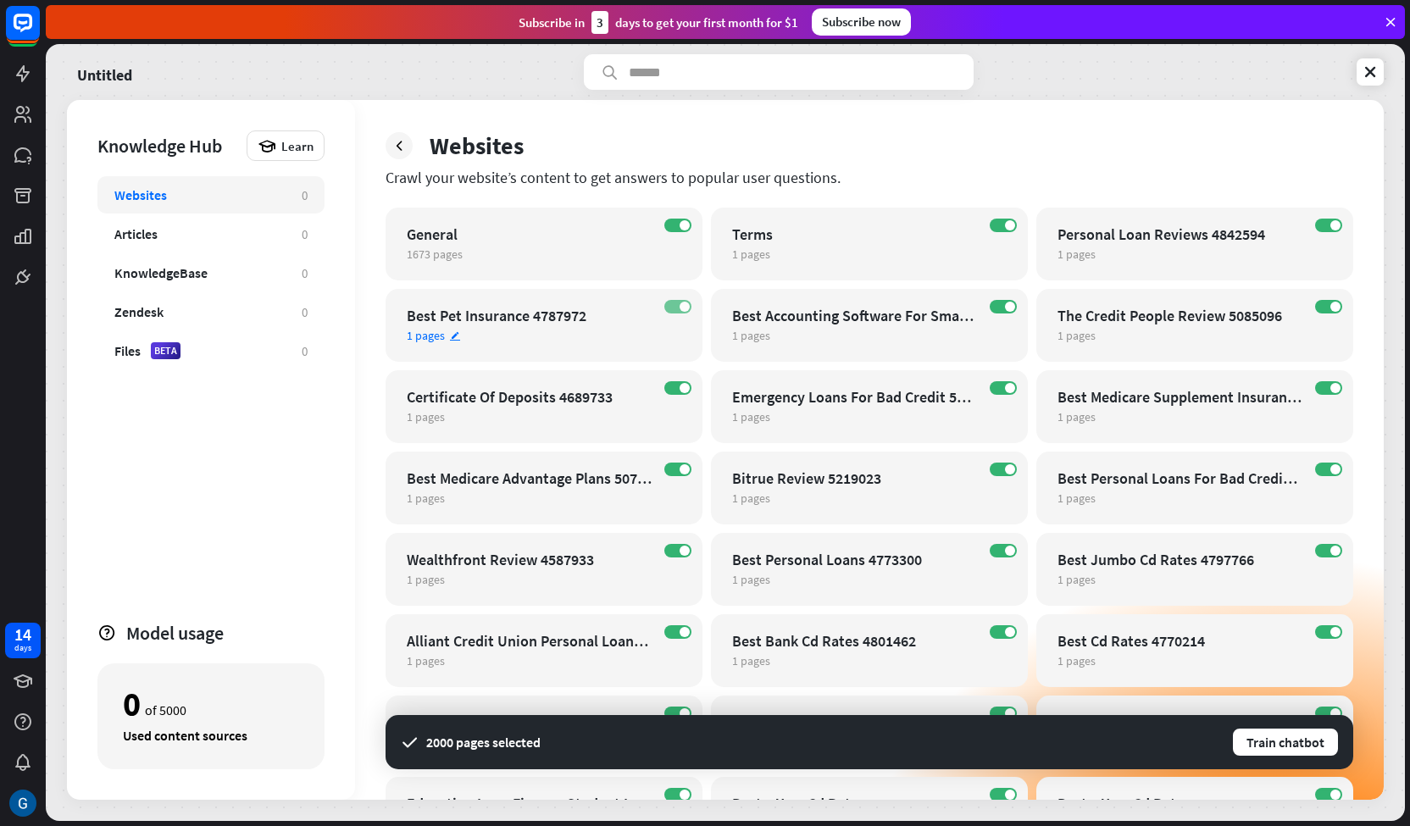
click at [668, 304] on label "ON" at bounding box center [677, 307] width 27 height 14
click at [669, 386] on label "ON" at bounding box center [677, 388] width 27 height 14
click at [677, 471] on label "ON" at bounding box center [677, 470] width 27 height 14
click at [676, 556] on label "ON" at bounding box center [677, 551] width 27 height 14
click at [673, 639] on div "ON Alliant Credit Union Personal Loans Review 8401682 1 pages edit" at bounding box center [544, 650] width 317 height 73
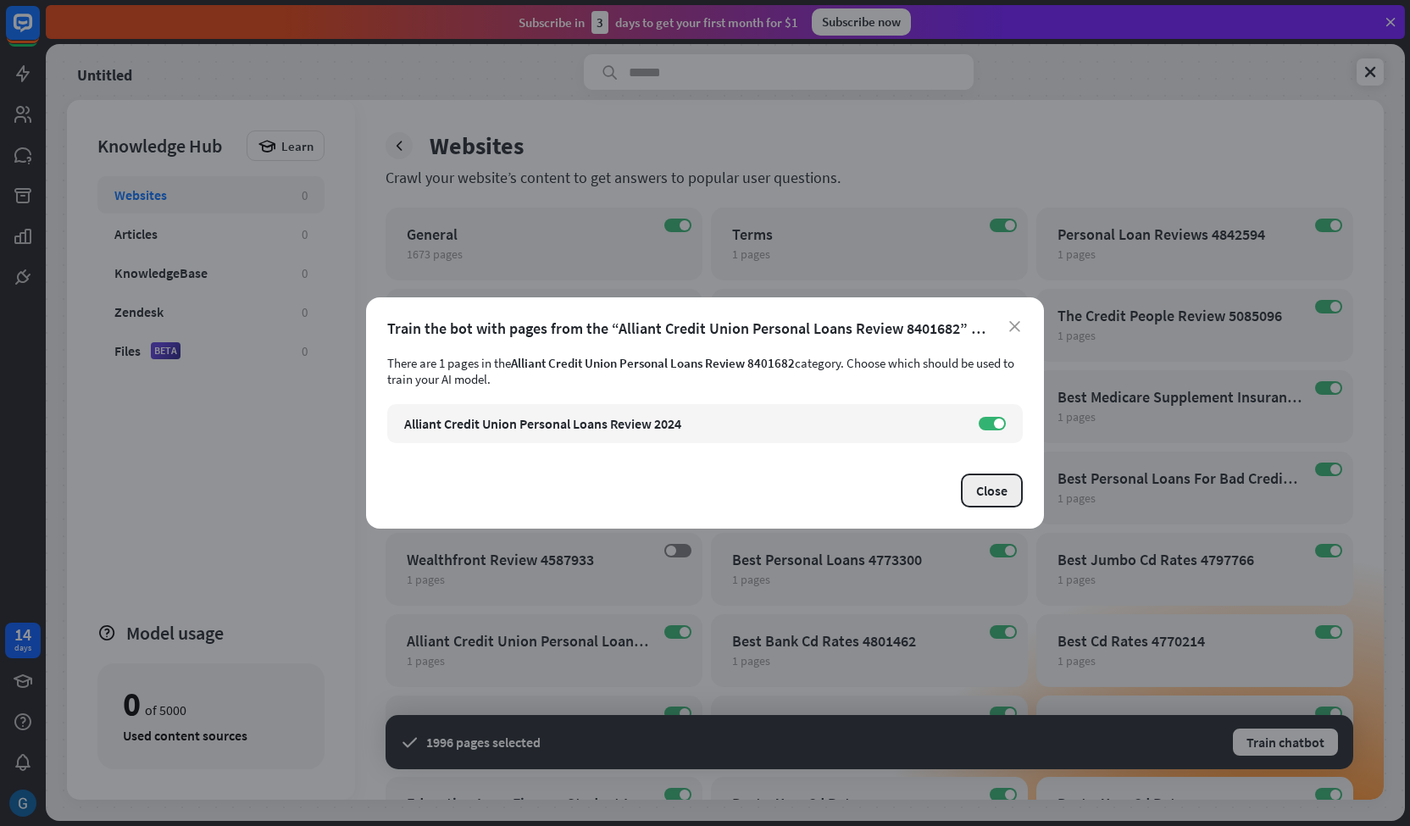
click at [1003, 497] on button "Close" at bounding box center [992, 491] width 62 height 34
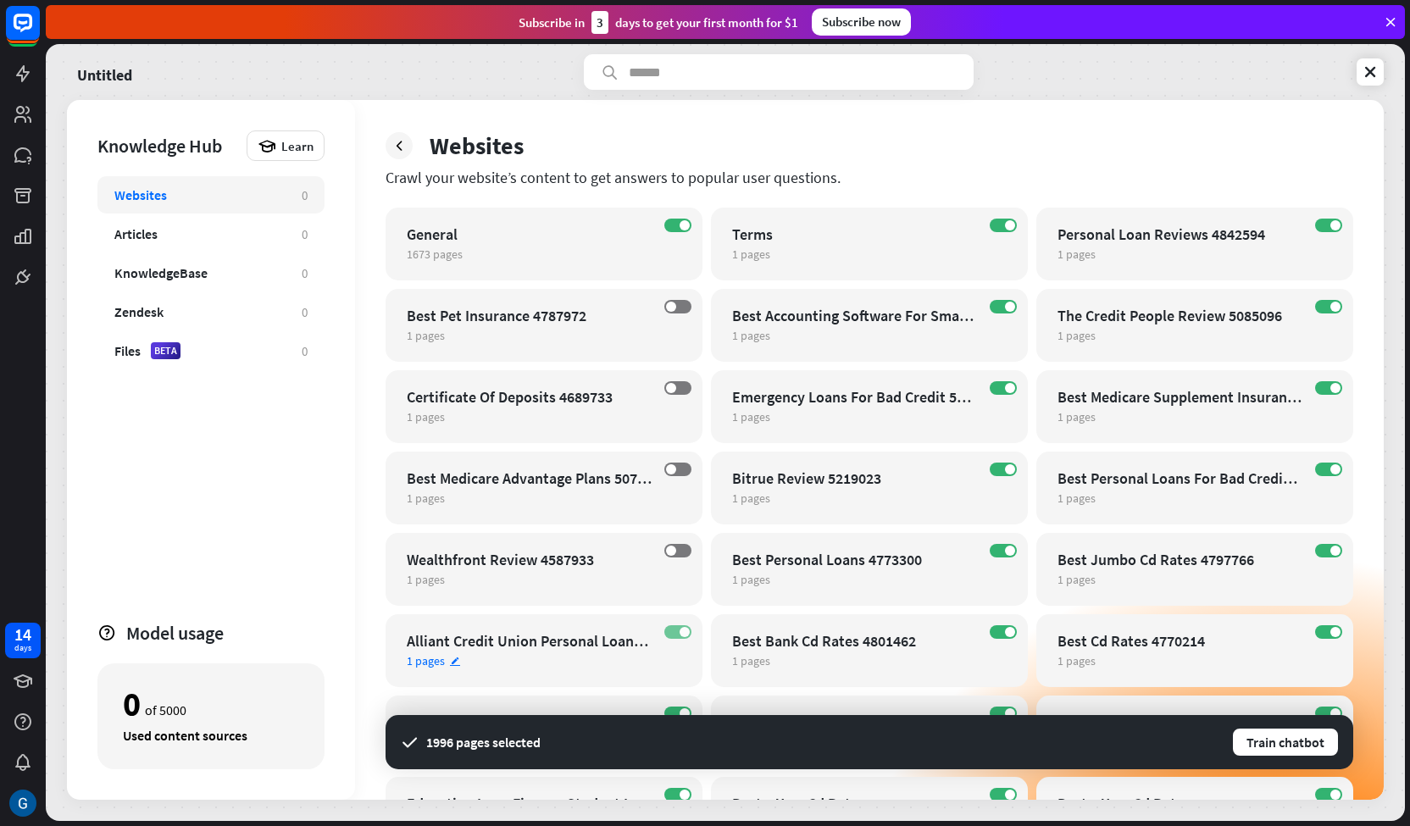
click at [669, 630] on label "ON" at bounding box center [677, 632] width 27 height 14
click at [997, 312] on label "ON" at bounding box center [1003, 307] width 27 height 14
click at [991, 389] on label "ON" at bounding box center [1003, 388] width 27 height 14
click at [995, 467] on label "ON" at bounding box center [1003, 470] width 27 height 14
click at [997, 547] on label "ON" at bounding box center [1003, 551] width 27 height 14
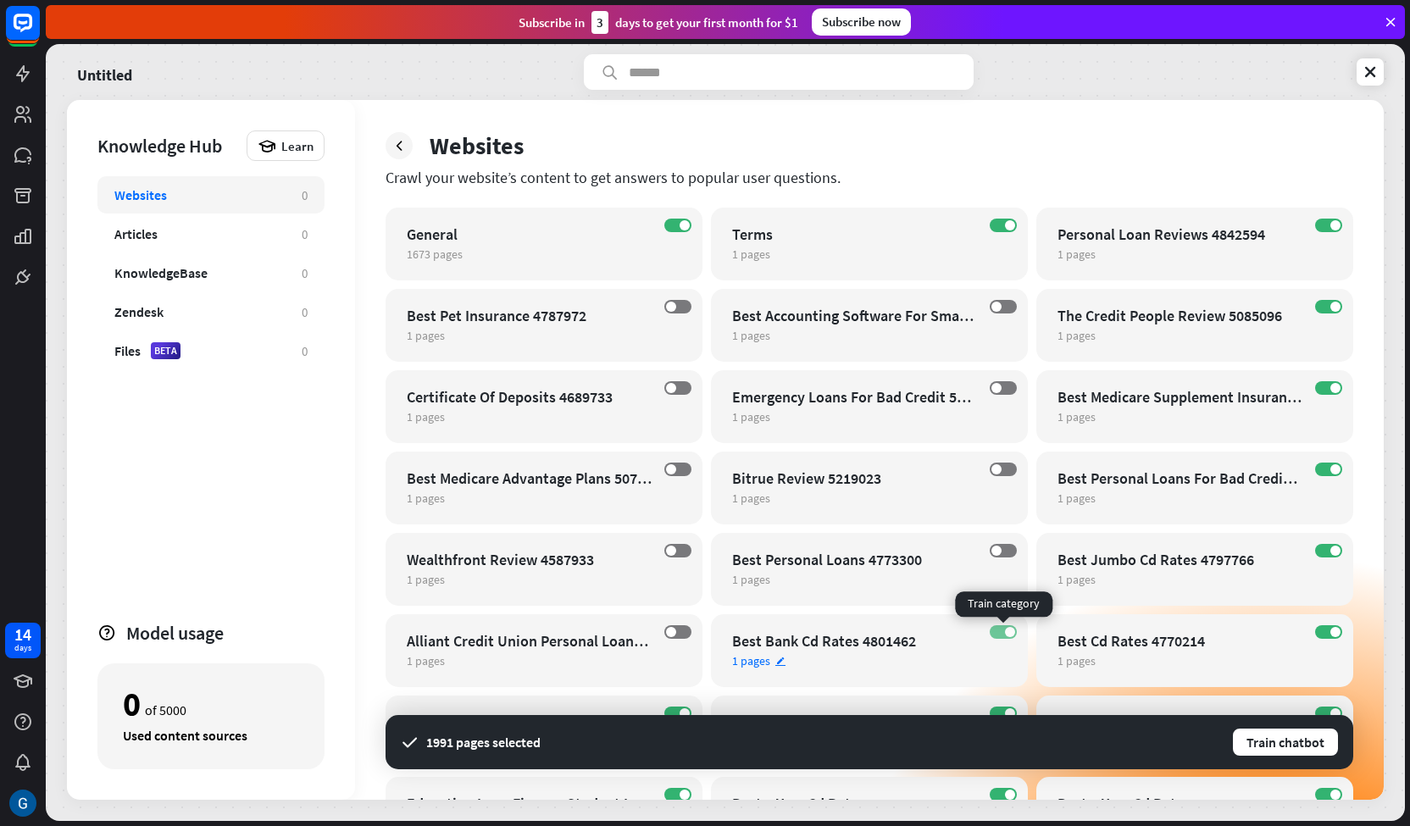
click at [1002, 637] on label "ON" at bounding box center [1003, 632] width 27 height 14
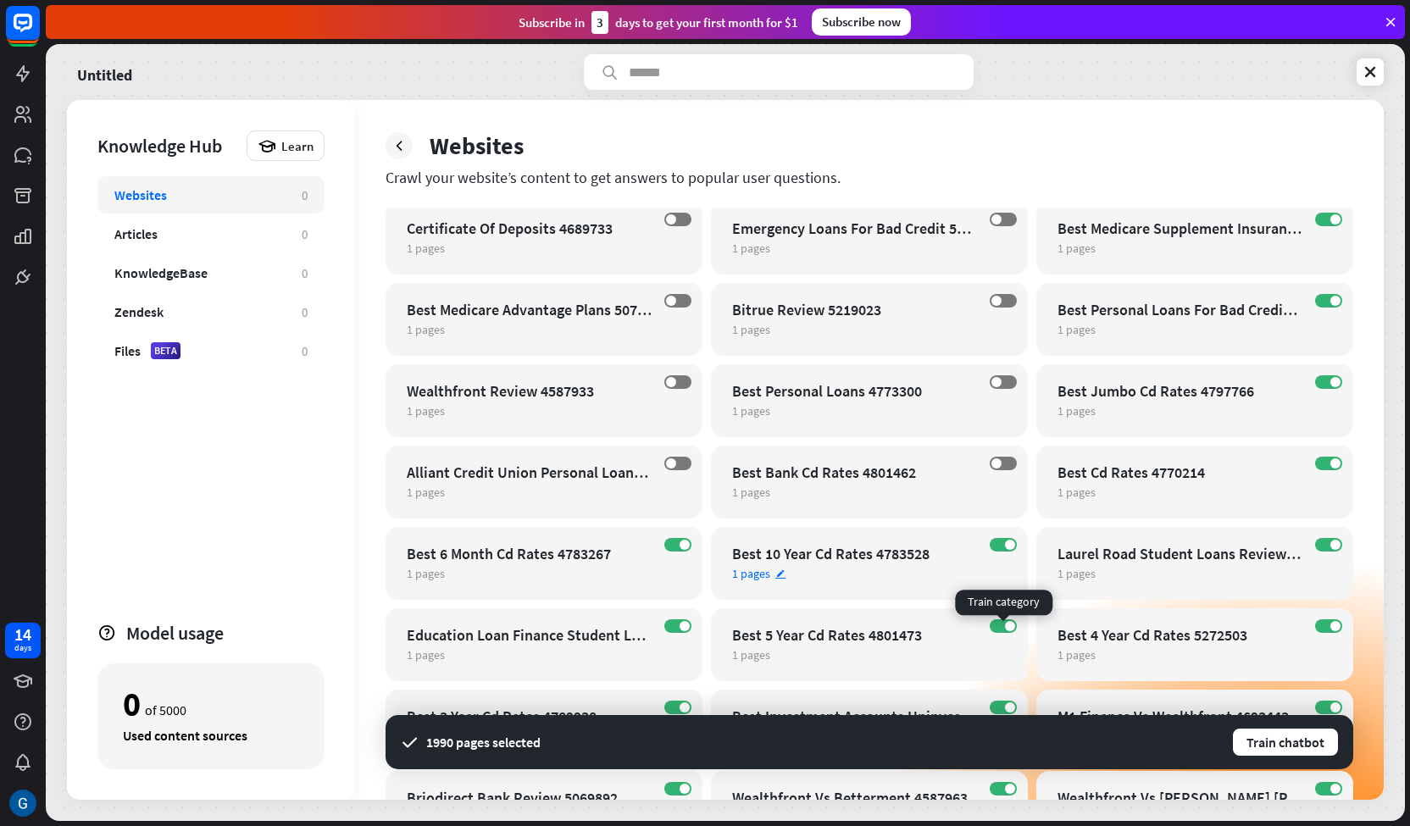
scroll to position [169, 0]
click at [1002, 547] on label "ON" at bounding box center [1003, 544] width 27 height 14
click at [996, 625] on label "ON" at bounding box center [1003, 626] width 27 height 14
click at [681, 542] on span at bounding box center [685, 544] width 10 height 10
click at [673, 627] on label "ON" at bounding box center [677, 626] width 27 height 14
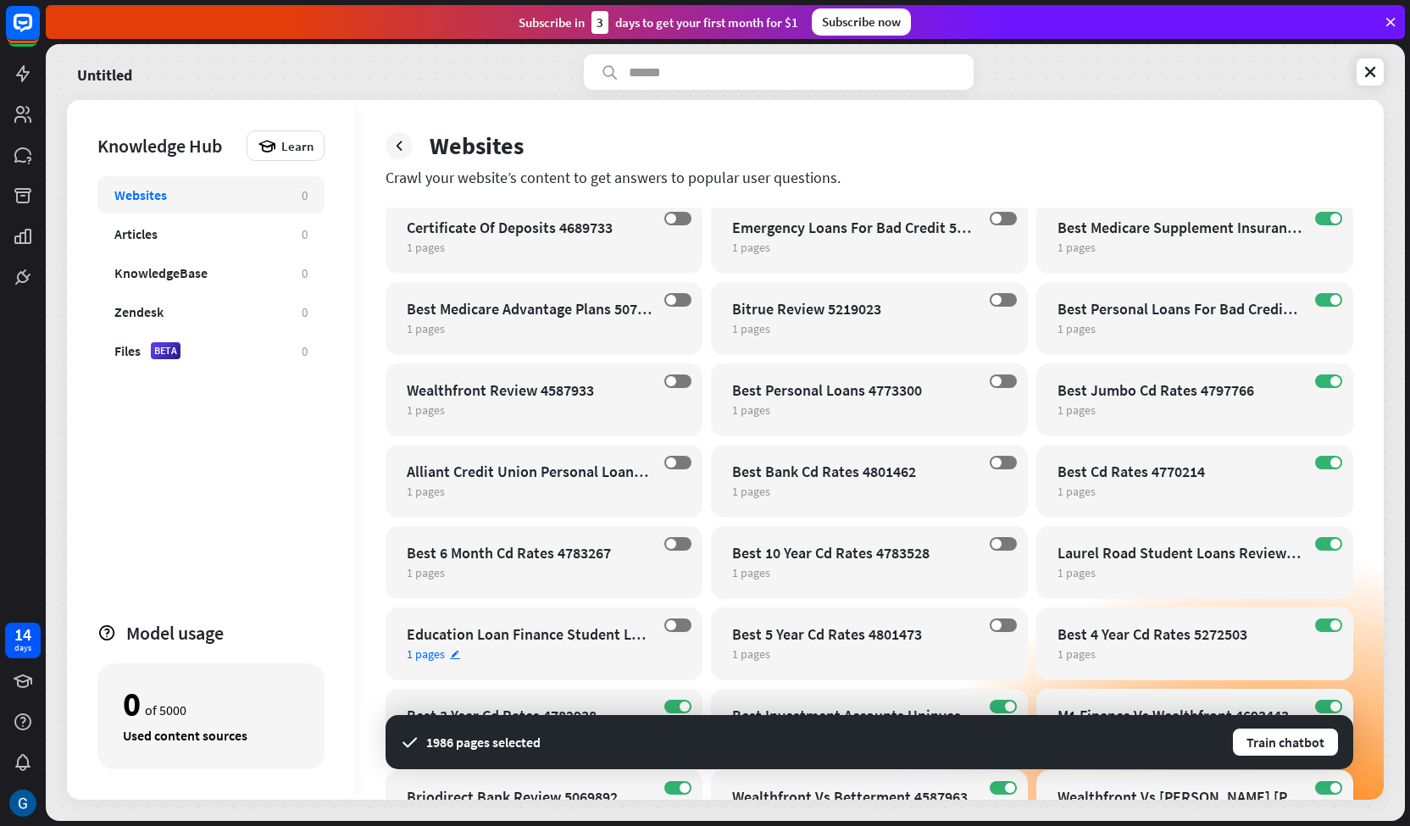
scroll to position [254, 0]
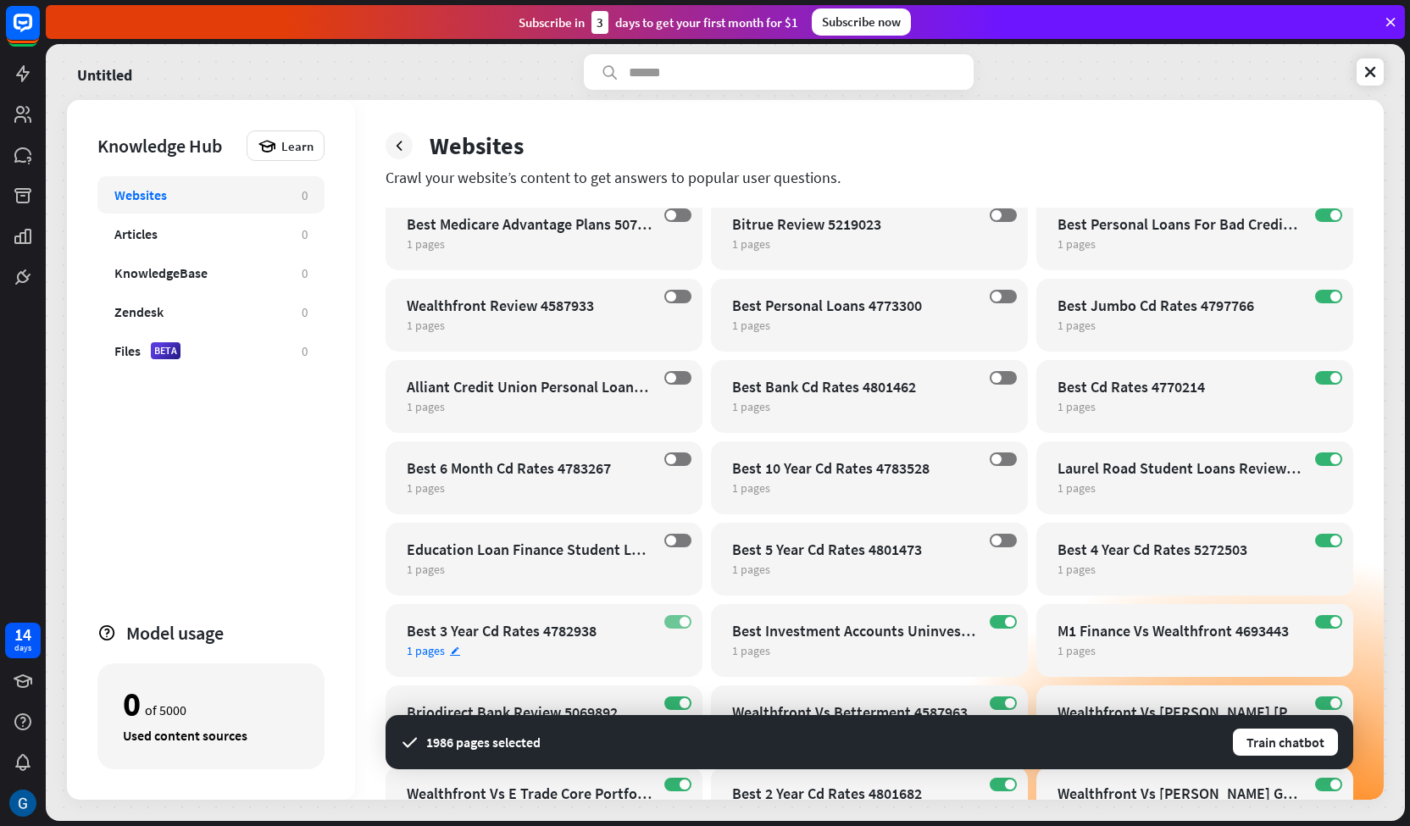
click at [677, 617] on label "ON" at bounding box center [677, 622] width 27 height 14
click at [1002, 617] on label "ON" at bounding box center [1003, 622] width 27 height 14
click at [997, 700] on label "ON" at bounding box center [1003, 704] width 27 height 14
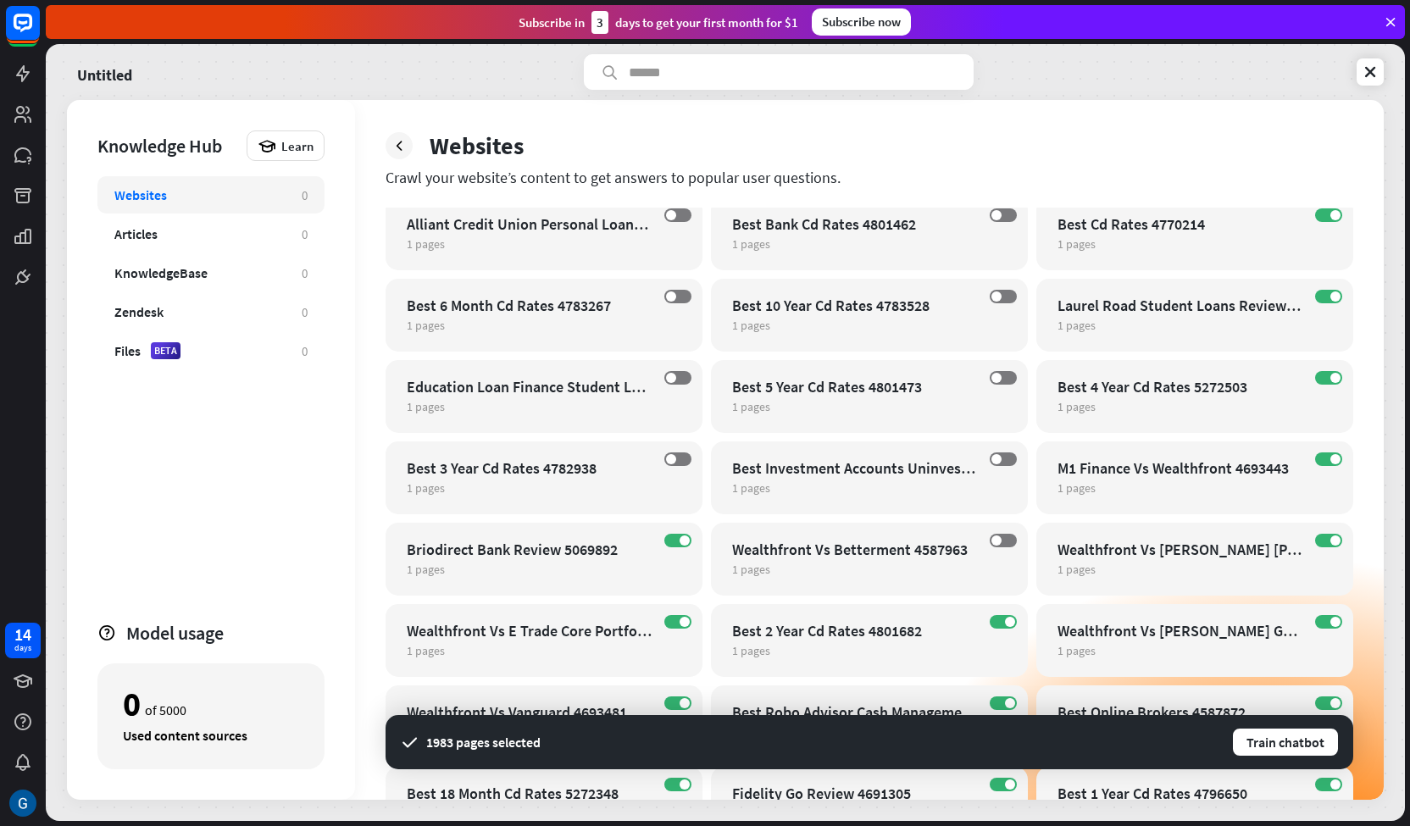
scroll to position [424, 0]
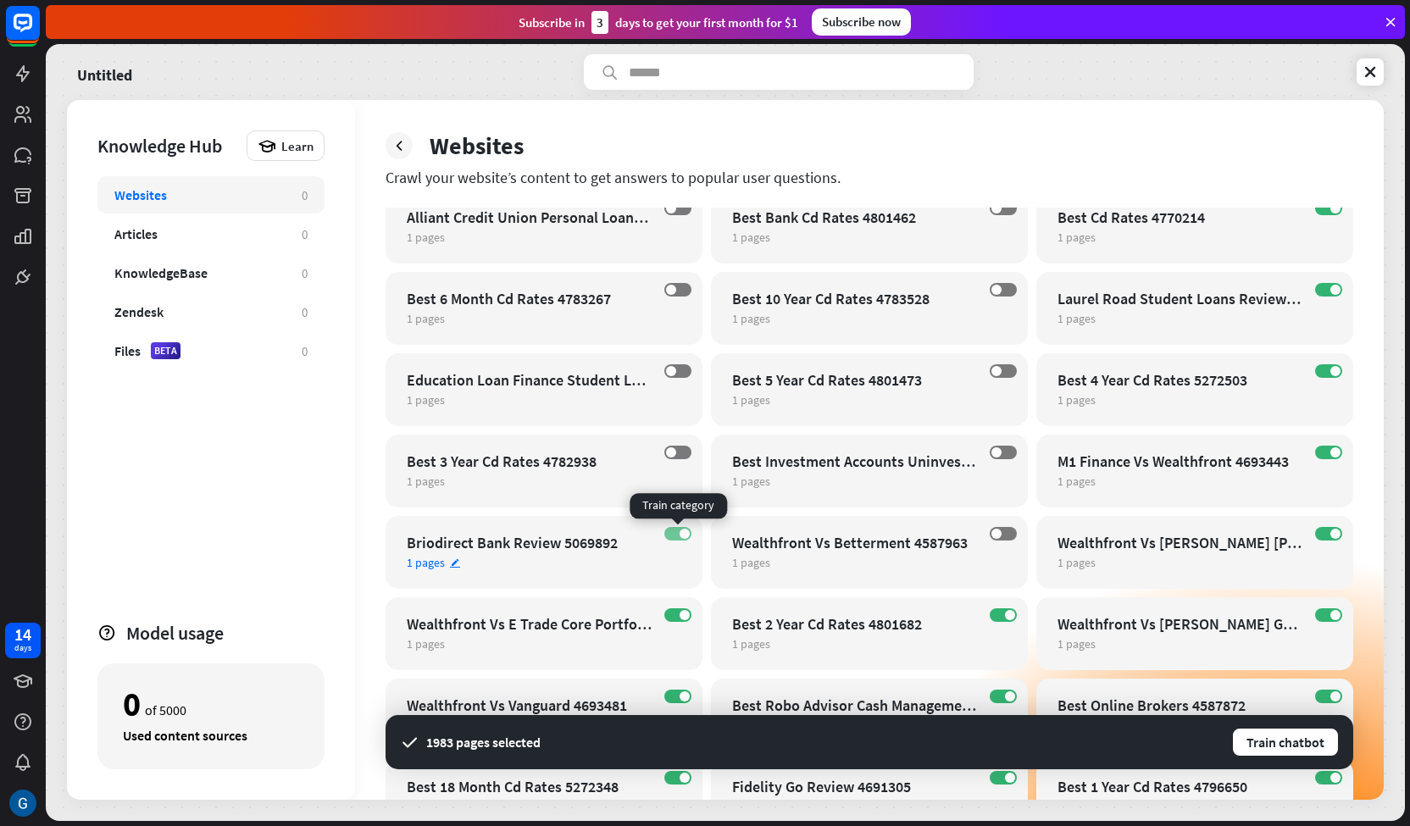
click at [669, 530] on label "ON" at bounding box center [677, 534] width 27 height 14
click at [1325, 529] on label "ON" at bounding box center [1328, 534] width 27 height 14
click at [1321, 447] on label "ON" at bounding box center [1328, 453] width 27 height 14
click at [1324, 369] on label "ON" at bounding box center [1328, 371] width 27 height 14
click at [1320, 291] on label "ON" at bounding box center [1328, 290] width 27 height 14
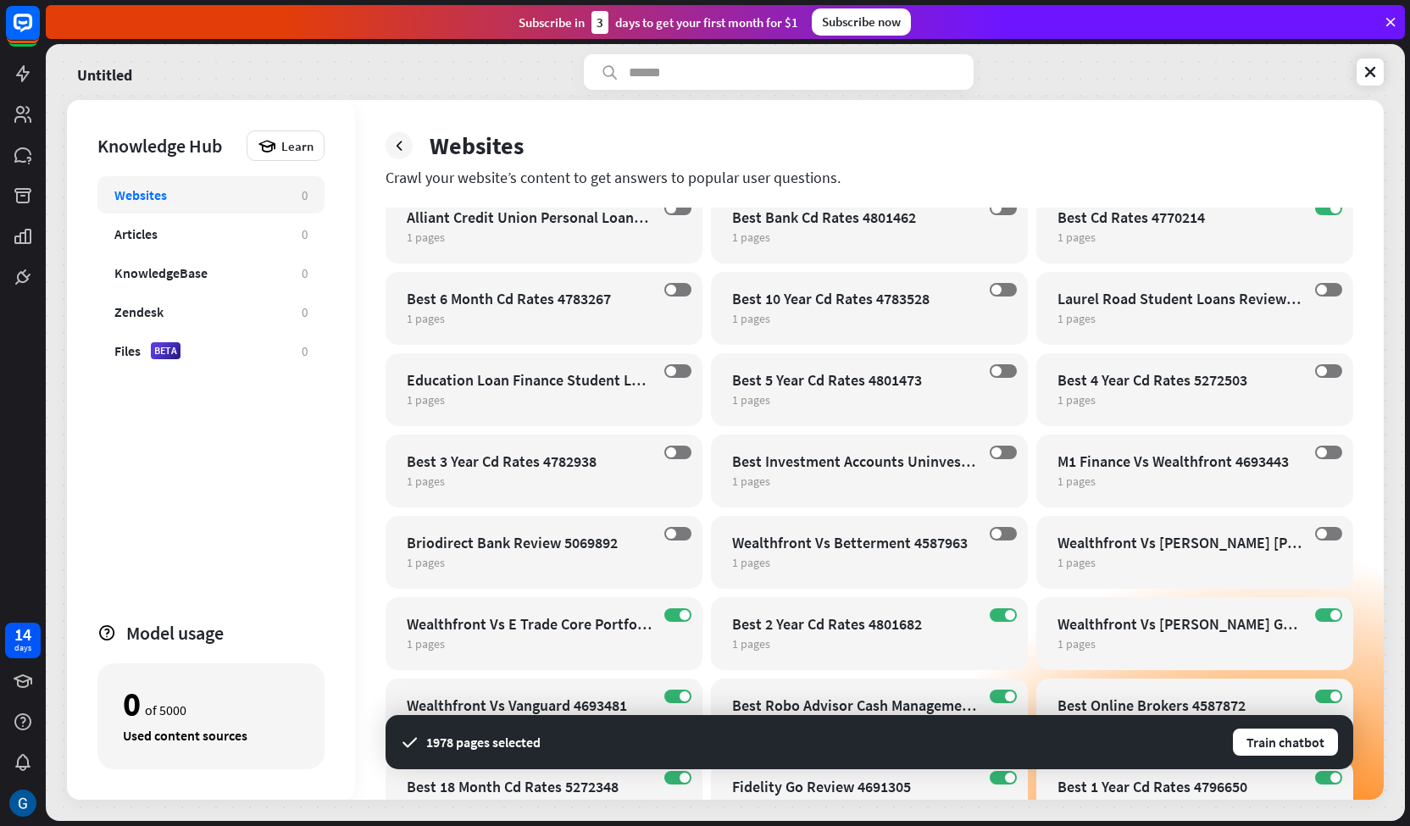
scroll to position [339, 0]
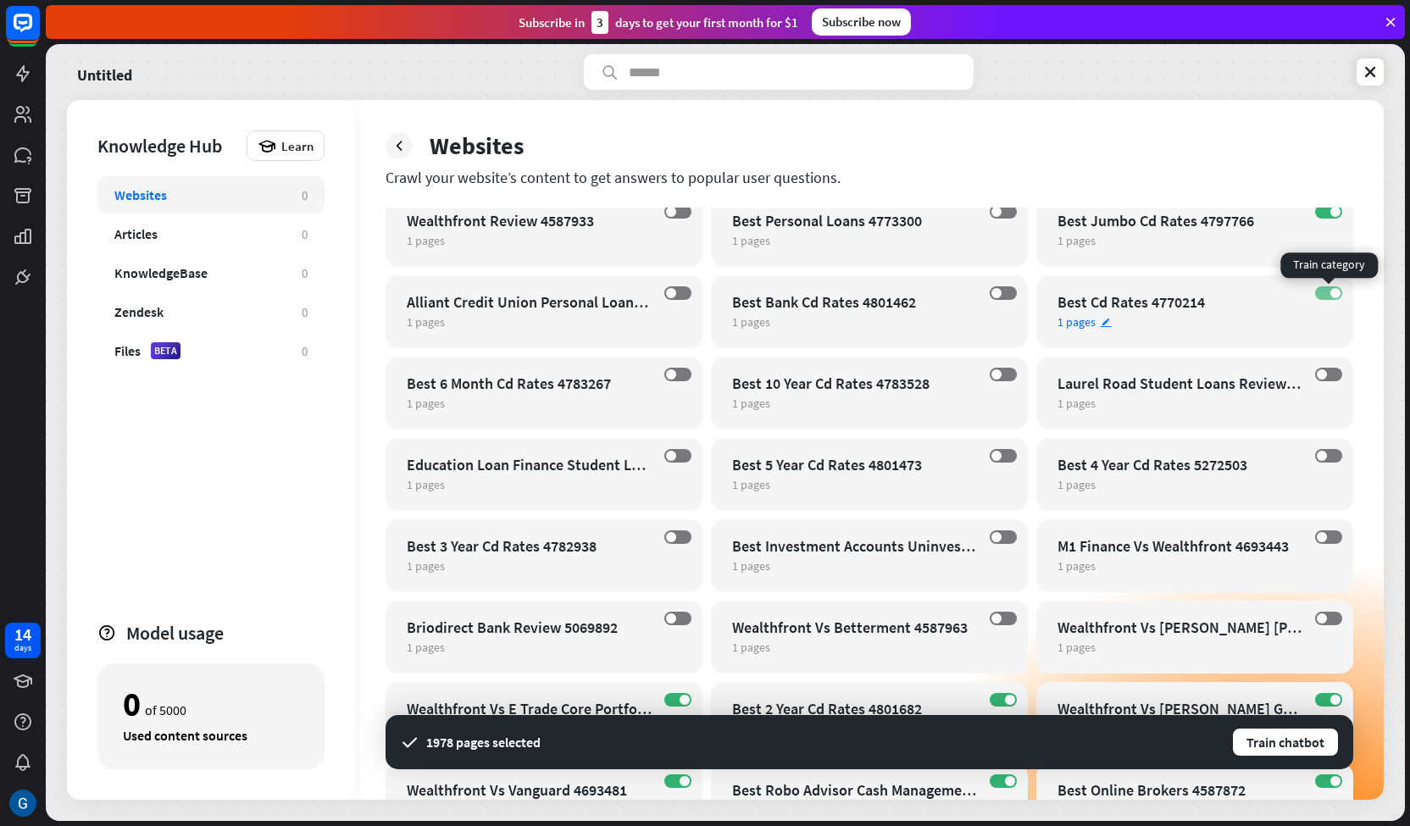
click at [1319, 291] on label "ON" at bounding box center [1328, 293] width 27 height 14
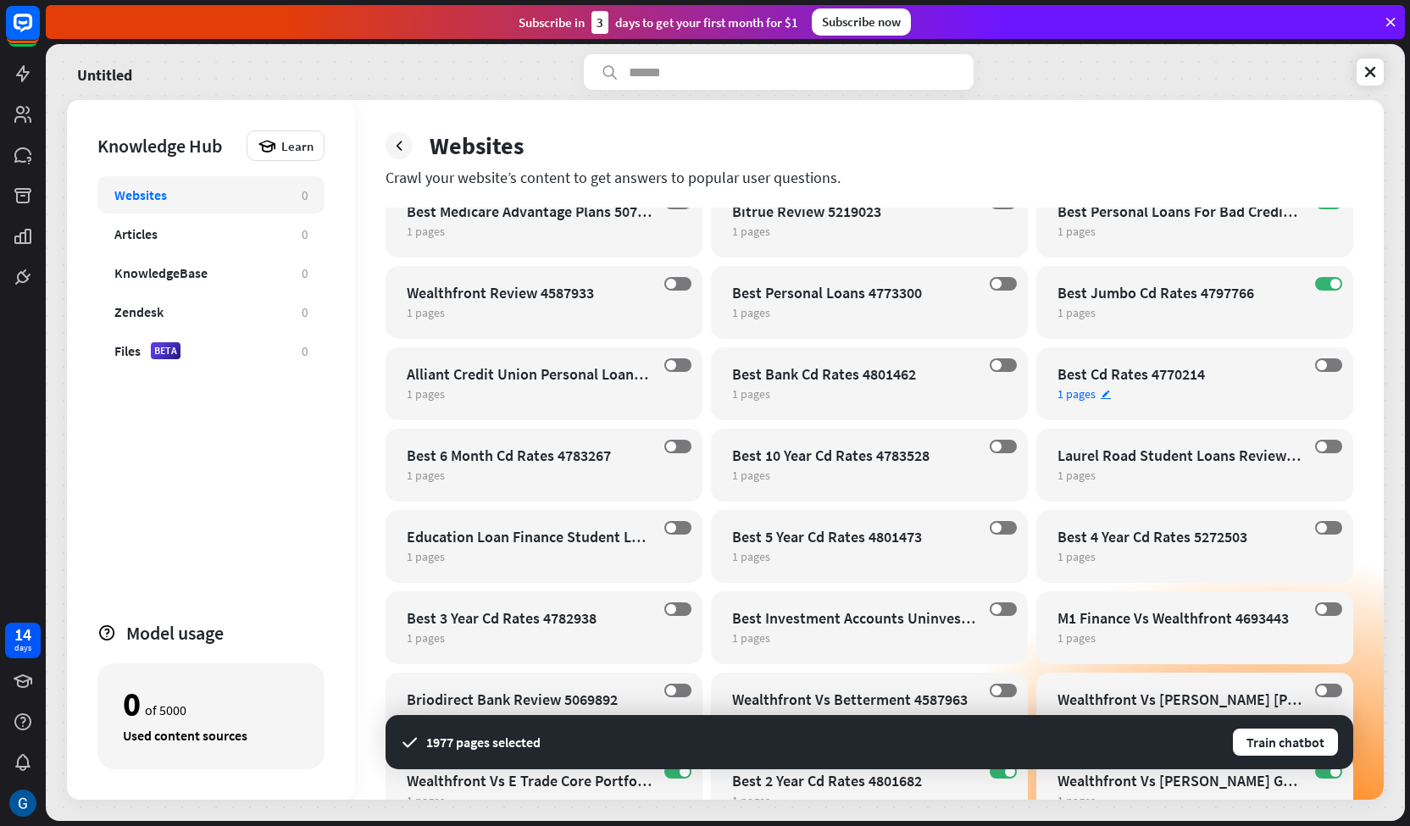
scroll to position [169, 0]
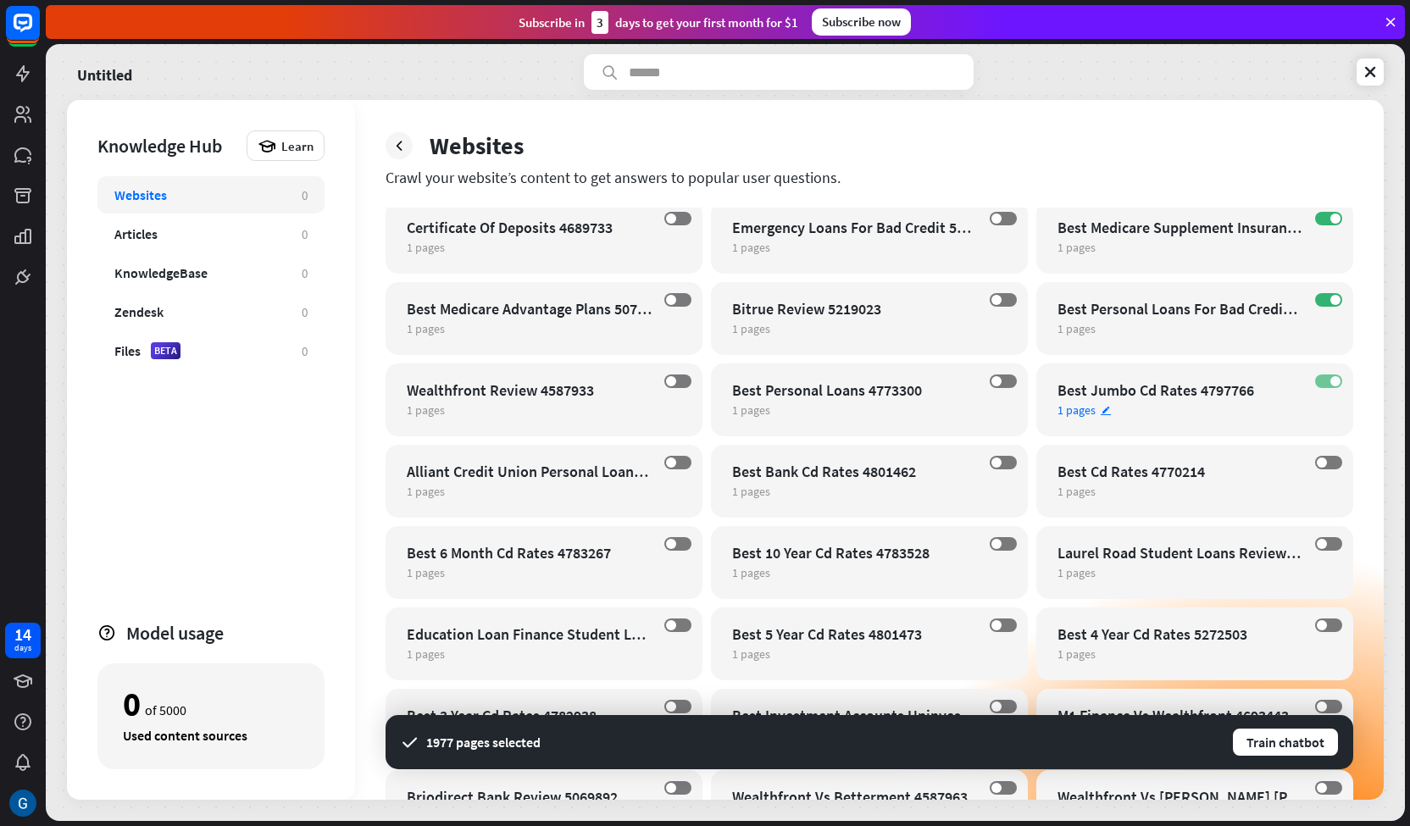
click at [1324, 377] on label "ON" at bounding box center [1328, 382] width 27 height 14
click at [1323, 304] on label "ON" at bounding box center [1328, 300] width 27 height 14
click at [1325, 222] on label "ON" at bounding box center [1328, 219] width 27 height 14
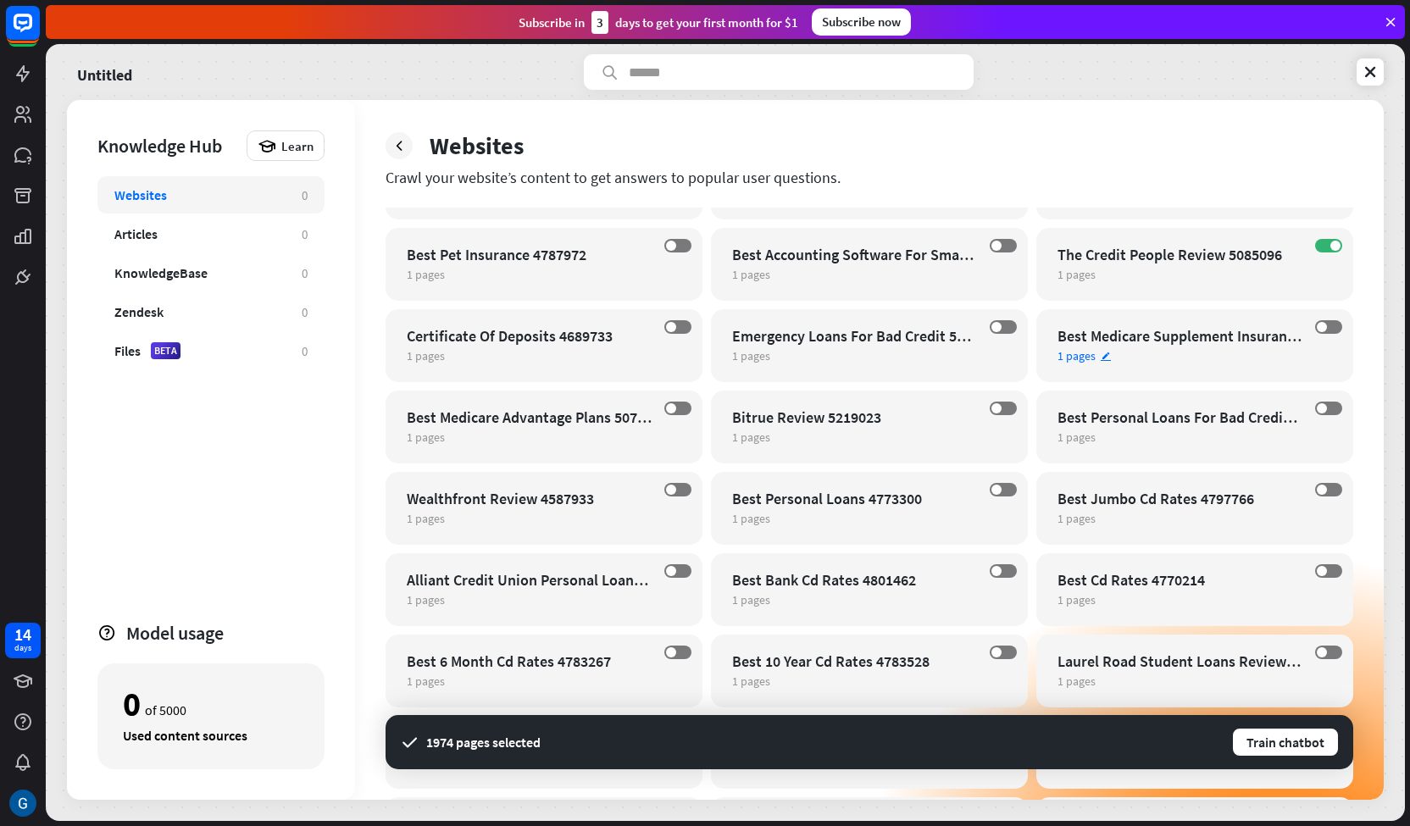
scroll to position [0, 0]
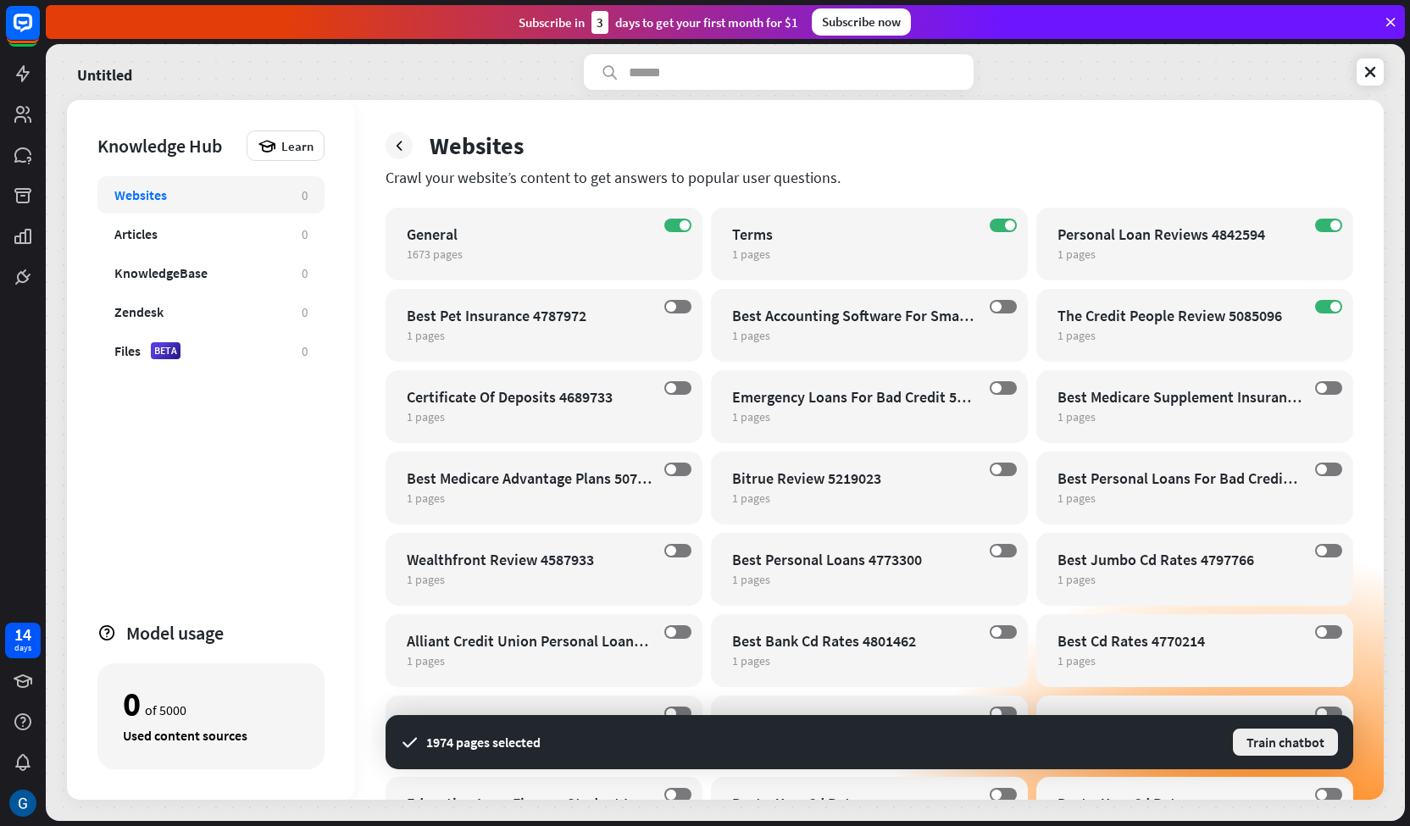
click at [1291, 742] on button "Train chatbot" at bounding box center [1285, 742] width 108 height 31
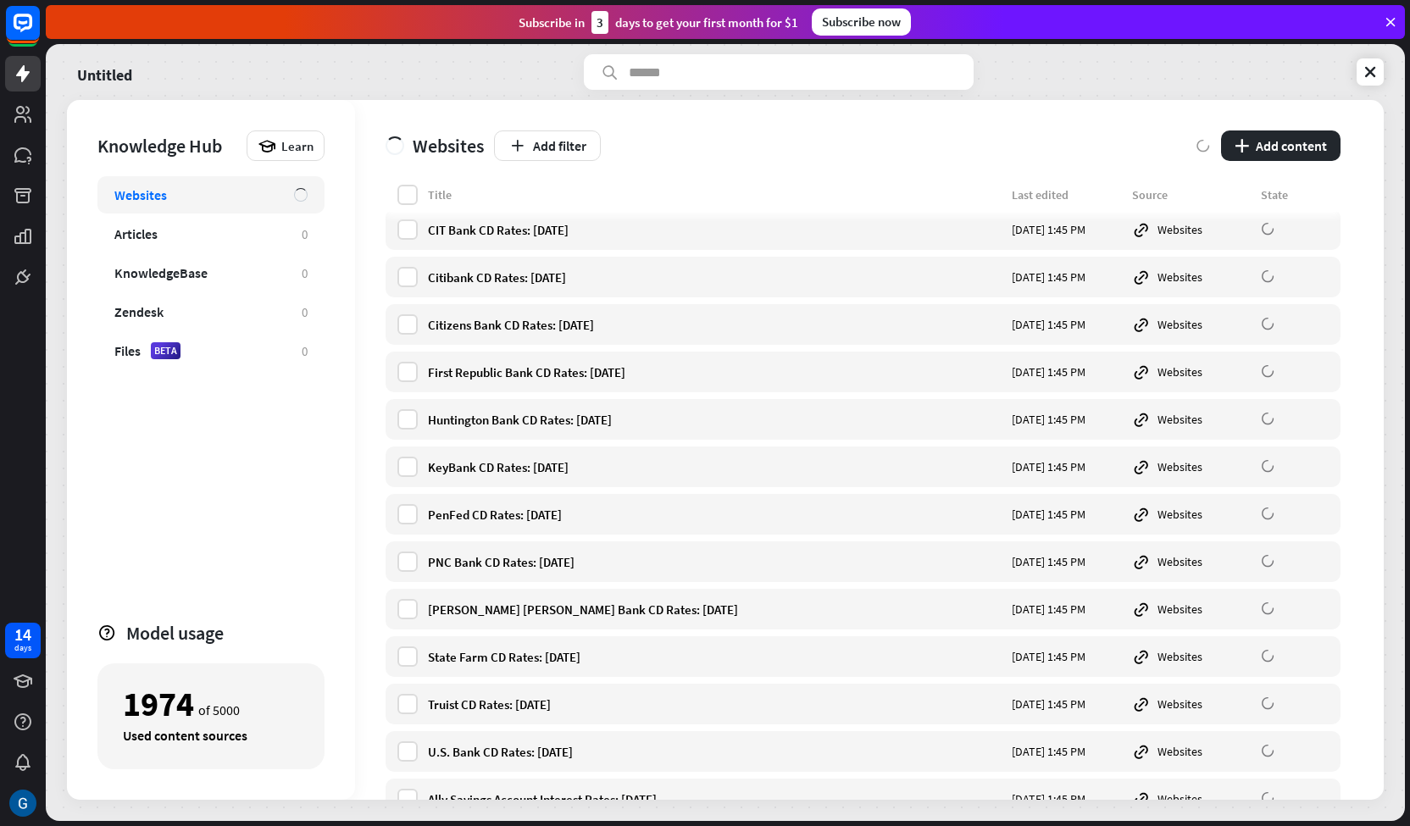
scroll to position [27923, 0]
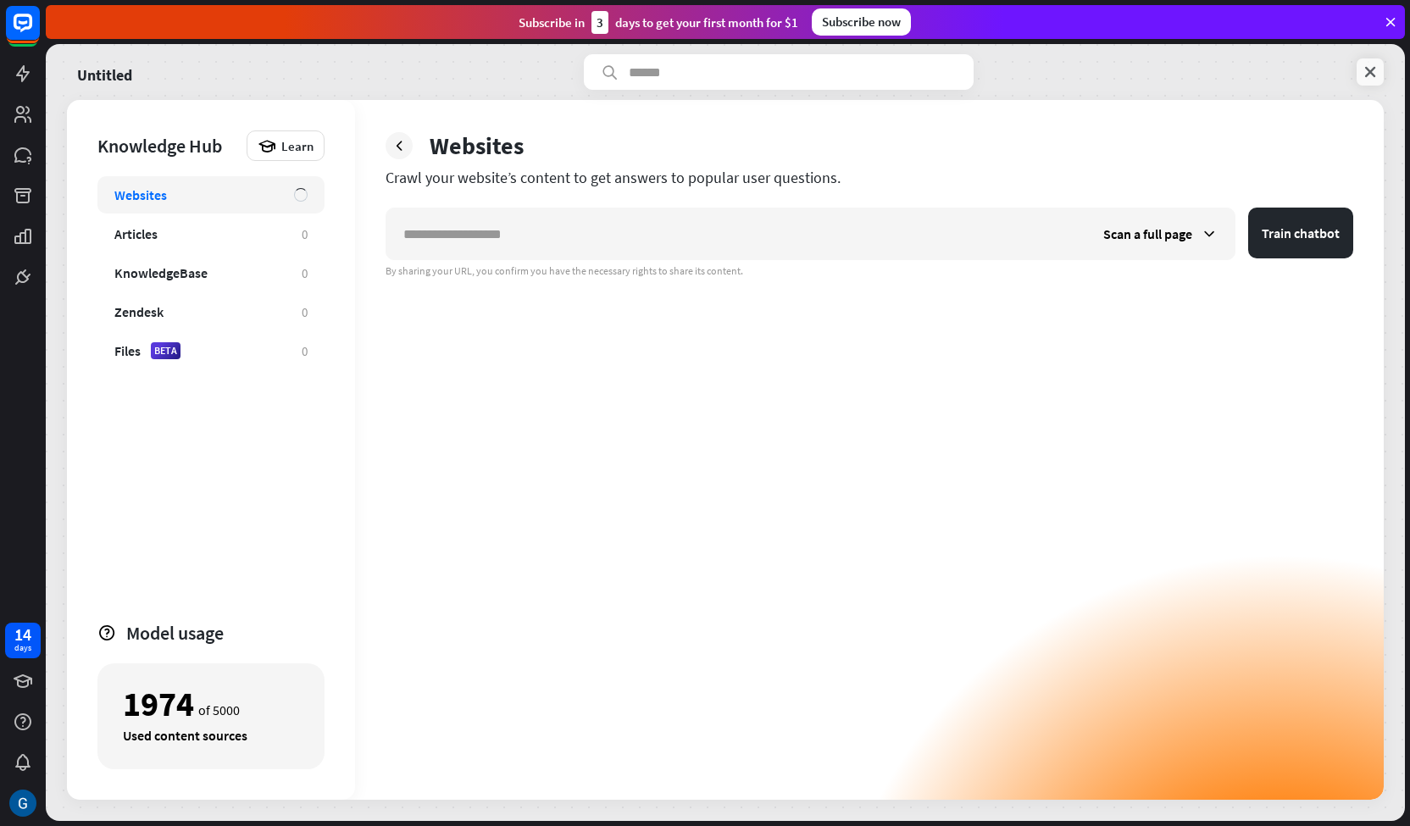
click at [1375, 74] on icon at bounding box center [1370, 72] width 17 height 17
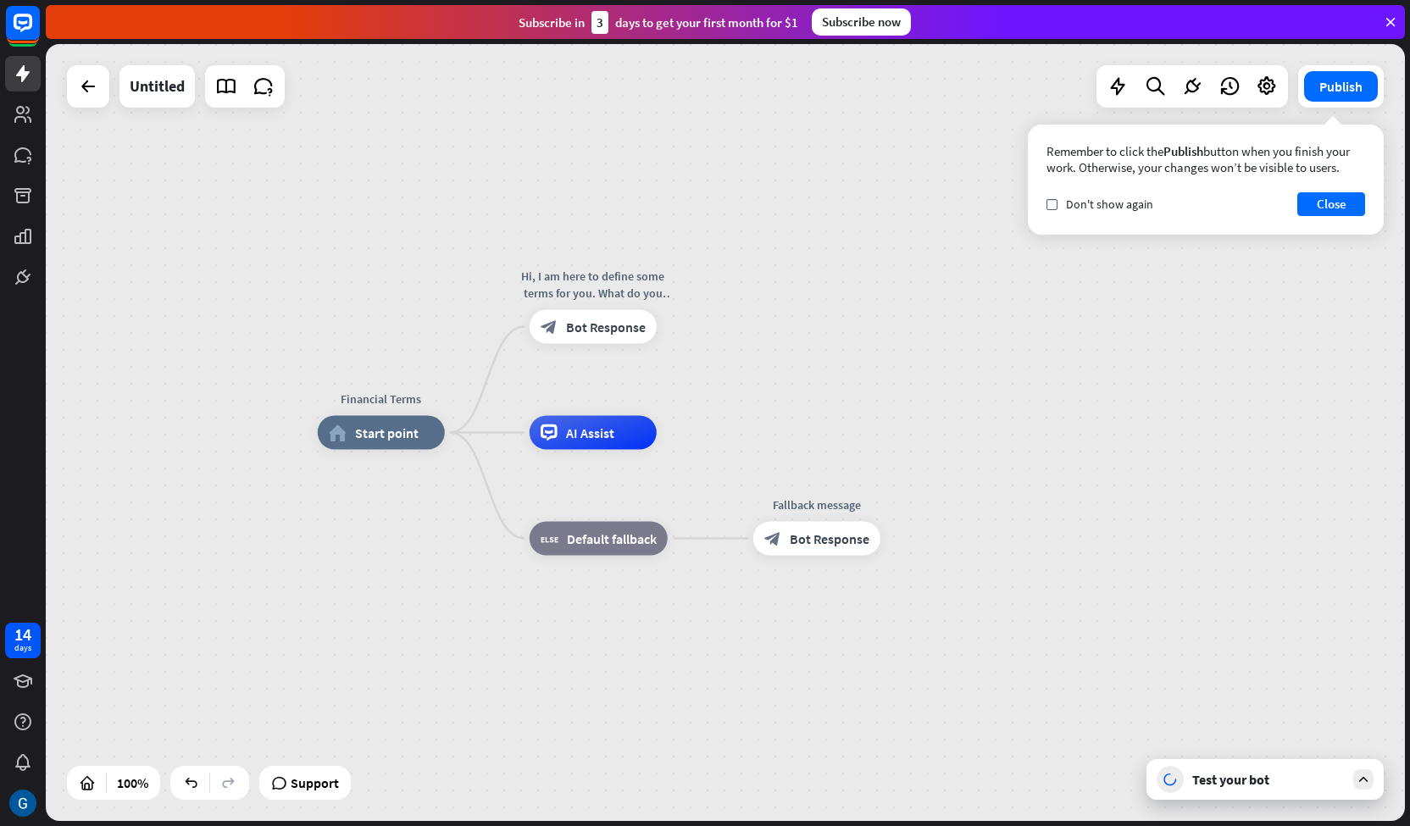
click at [1366, 781] on icon at bounding box center [1363, 779] width 15 height 15
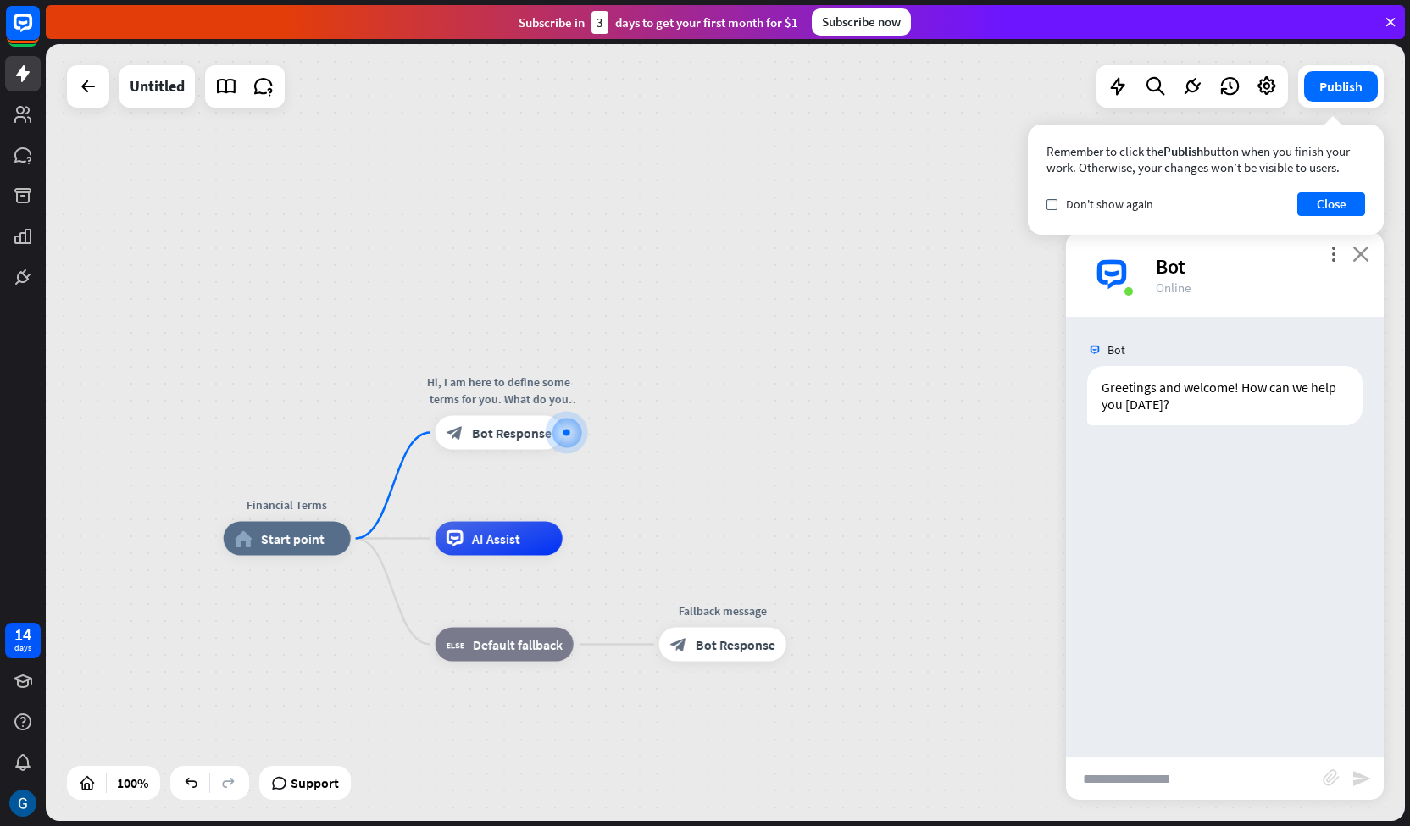
click at [1368, 255] on icon "close" at bounding box center [1361, 254] width 17 height 16
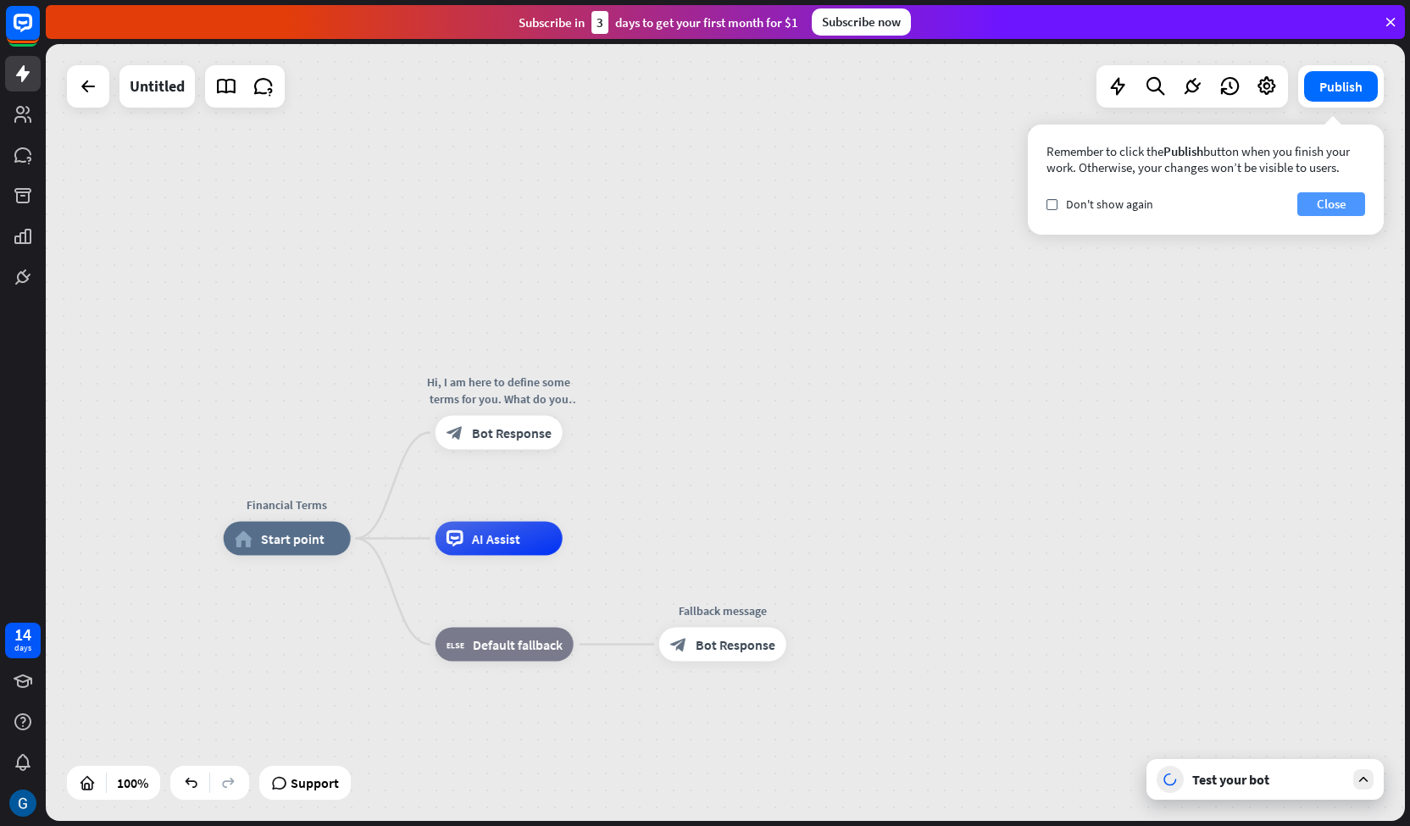
click at [1320, 208] on button "Close" at bounding box center [1331, 204] width 68 height 24
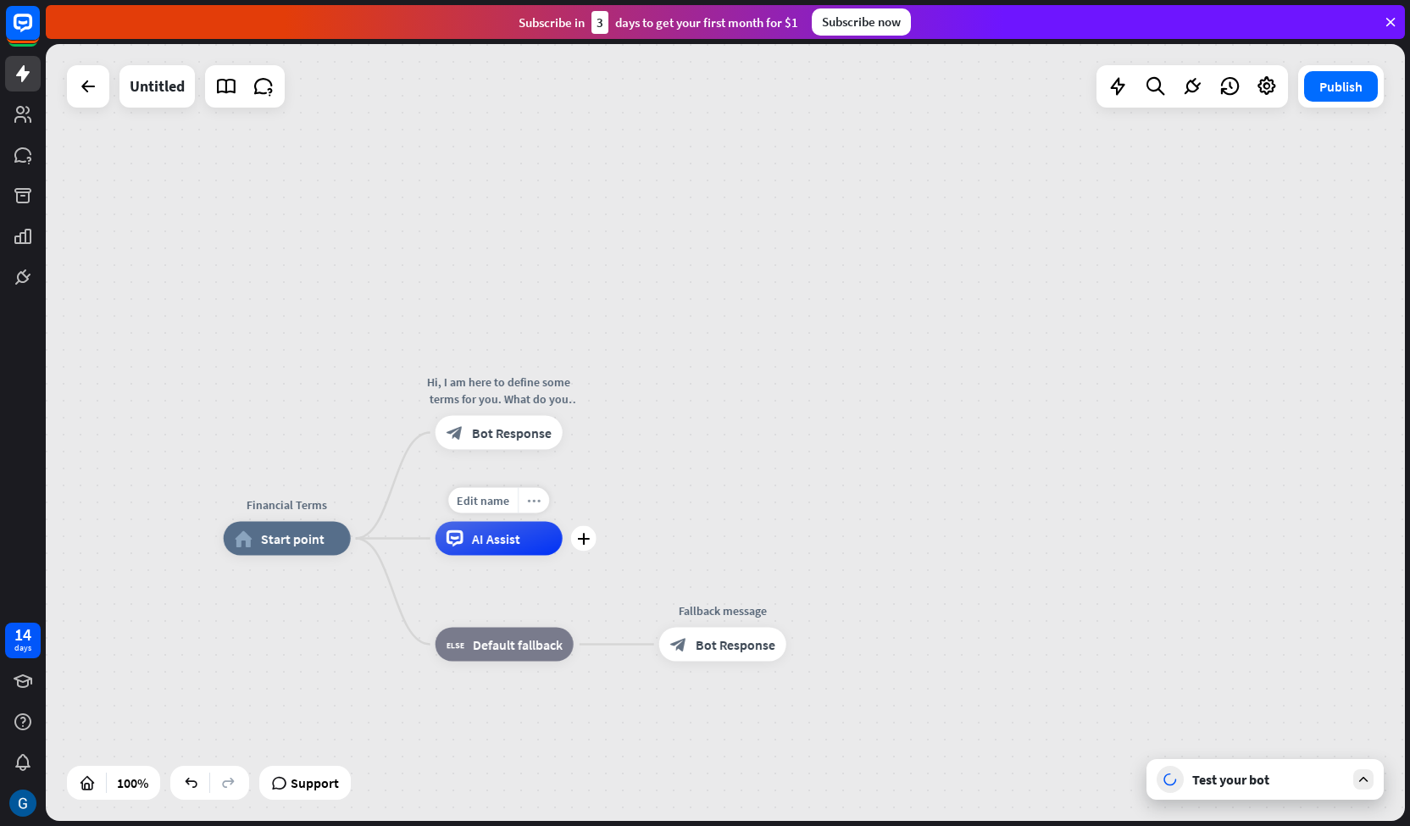
click at [531, 497] on icon "more_horiz" at bounding box center [534, 500] width 14 height 13
click at [515, 533] on span "AI Assist" at bounding box center [496, 539] width 48 height 17
click at [485, 506] on span "Edit name" at bounding box center [483, 500] width 53 height 15
click at [465, 556] on div "plus AI Assist" at bounding box center [499, 539] width 127 height 34
click at [590, 545] on div "plus" at bounding box center [583, 538] width 25 height 25
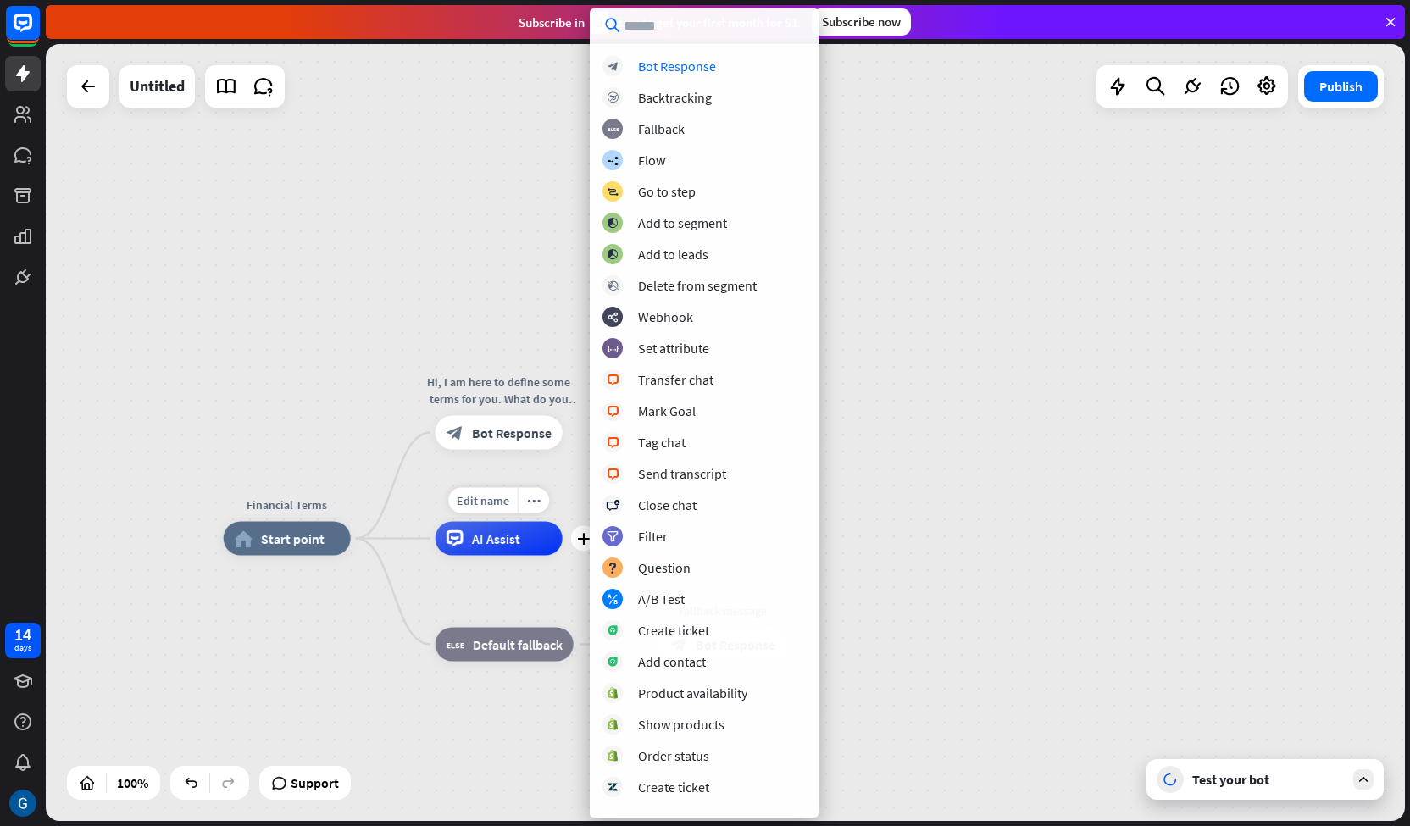
click at [526, 545] on div "AI Assist" at bounding box center [499, 539] width 127 height 34
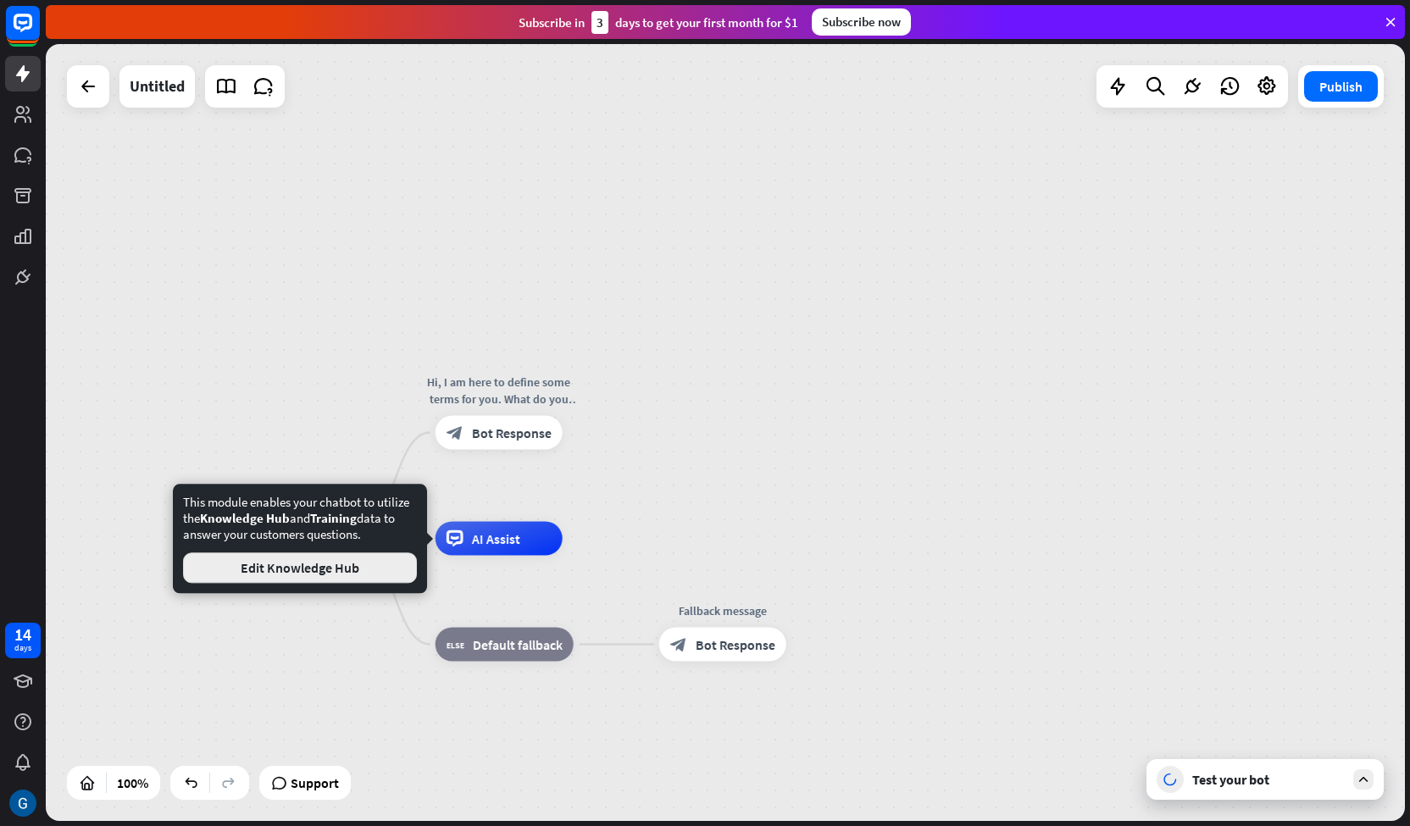
click at [349, 570] on button "Edit Knowledge Hub" at bounding box center [300, 568] width 234 height 31
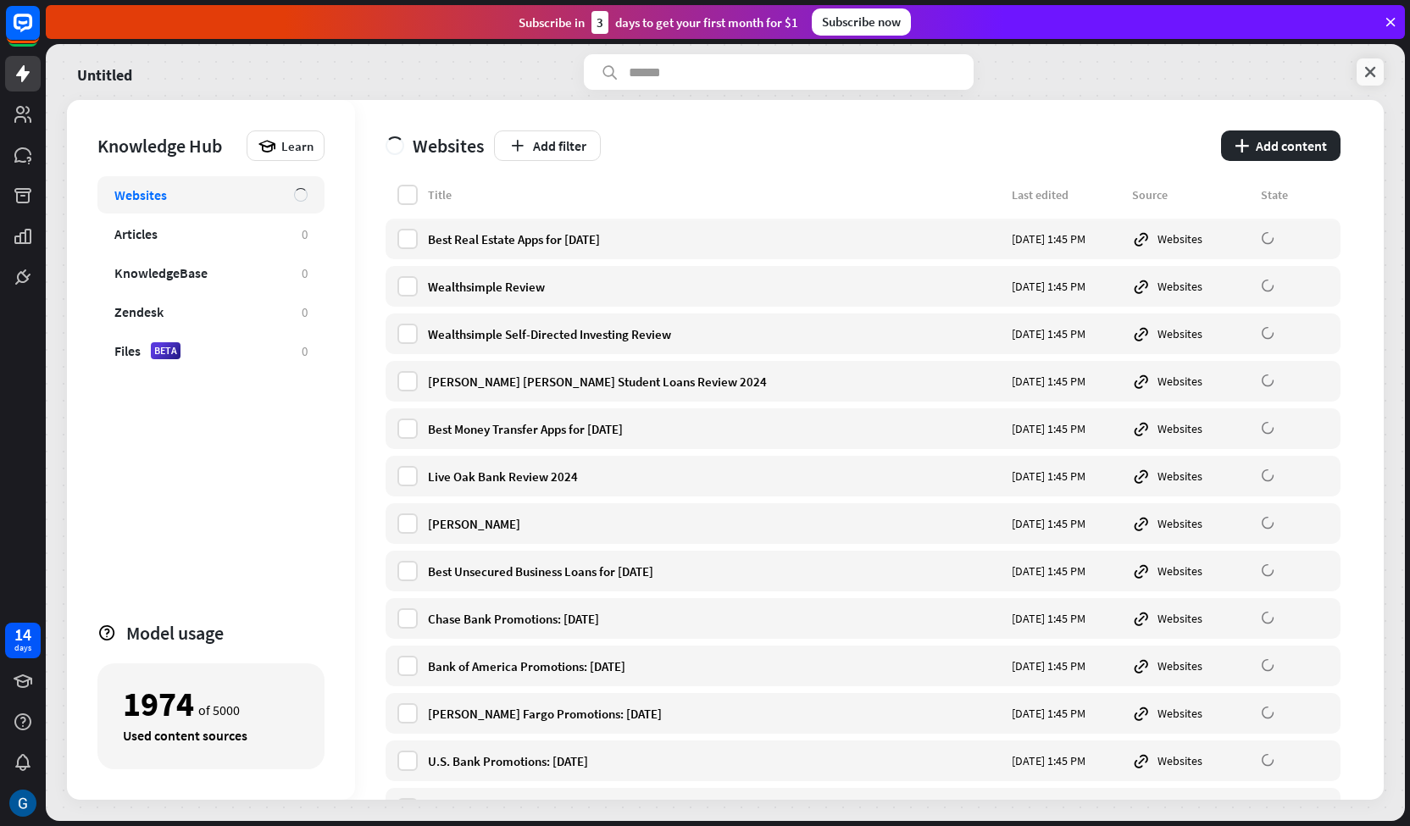
click at [1366, 75] on icon at bounding box center [1370, 72] width 17 height 17
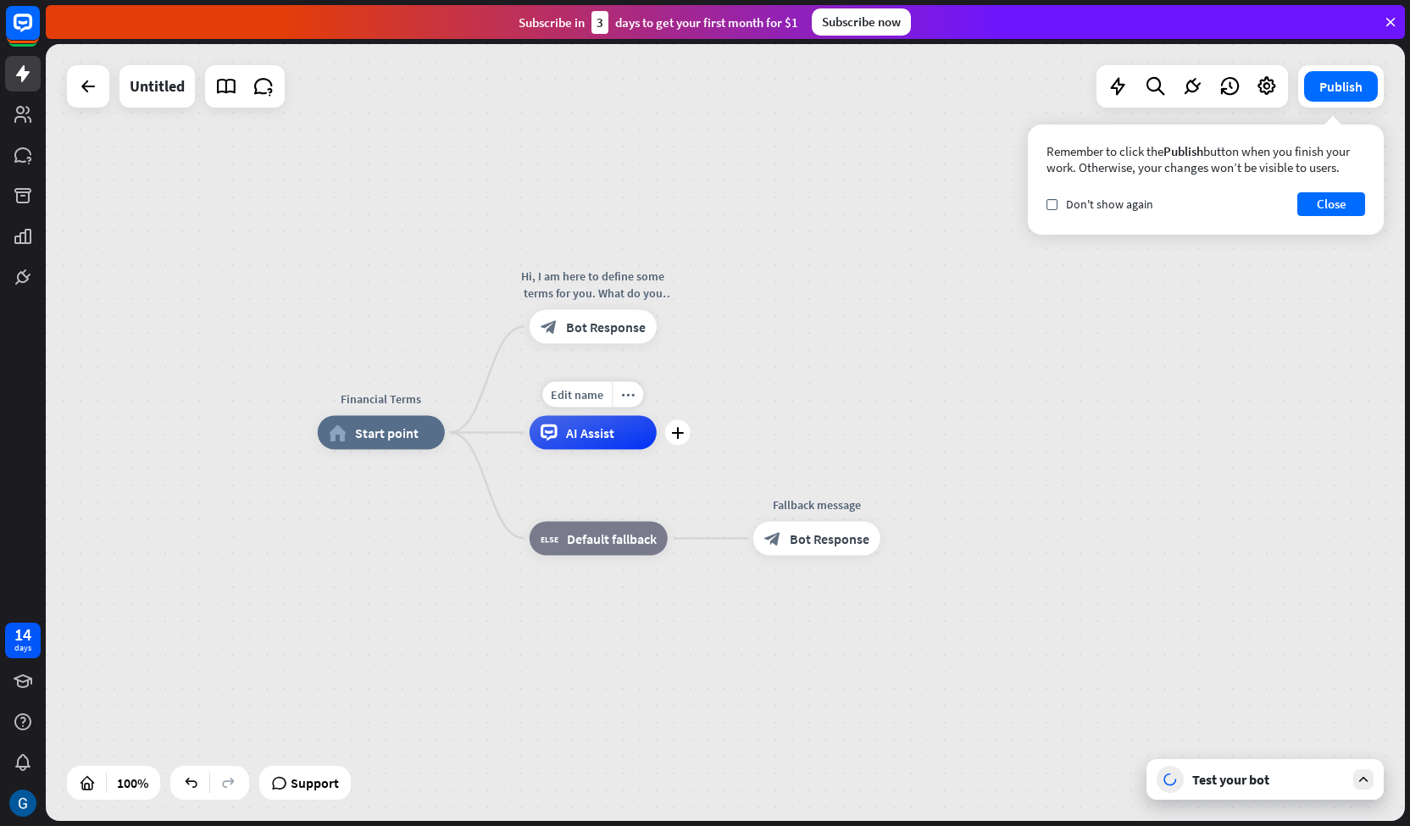
click at [616, 431] on div "AI Assist" at bounding box center [593, 433] width 127 height 34
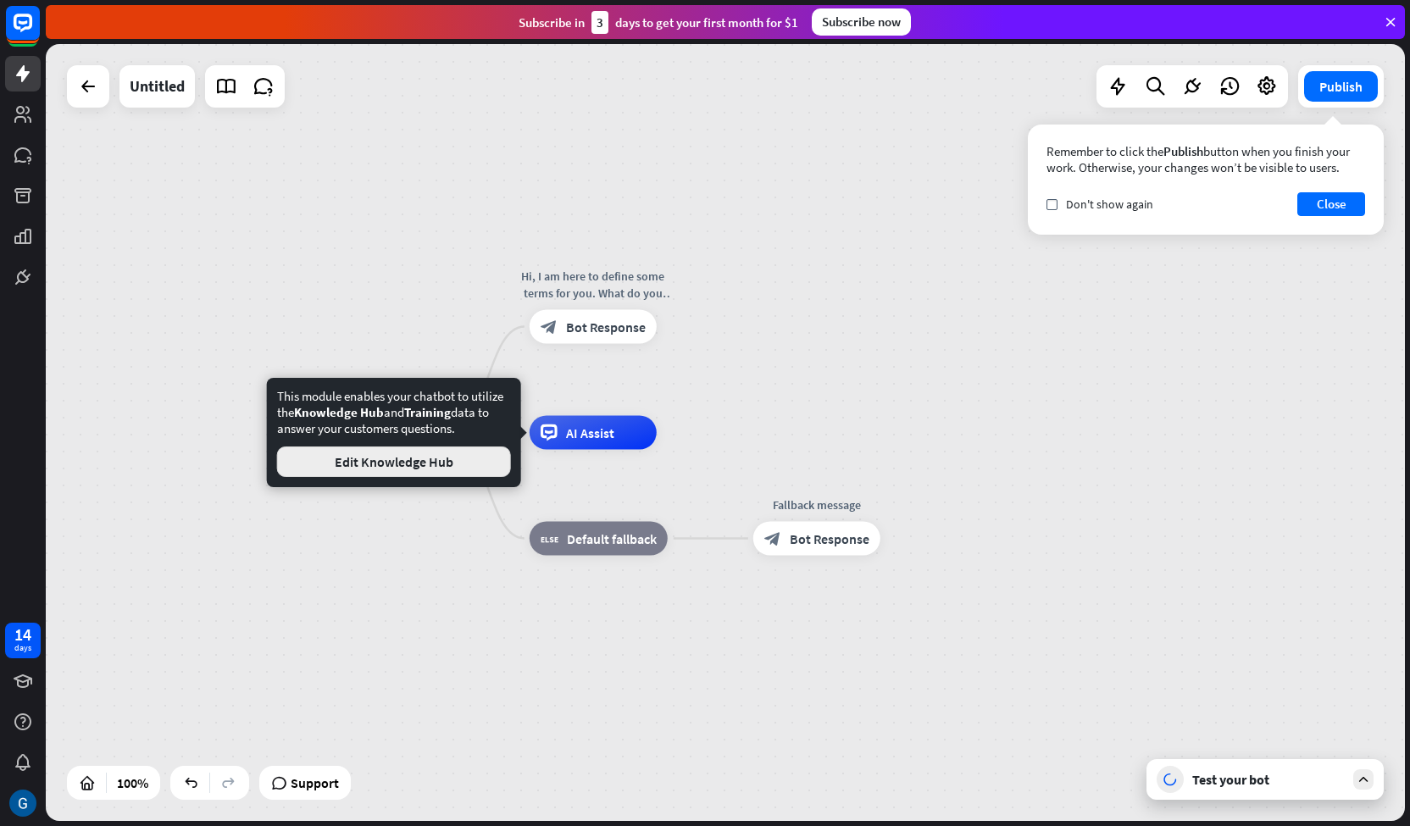
click at [339, 472] on button "Edit Knowledge Hub" at bounding box center [394, 462] width 234 height 31
